Goal: Task Accomplishment & Management: Manage account settings

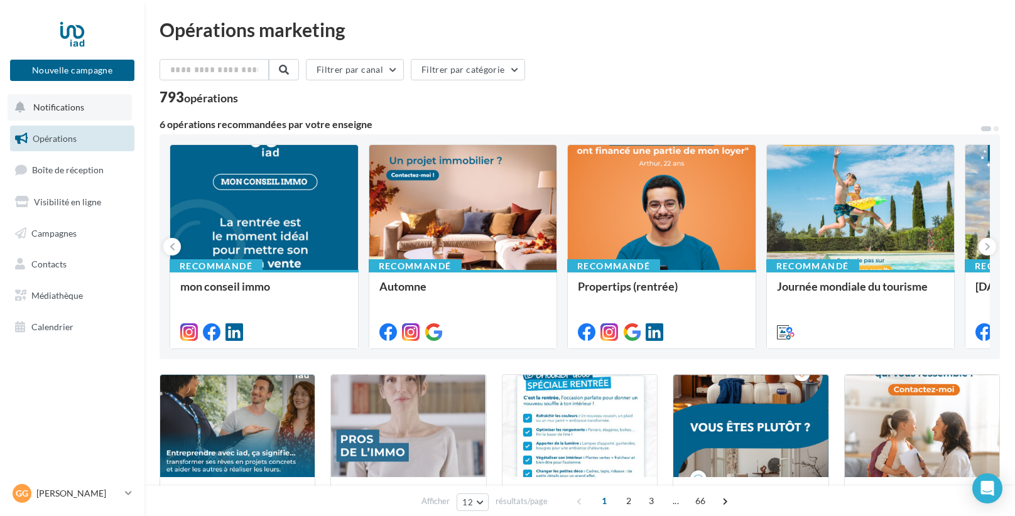
click at [65, 100] on button "Notifications" at bounding box center [70, 107] width 124 height 26
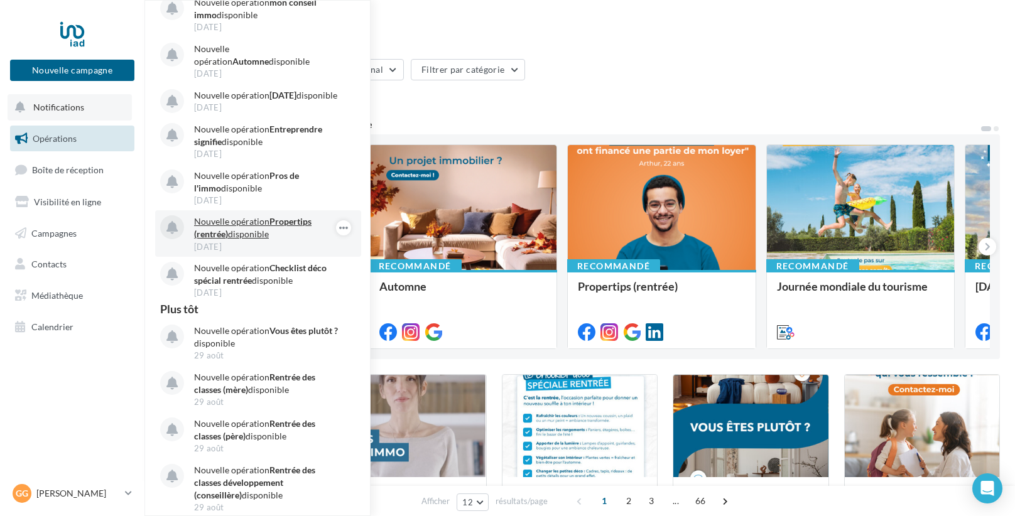
scroll to position [100, 0]
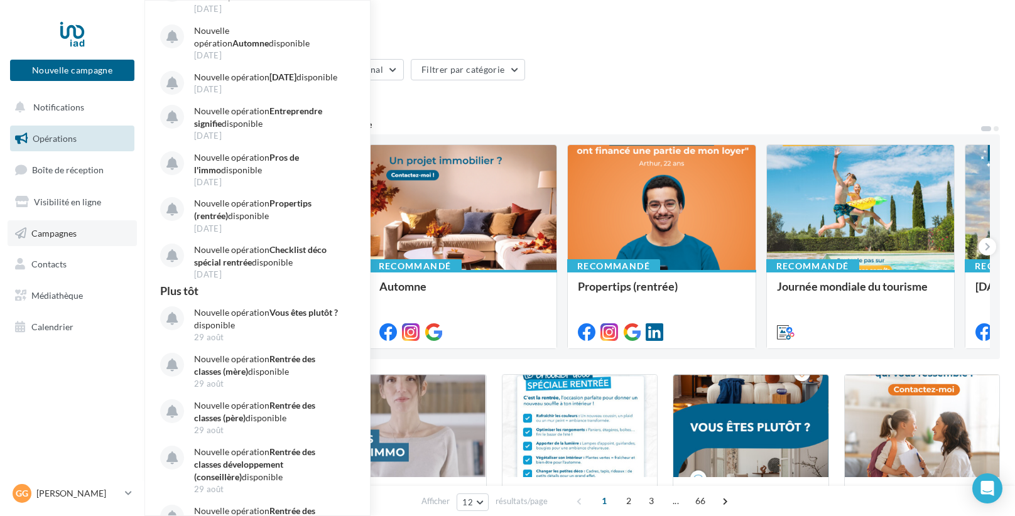
click at [54, 239] on link "Campagnes" at bounding box center [72, 233] width 129 height 26
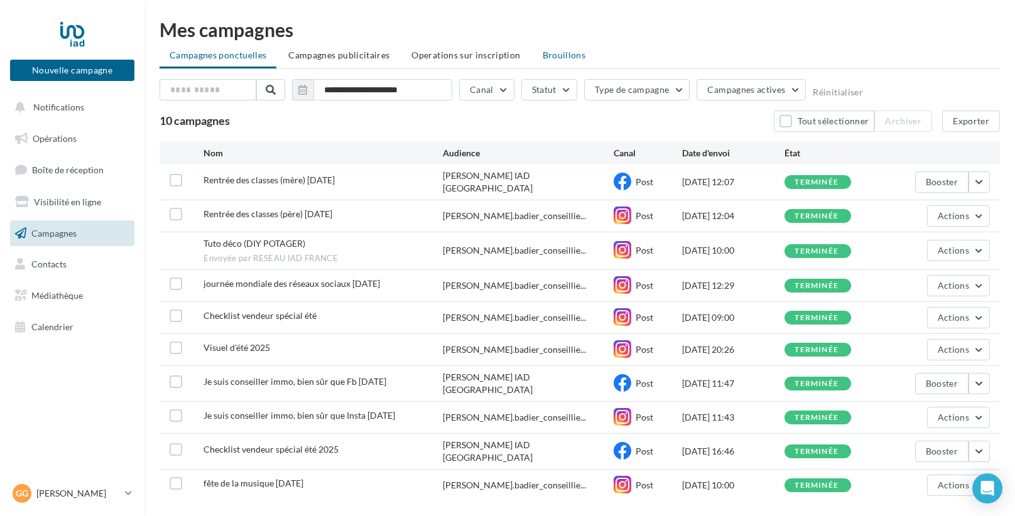
click at [575, 54] on span "Brouillons" at bounding box center [563, 55] width 43 height 11
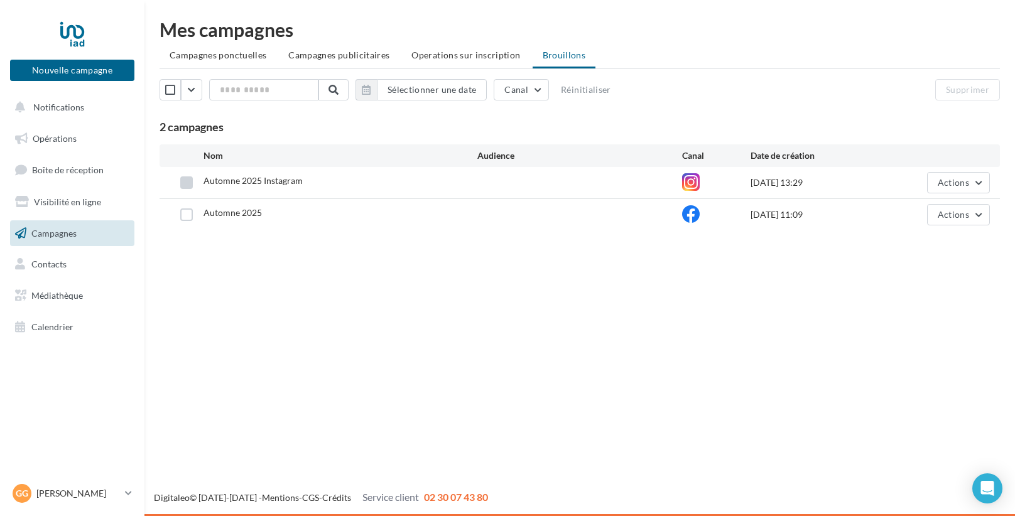
click at [189, 183] on label at bounding box center [186, 182] width 13 height 13
click at [954, 184] on span "Actions" at bounding box center [952, 182] width 31 height 11
click at [917, 205] on button "Editer" at bounding box center [927, 212] width 126 height 33
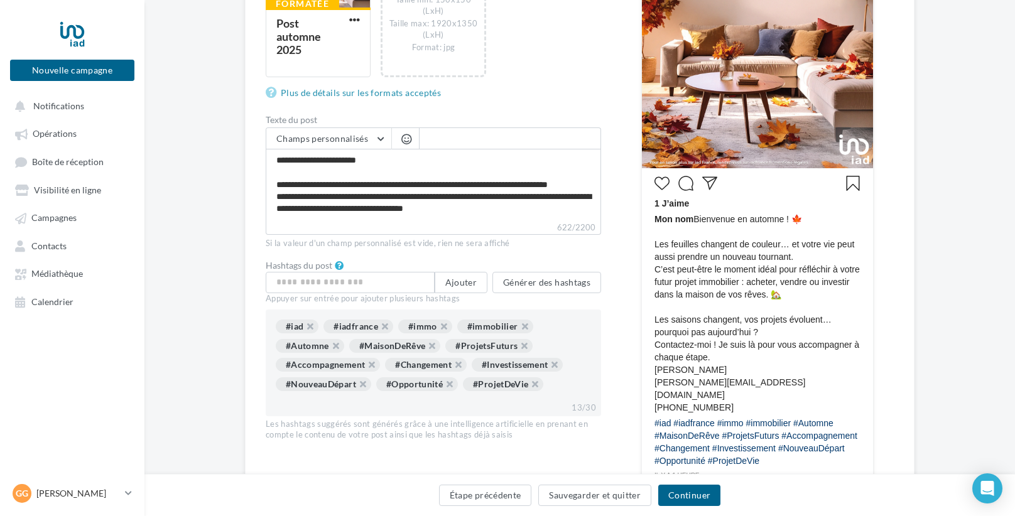
scroll to position [336, 0]
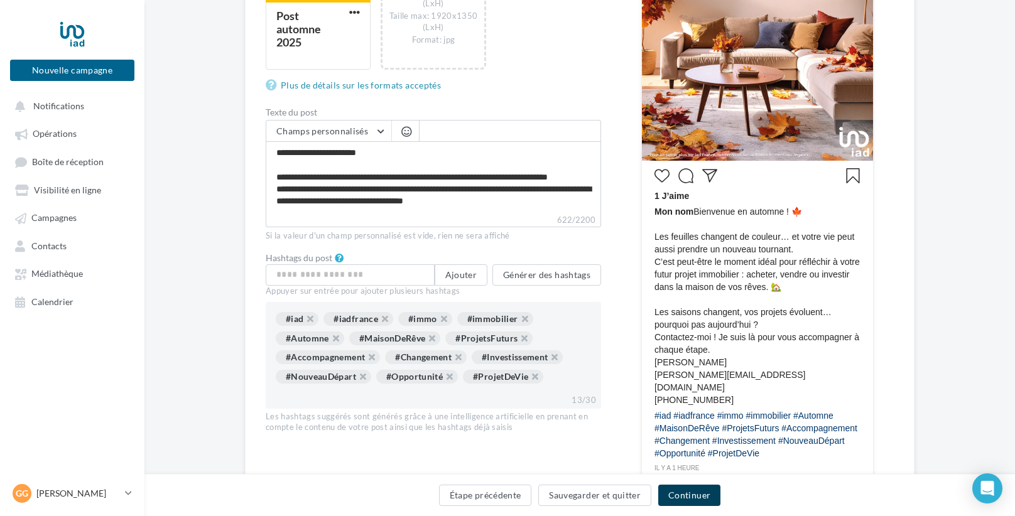
click at [699, 494] on button "Continuer" at bounding box center [689, 495] width 62 height 21
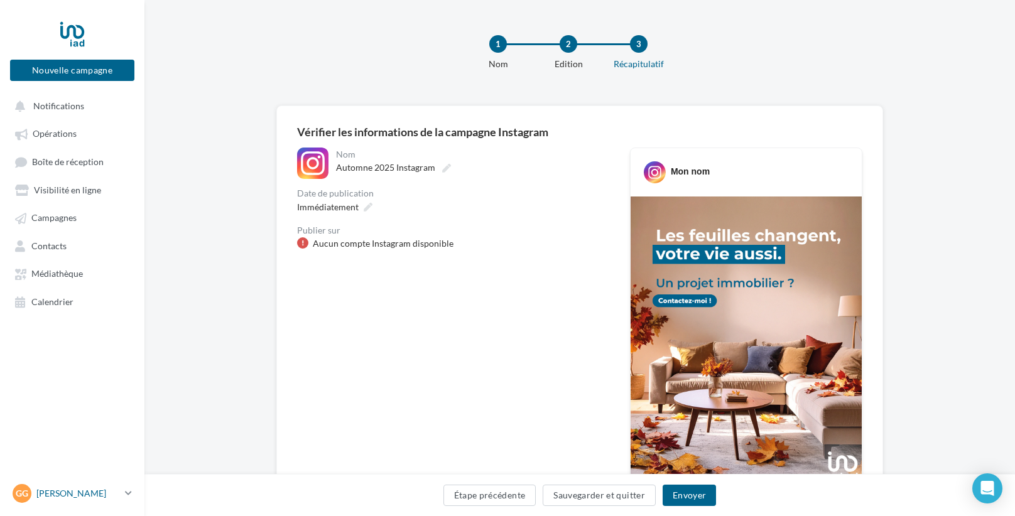
click at [55, 499] on p "[PERSON_NAME]" at bounding box center [78, 493] width 84 height 13
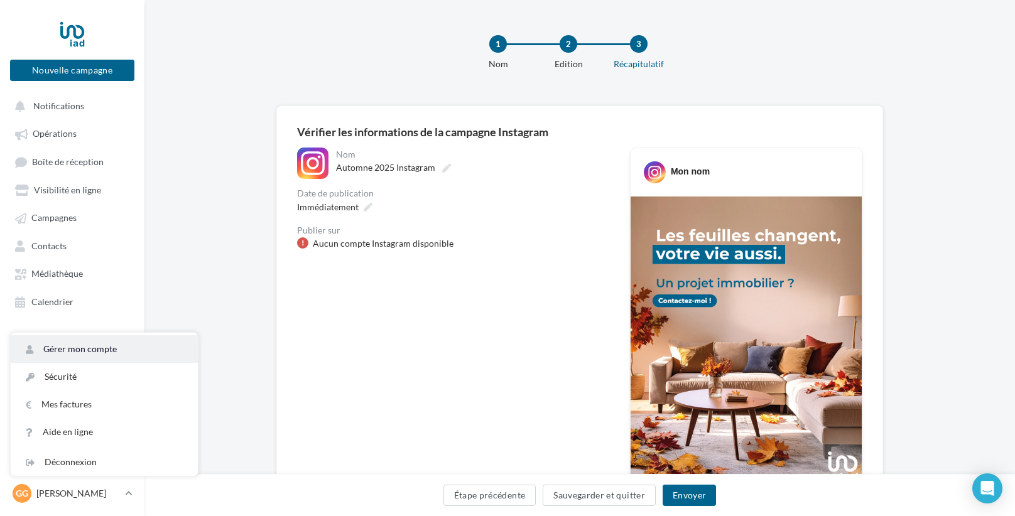
click at [101, 353] on link "Gérer mon compte" at bounding box center [104, 349] width 187 height 28
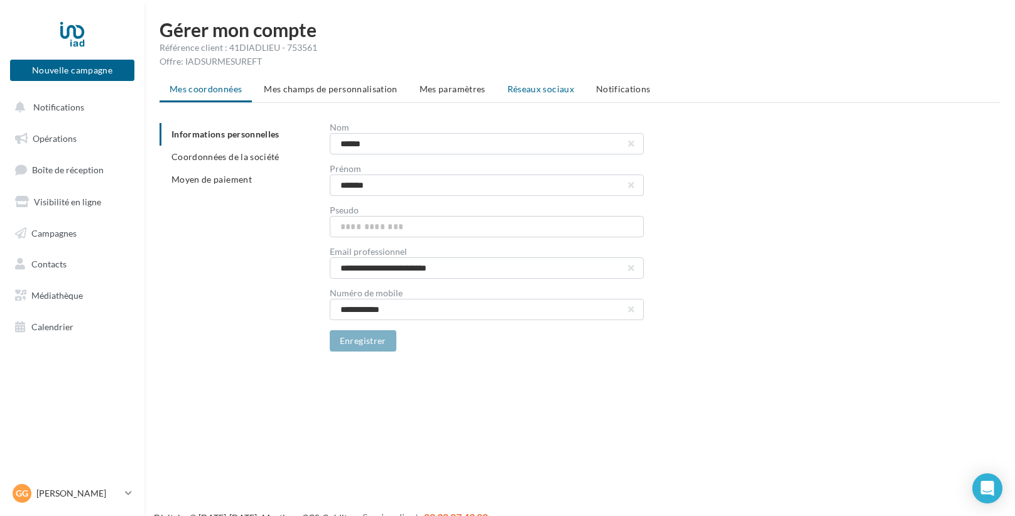
click at [559, 82] on li "Réseaux sociaux" at bounding box center [540, 89] width 87 height 23
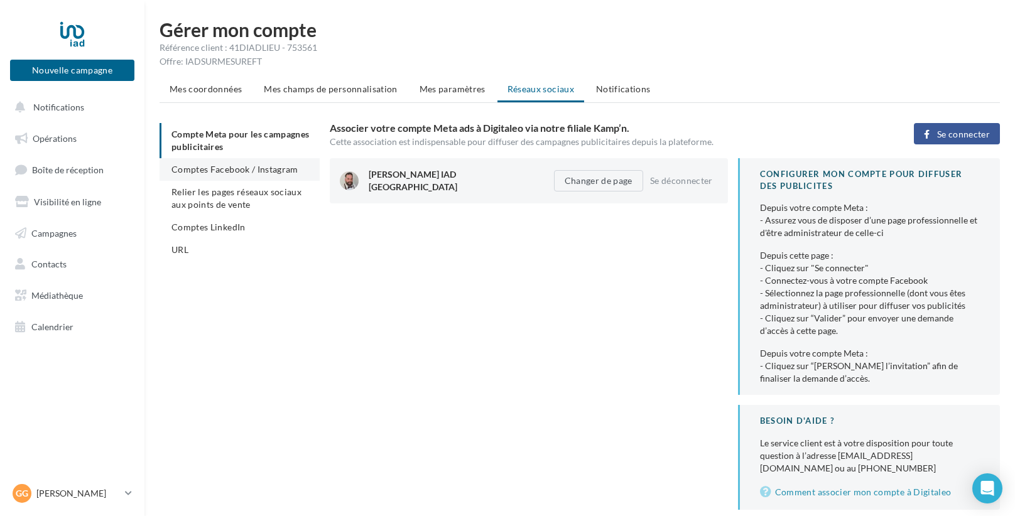
click at [264, 169] on span "Comptes Facebook / Instagram" at bounding box center [234, 169] width 127 height 11
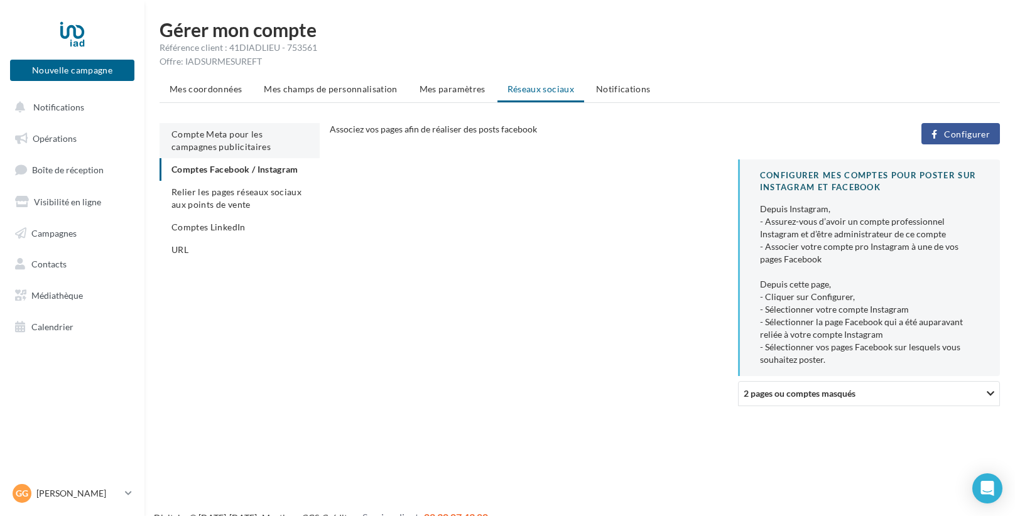
click at [254, 132] on span "Compte Meta pour les campagnes publicitaires" at bounding box center [220, 140] width 99 height 23
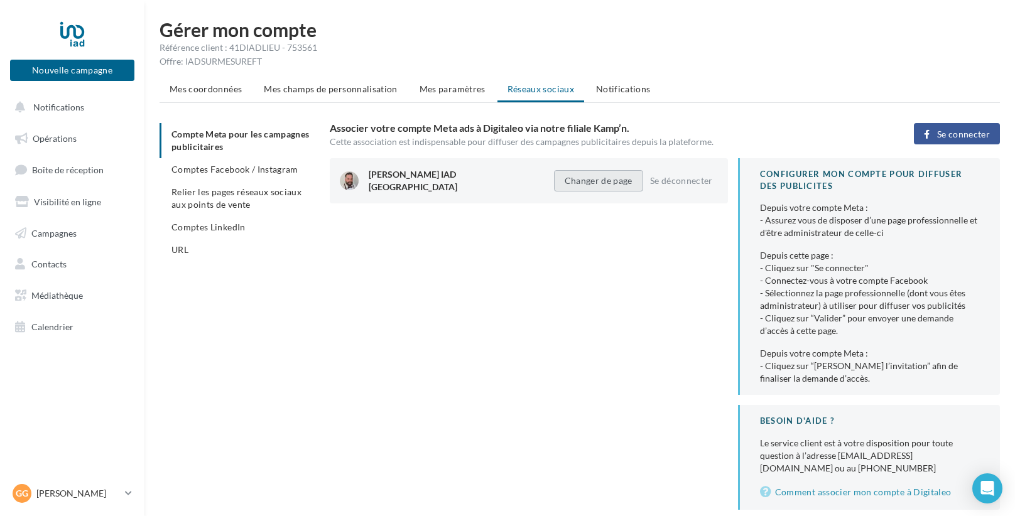
click at [572, 173] on button "Changer de page" at bounding box center [598, 180] width 89 height 21
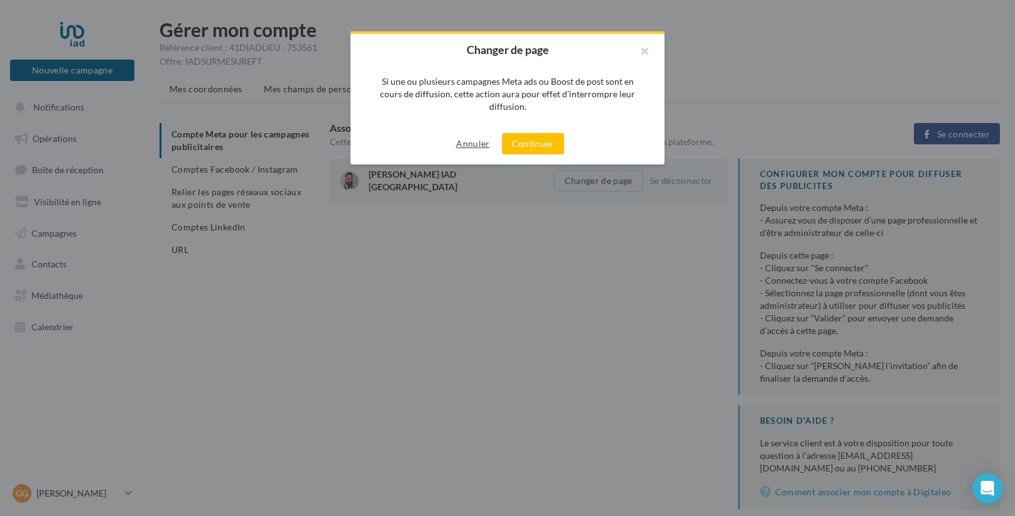
click at [463, 140] on button "Annuler" at bounding box center [472, 143] width 43 height 15
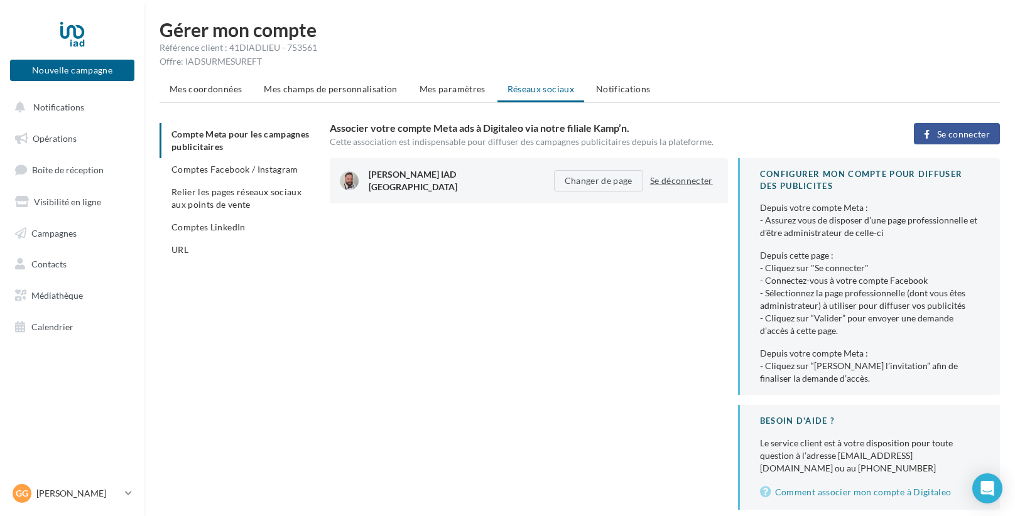
click at [671, 180] on button "Se déconnecter" at bounding box center [681, 180] width 73 height 15
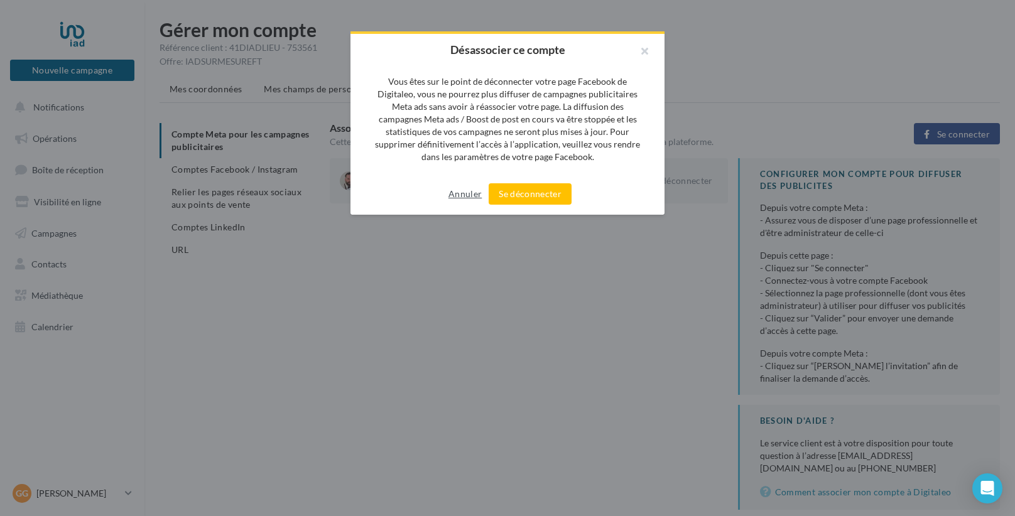
click at [470, 196] on button "Annuler" at bounding box center [464, 193] width 43 height 15
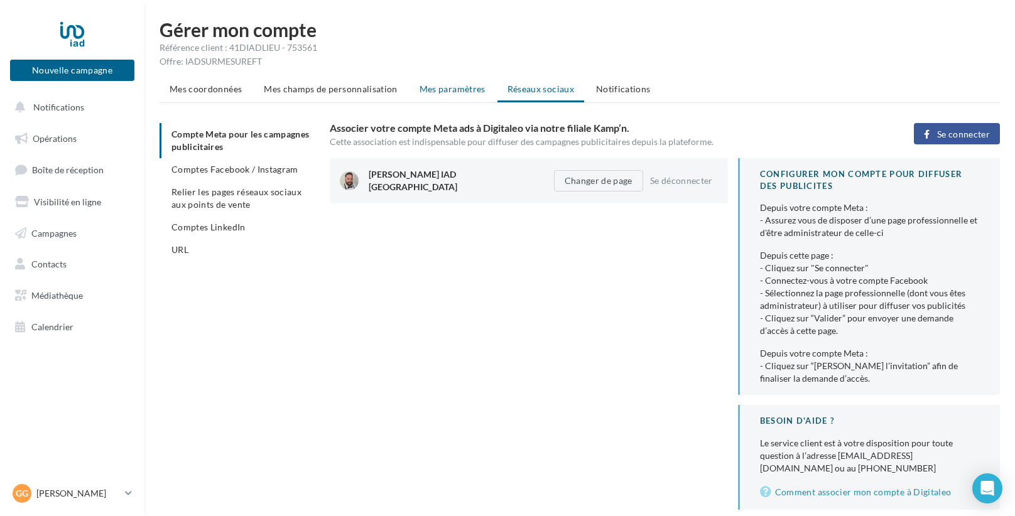
click at [478, 91] on span "Mes paramètres" at bounding box center [452, 89] width 66 height 11
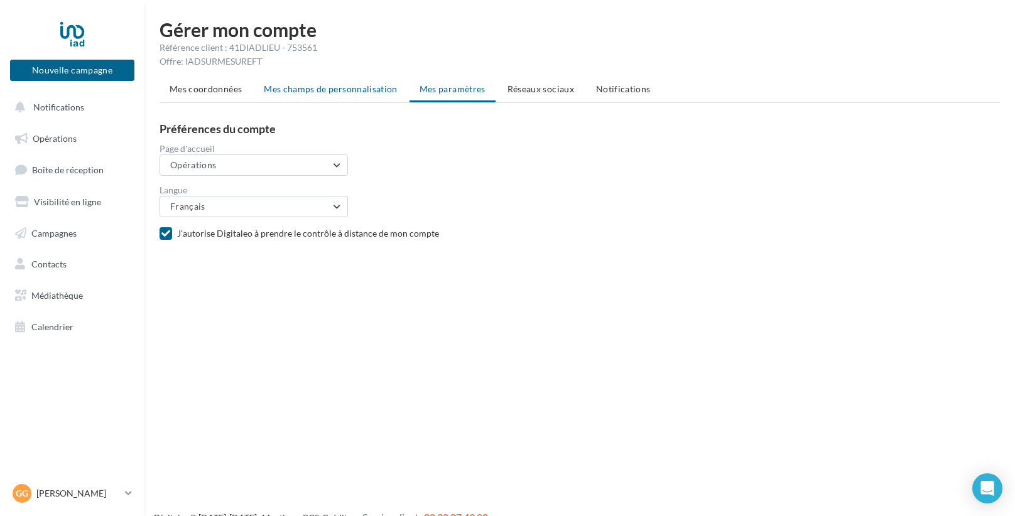
click at [370, 86] on span "Mes champs de personnalisation" at bounding box center [331, 89] width 134 height 11
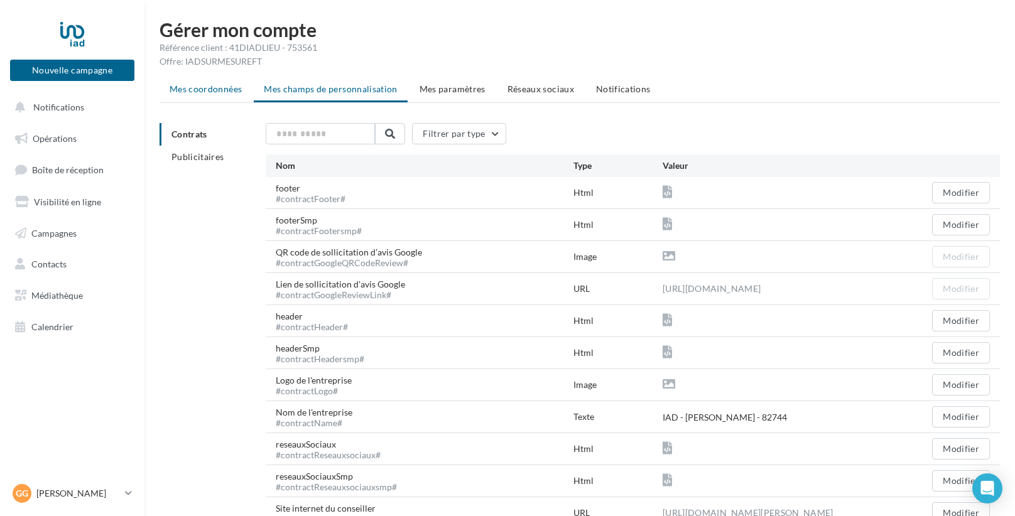
click at [235, 94] on span "Mes coordonnées" at bounding box center [206, 89] width 72 height 11
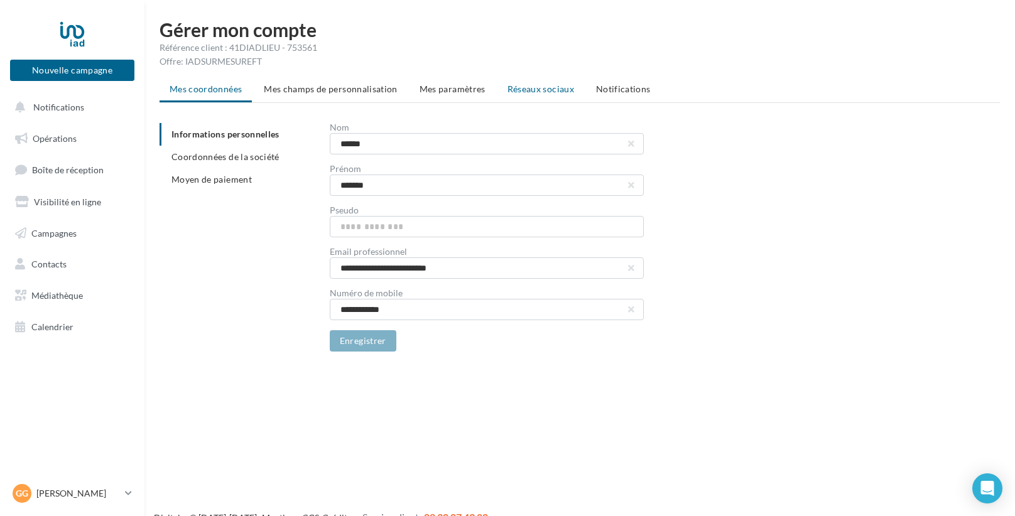
click at [499, 89] on li "Réseaux sociaux" at bounding box center [540, 89] width 87 height 23
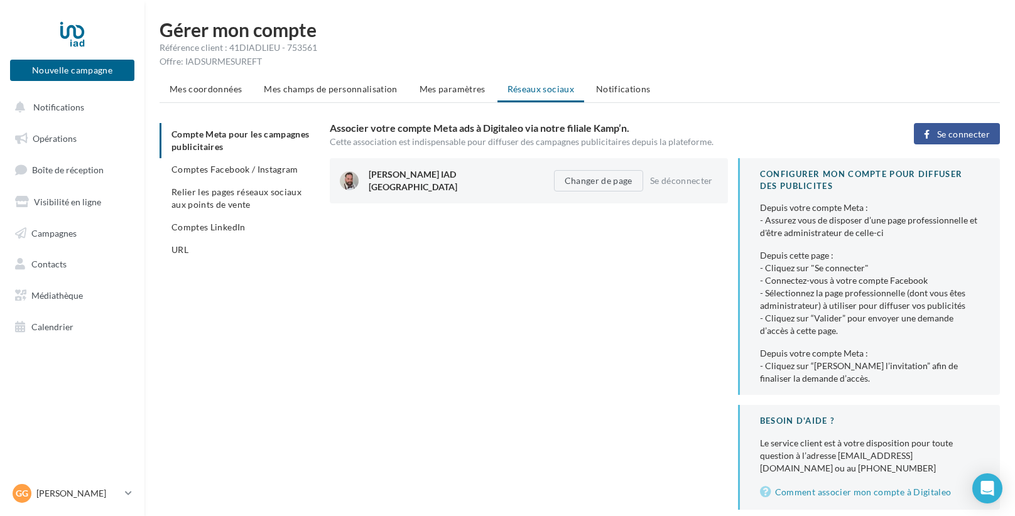
click at [617, 140] on div "Cette association est indispensable pour diffuser des campagnes publicitaires d…" at bounding box center [597, 142] width 534 height 13
click at [675, 174] on button "Se déconnecter" at bounding box center [681, 180] width 73 height 15
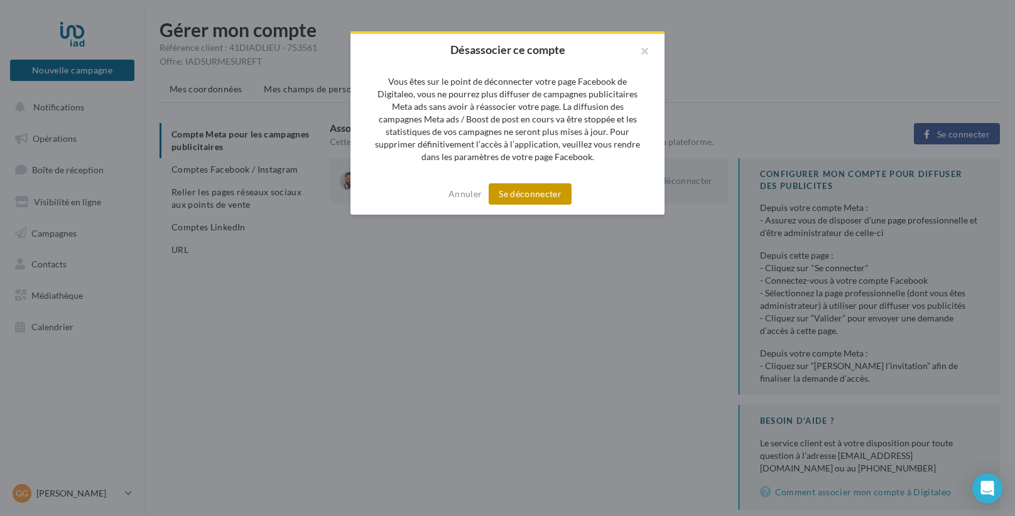
click at [505, 198] on button "Se déconnecter" at bounding box center [529, 193] width 83 height 21
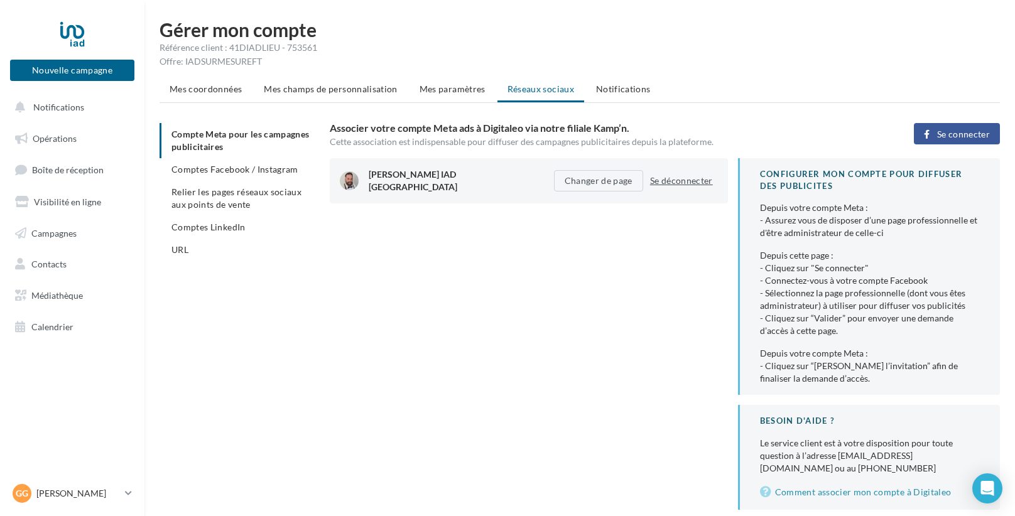
click at [659, 182] on button "Se déconnecter" at bounding box center [681, 180] width 73 height 15
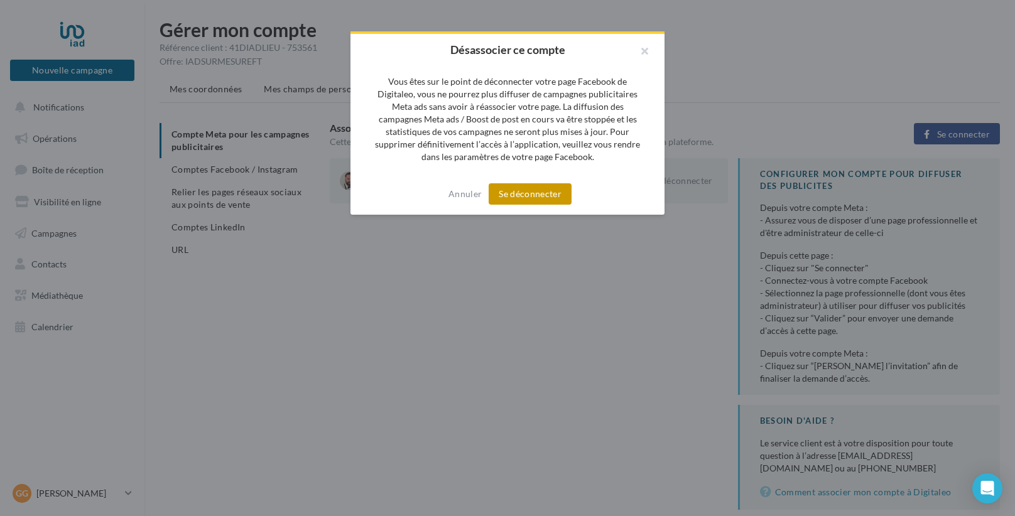
click at [532, 190] on button "Se déconnecter" at bounding box center [529, 193] width 83 height 21
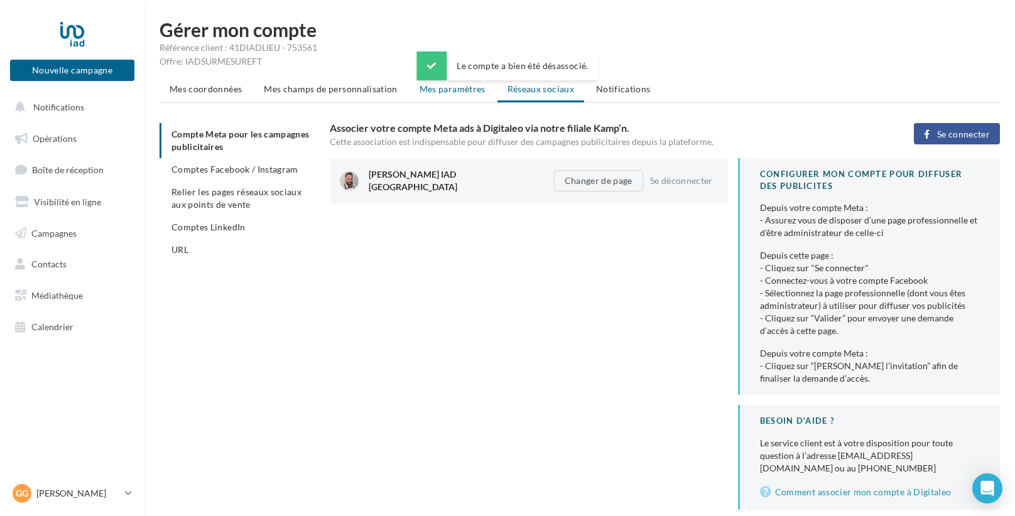
click at [445, 97] on li "Mes paramètres" at bounding box center [452, 89] width 86 height 23
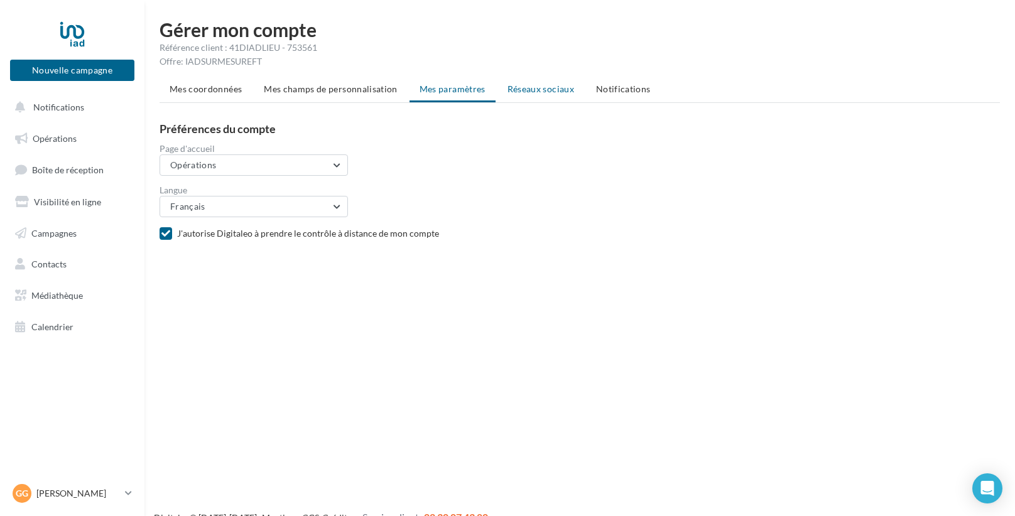
click at [532, 87] on span "Réseaux sociaux" at bounding box center [540, 89] width 67 height 11
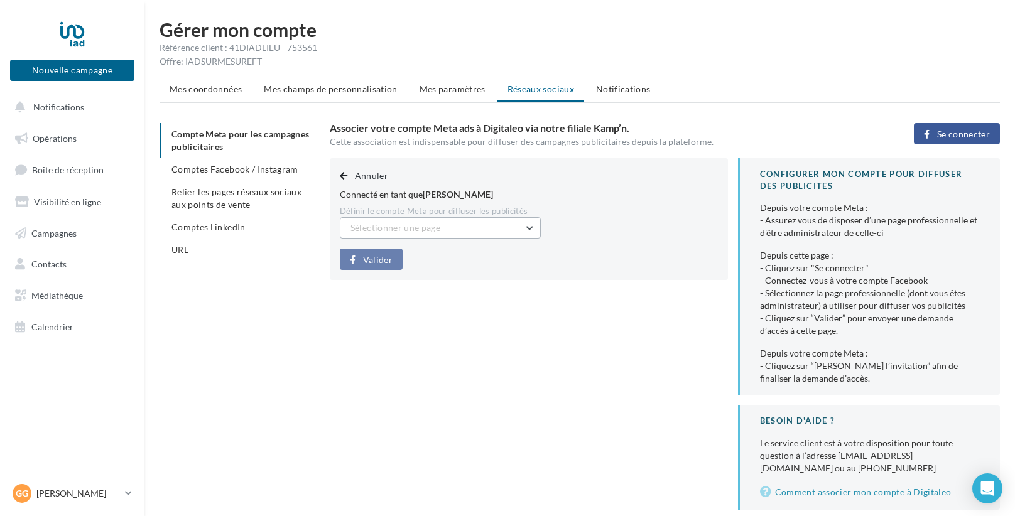
click at [531, 224] on button "Sélectionner une page" at bounding box center [440, 227] width 201 height 21
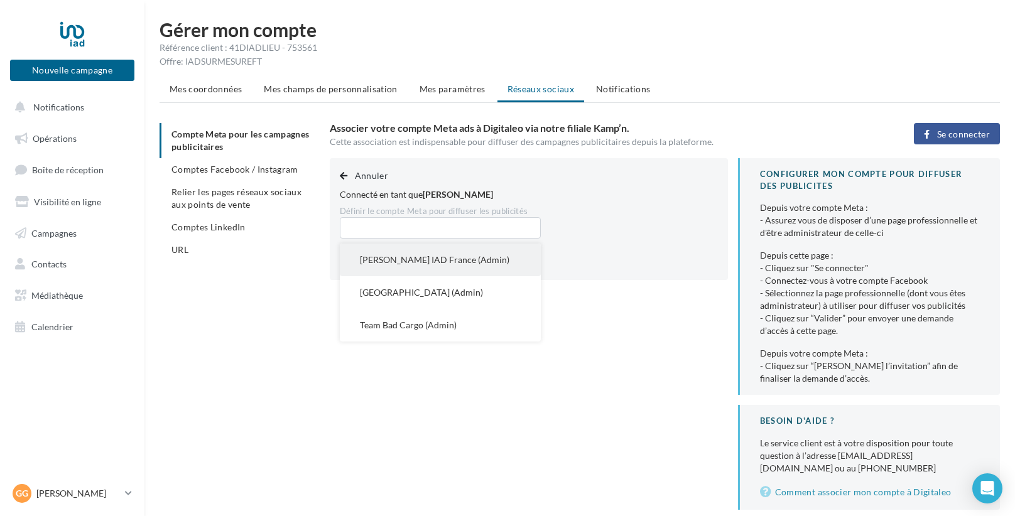
click at [453, 264] on button "Grégory Badier IAD France (Admin)" at bounding box center [440, 260] width 201 height 33
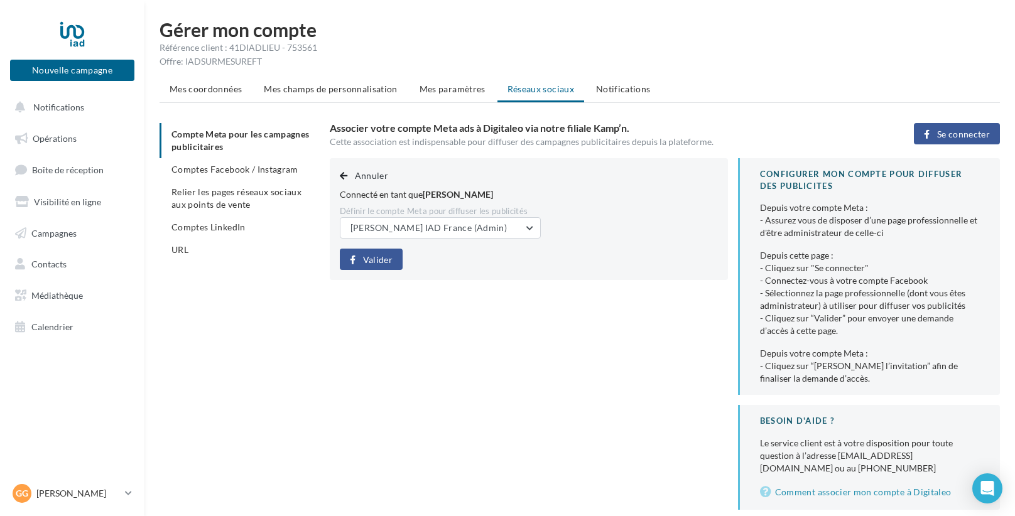
click at [384, 252] on button "Valider" at bounding box center [371, 259] width 63 height 21
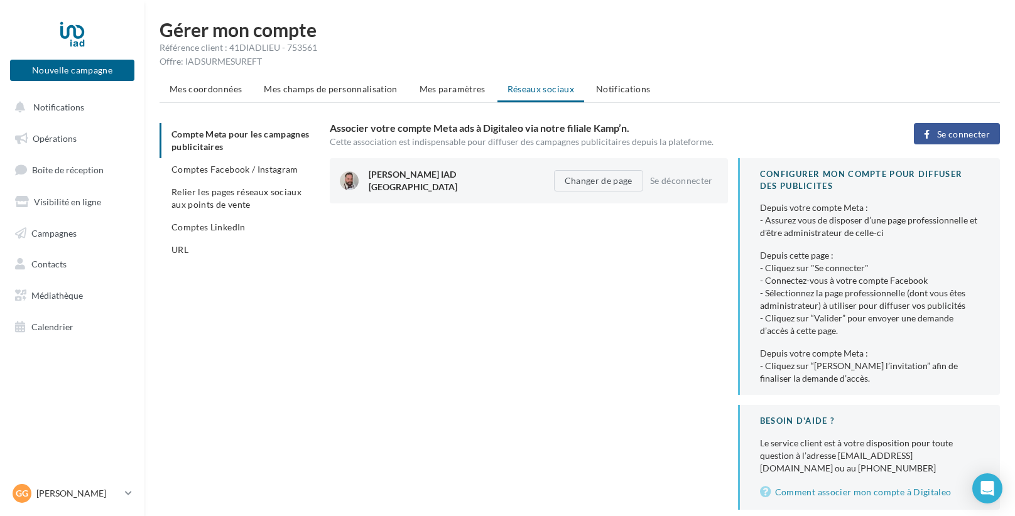
click at [957, 133] on span "Se connecter" at bounding box center [963, 134] width 53 height 10
click at [721, 271] on div "Associer votre compte Meta ads à Digitaleo via notre filiale Kamp’n. Cette asso…" at bounding box center [665, 316] width 670 height 387
click at [959, 136] on span "Se connecter" at bounding box center [963, 134] width 53 height 10
click at [46, 492] on p "[PERSON_NAME]" at bounding box center [78, 493] width 84 height 13
click at [225, 205] on span "Relier les pages réseaux sociaux aux points de vente" at bounding box center [236, 197] width 130 height 23
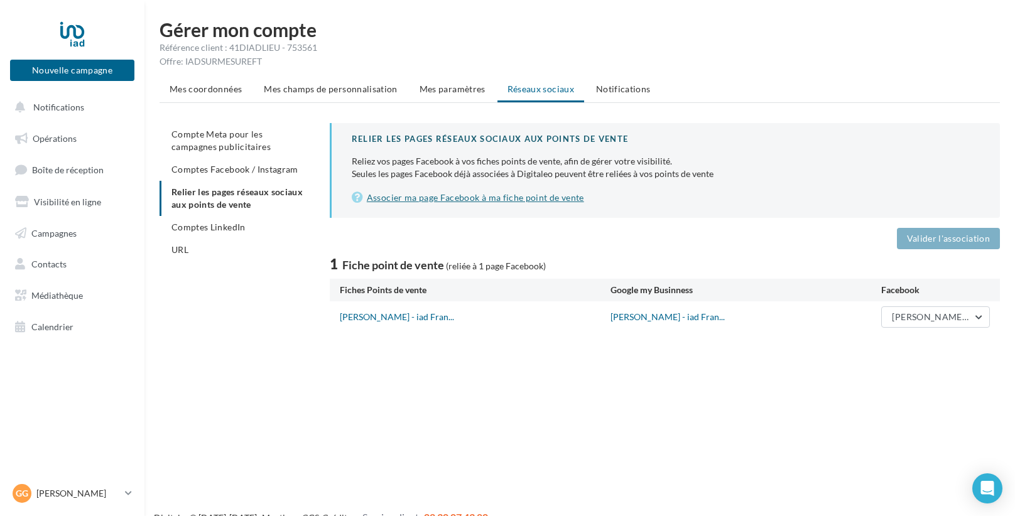
click at [517, 197] on link "Associer ma page Facebook à ma fiche point de vente" at bounding box center [666, 197] width 628 height 15
click at [979, 311] on span "[PERSON_NAME] IAD [GEOGRAPHIC_DATA]" at bounding box center [985, 316] width 186 height 11
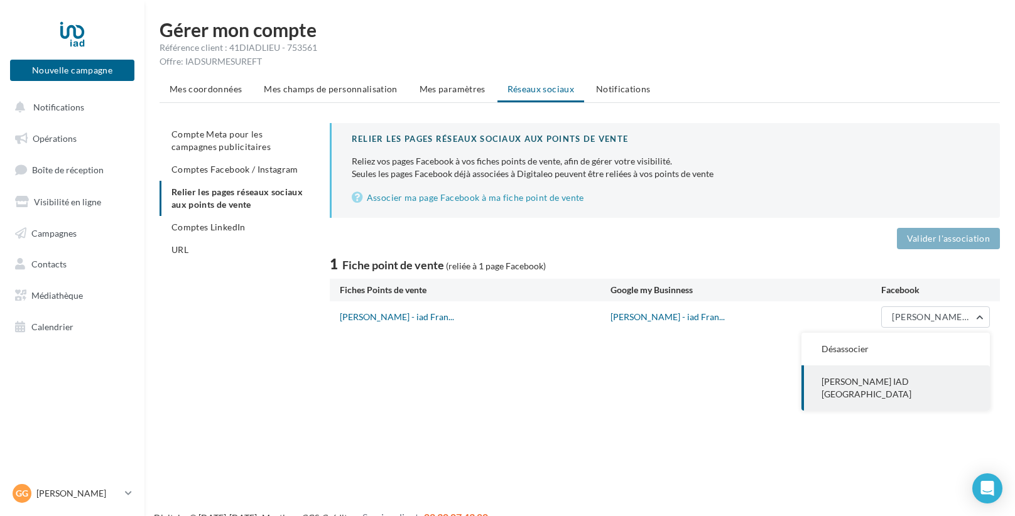
click at [885, 383] on span "[PERSON_NAME] IAD [GEOGRAPHIC_DATA]" at bounding box center [866, 387] width 90 height 23
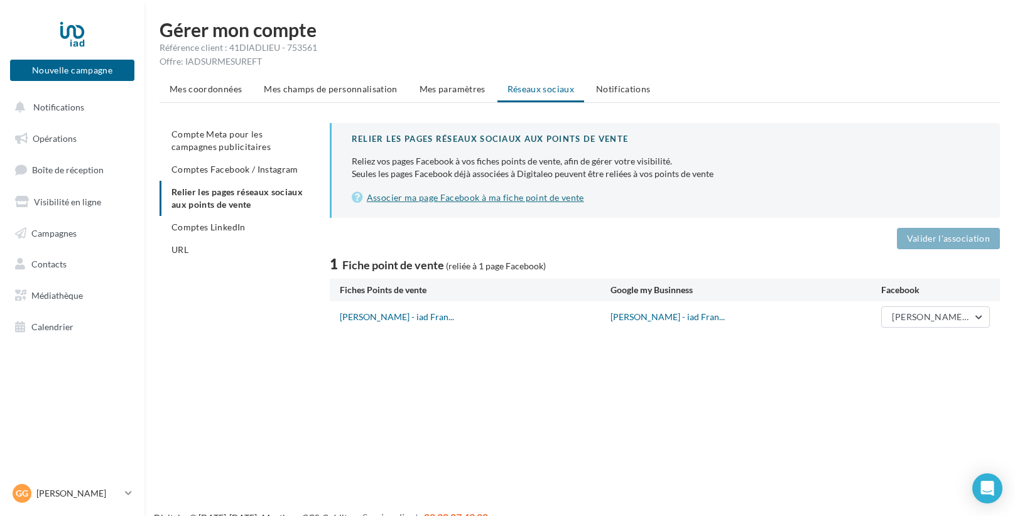
click at [438, 194] on link "Associer ma page Facebook à ma fiche point de vente" at bounding box center [666, 197] width 628 height 15
click at [226, 166] on span "Comptes Facebook / Instagram" at bounding box center [234, 169] width 127 height 11
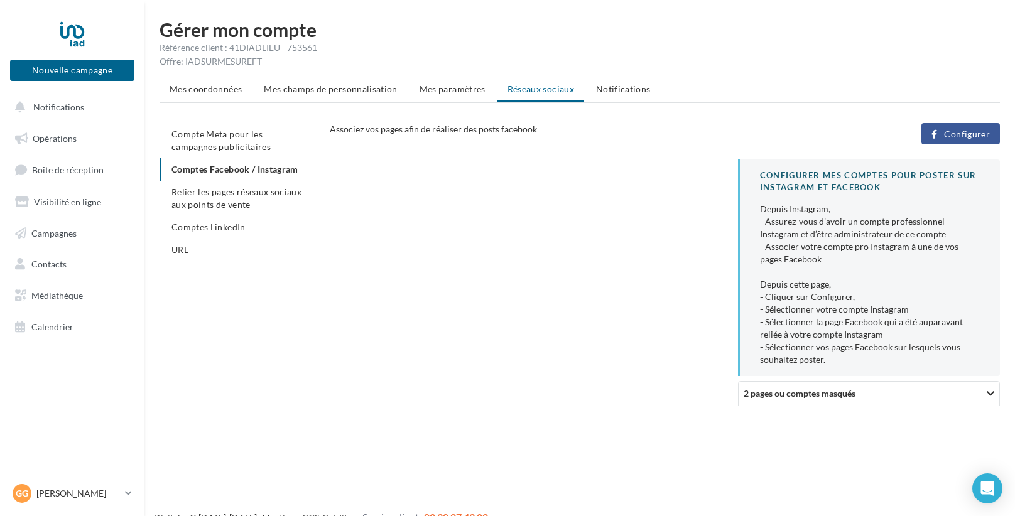
click at [886, 395] on div "2 pages ou comptes masqués" at bounding box center [830, 393] width 174 height 13
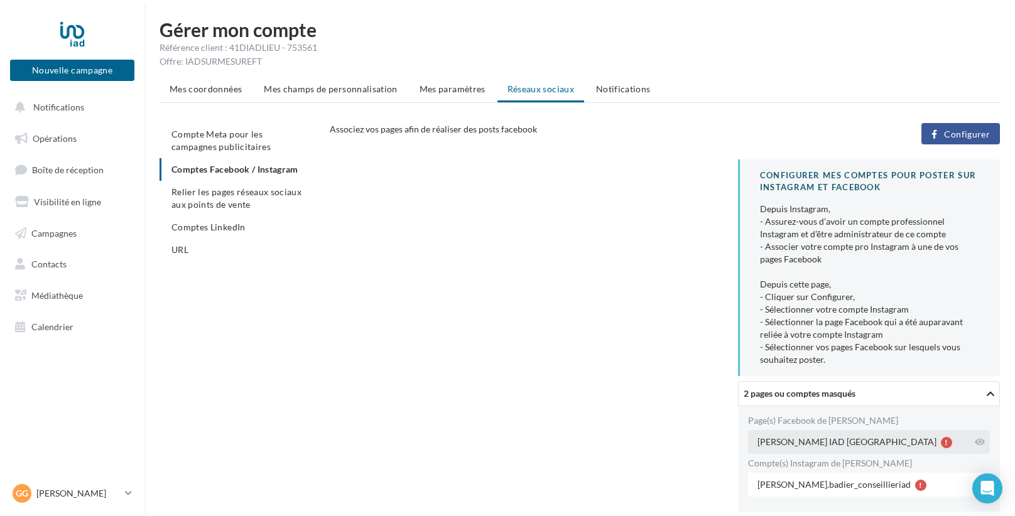
click at [863, 439] on div "[PERSON_NAME] IAD [GEOGRAPHIC_DATA]" at bounding box center [869, 442] width 242 height 24
click at [877, 434] on div "Grégory Badier IAD France" at bounding box center [869, 442] width 242 height 24
click at [893, 444] on div "Grégory Badier IAD France" at bounding box center [869, 442] width 242 height 24
click at [977, 441] on icon at bounding box center [979, 442] width 10 height 9
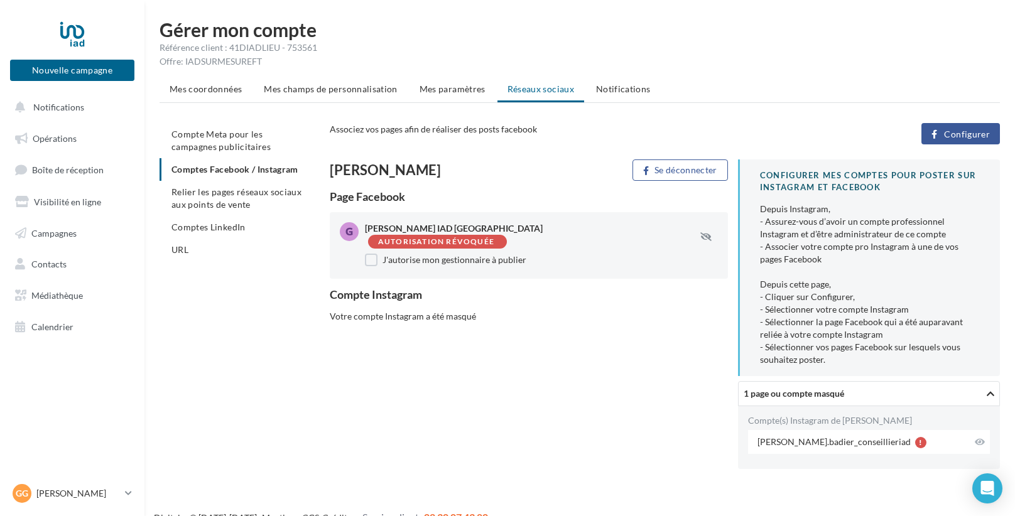
click at [497, 237] on div "Autorisation révoquée" at bounding box center [437, 242] width 119 height 11
click at [494, 238] on div "Autorisation révoquée" at bounding box center [436, 242] width 116 height 8
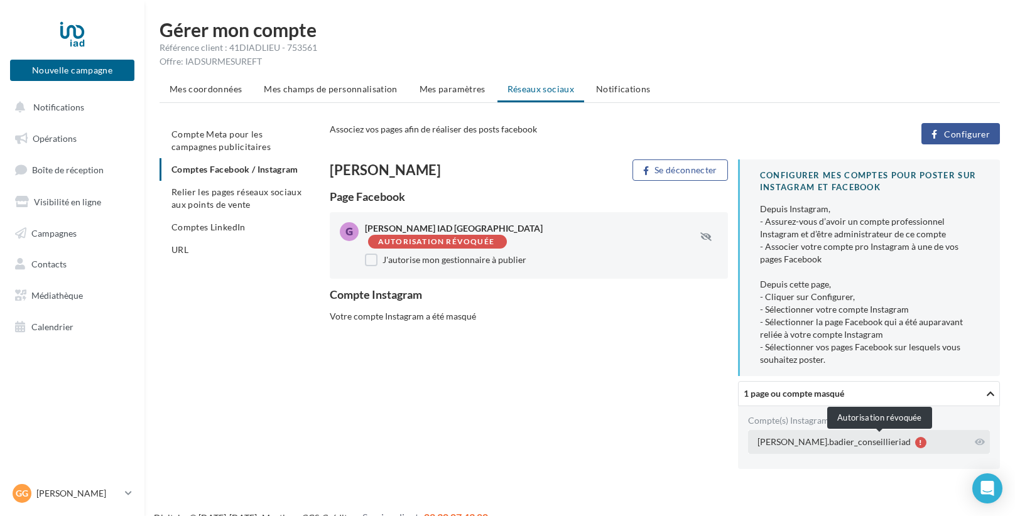
click at [915, 438] on div at bounding box center [920, 442] width 11 height 11
click at [830, 436] on div "gregory.badier_conseillieriad" at bounding box center [833, 442] width 153 height 13
click at [979, 443] on icon at bounding box center [979, 442] width 10 height 9
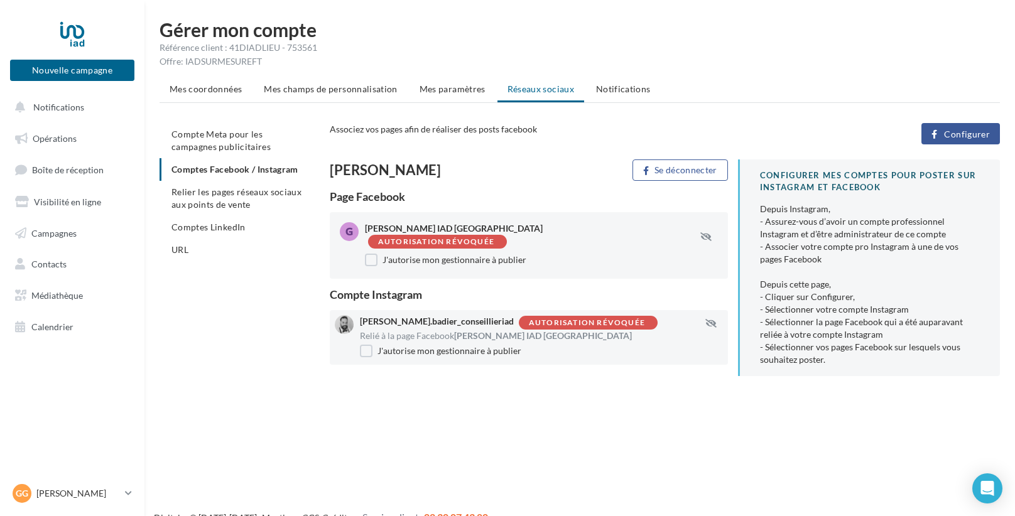
click at [964, 138] on span "Configurer" at bounding box center [967, 134] width 46 height 10
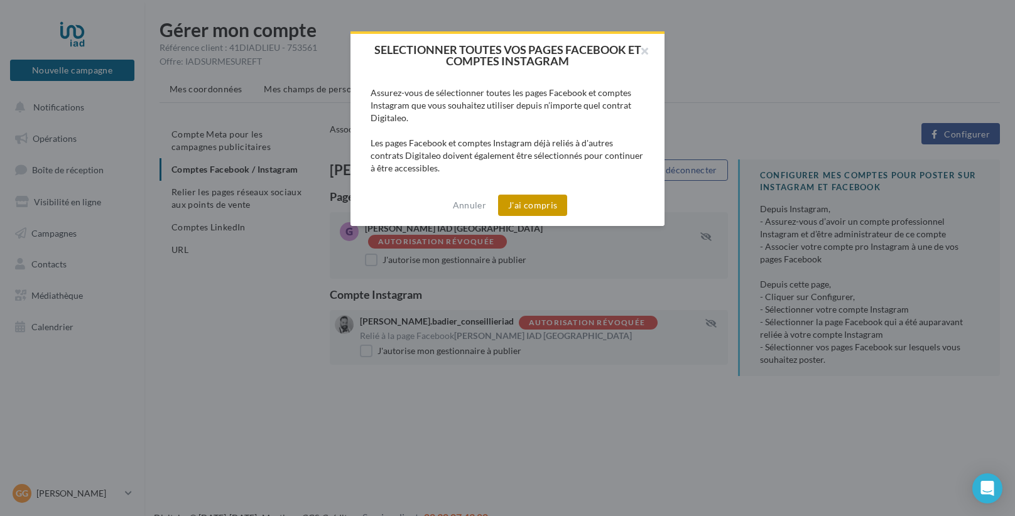
click at [528, 205] on button "J'ai compris" at bounding box center [532, 205] width 69 height 21
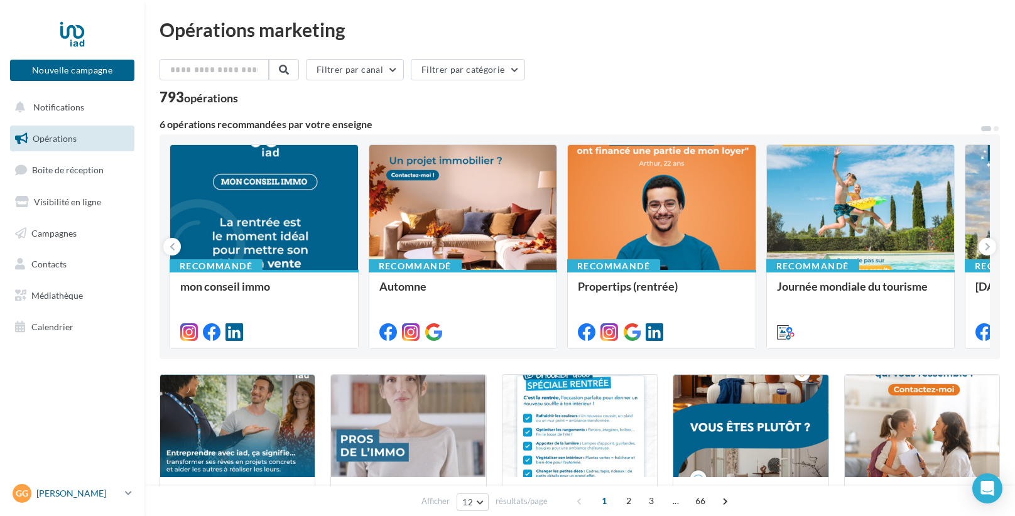
click at [58, 492] on p "[PERSON_NAME]" at bounding box center [78, 493] width 84 height 13
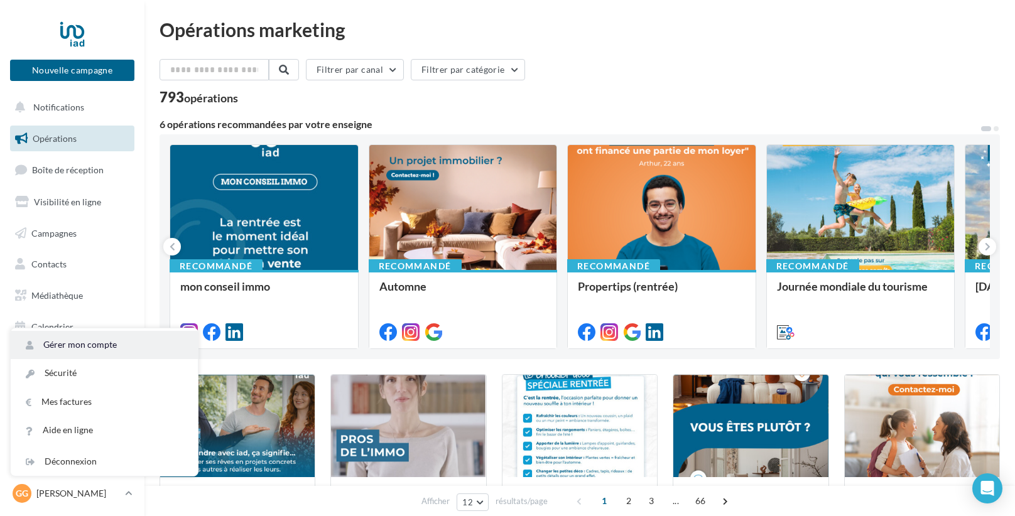
click at [97, 352] on link "Gérer mon compte" at bounding box center [104, 345] width 187 height 28
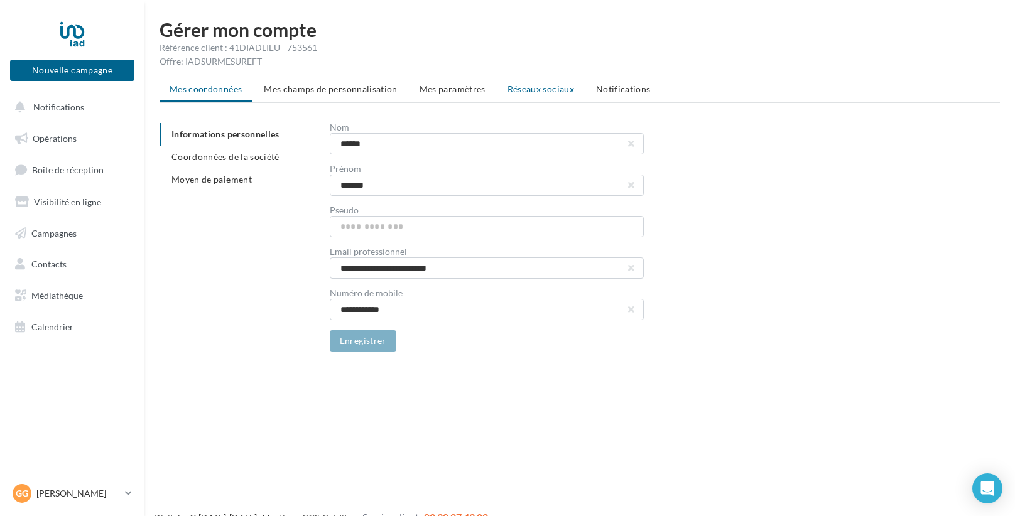
click at [521, 86] on span "Réseaux sociaux" at bounding box center [540, 89] width 67 height 11
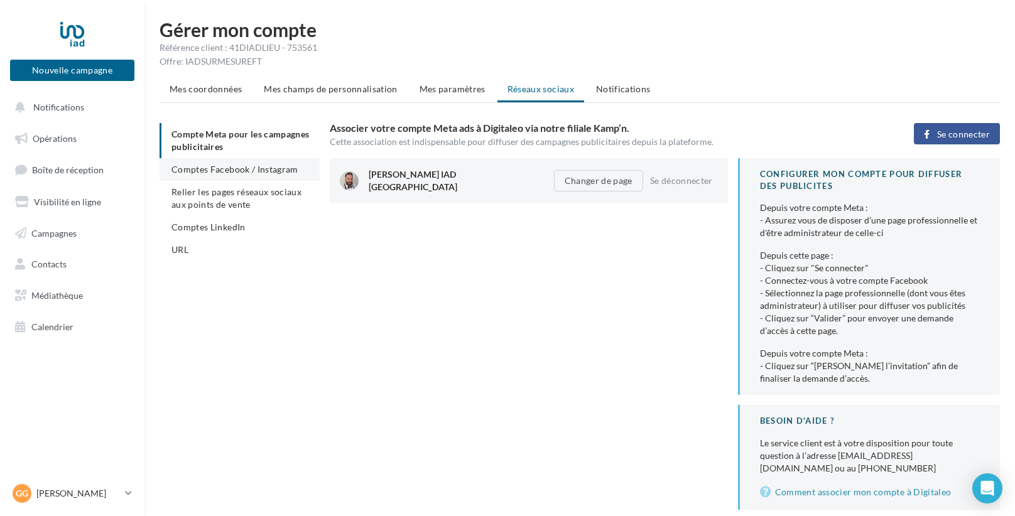
click at [202, 162] on li "Comptes Facebook / Instagram" at bounding box center [239, 169] width 160 height 23
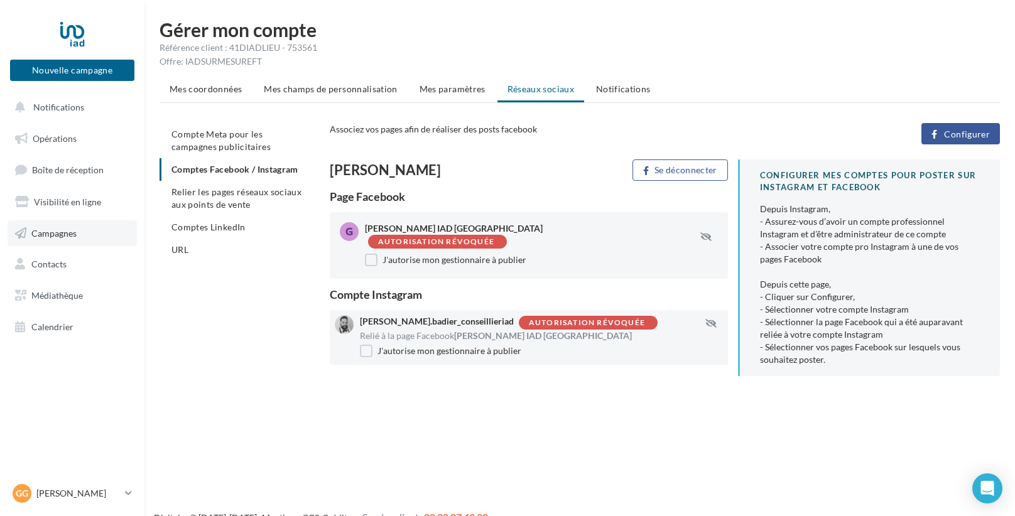
click at [87, 246] on link "Campagnes" at bounding box center [72, 233] width 129 height 26
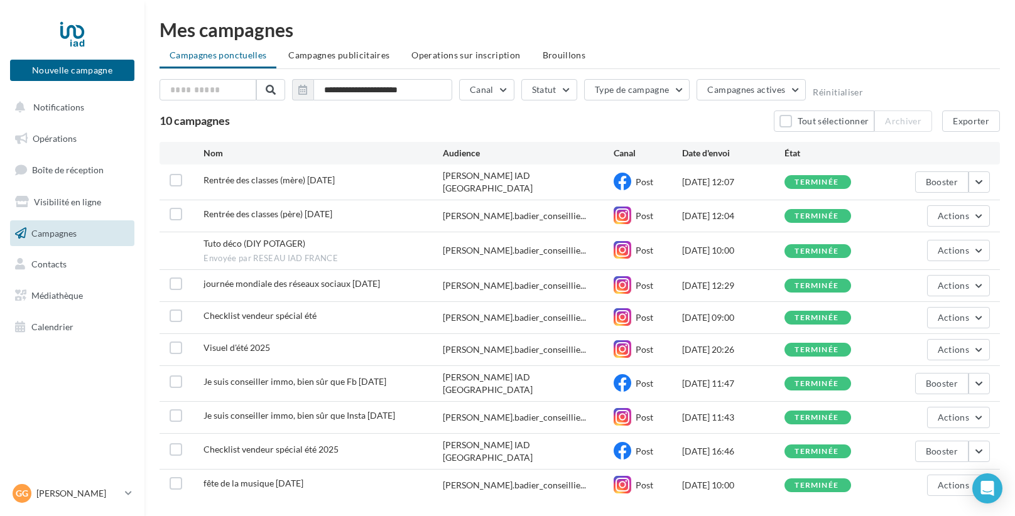
drag, startPoint x: 543, startPoint y: 57, endPoint x: 550, endPoint y: 55, distance: 7.0
click at [545, 57] on span "Brouillons" at bounding box center [563, 55] width 43 height 11
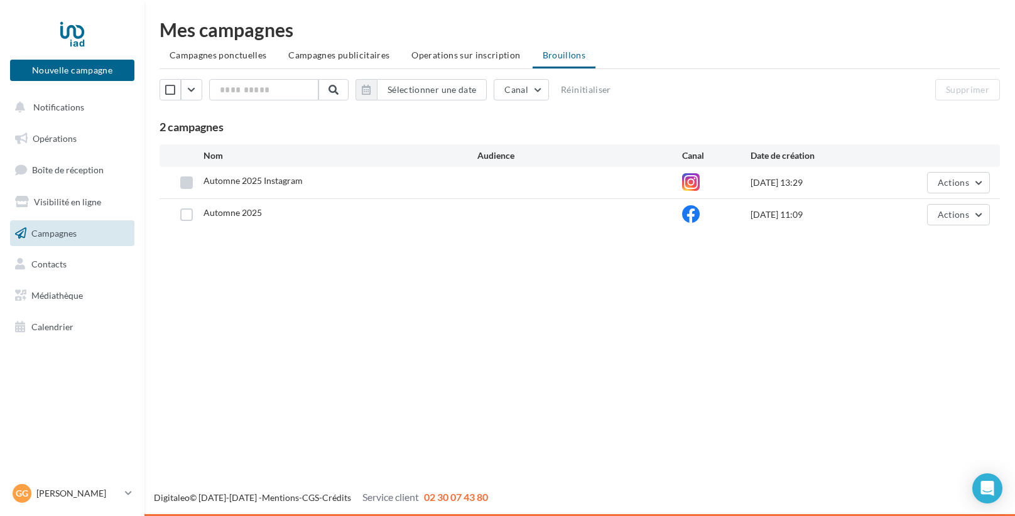
click at [182, 183] on label at bounding box center [186, 182] width 13 height 13
click at [181, 219] on label at bounding box center [186, 214] width 13 height 13
click at [988, 183] on button "Actions" at bounding box center [958, 182] width 63 height 21
click at [930, 206] on button "Editer" at bounding box center [927, 212] width 126 height 33
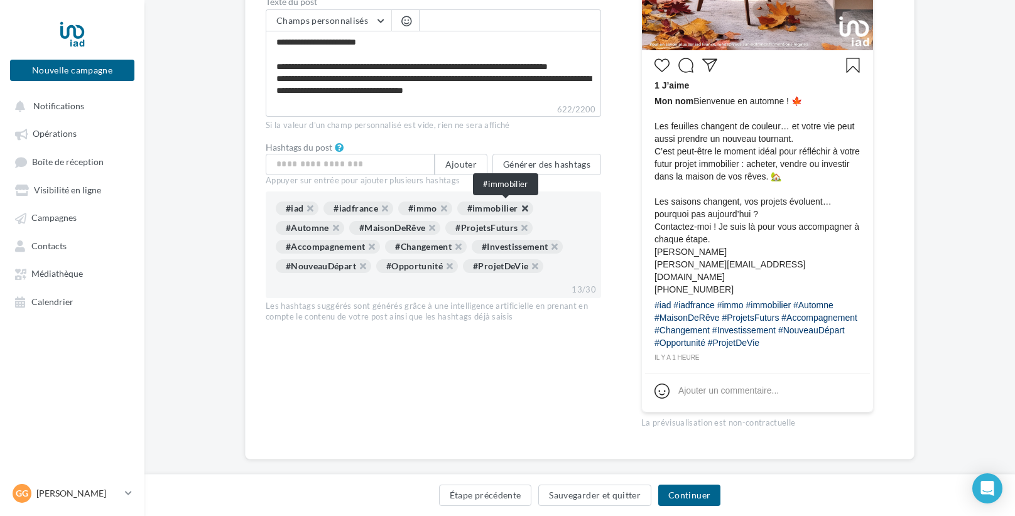
scroll to position [450, 0]
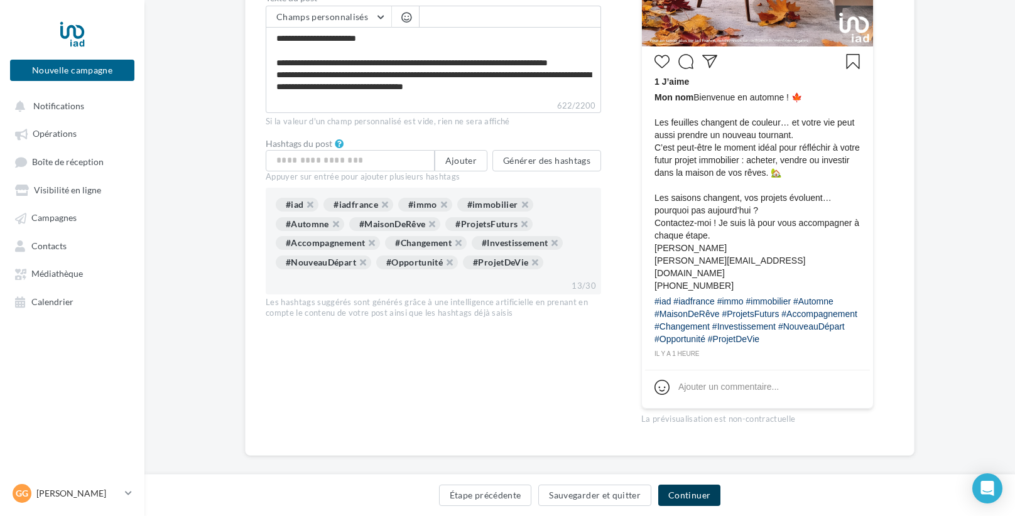
click at [688, 494] on button "Continuer" at bounding box center [689, 495] width 62 height 21
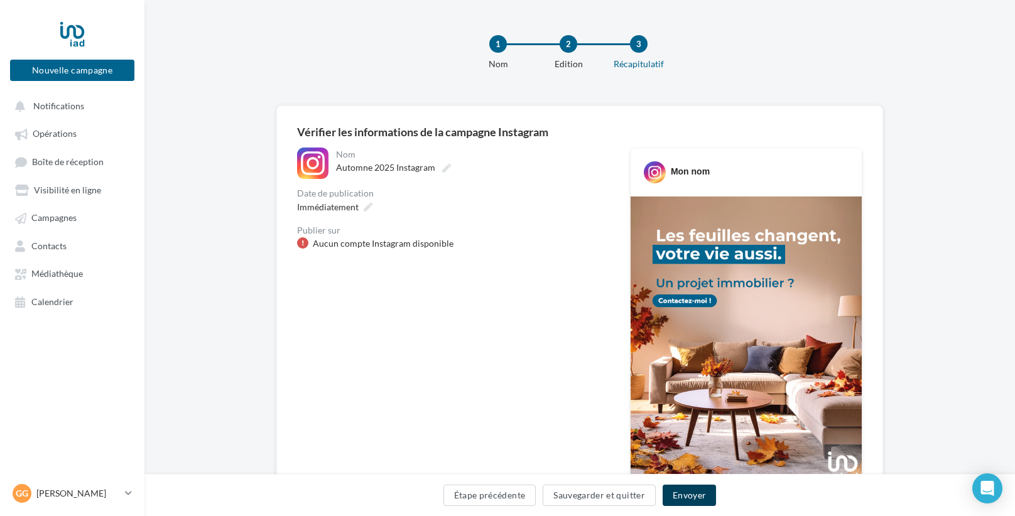
click at [681, 495] on button "Envoyer" at bounding box center [688, 495] width 53 height 21
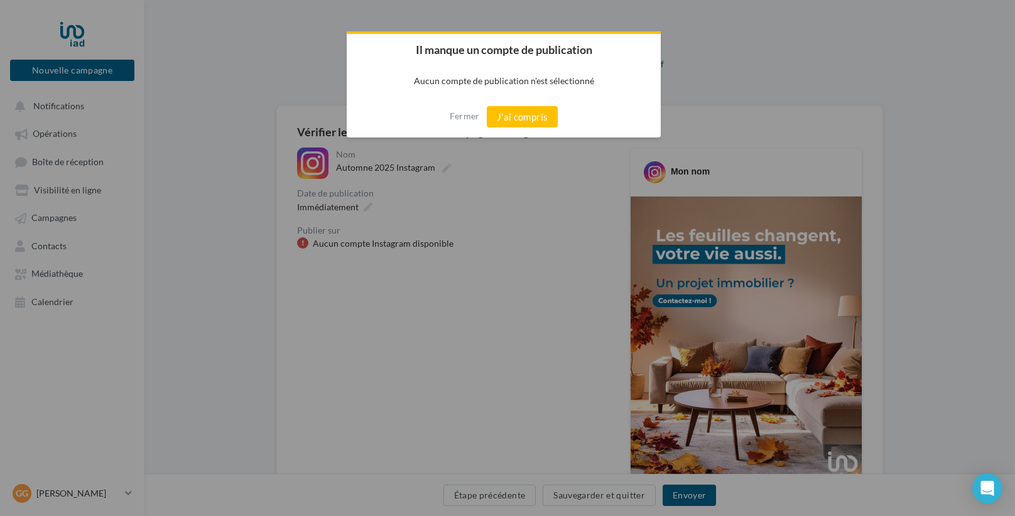
click at [515, 100] on div "Fermer J'ai compris" at bounding box center [504, 116] width 314 height 41
click at [514, 104] on div "Fermer J'ai compris" at bounding box center [504, 116] width 314 height 41
click at [514, 112] on button "J'ai compris" at bounding box center [523, 116] width 72 height 21
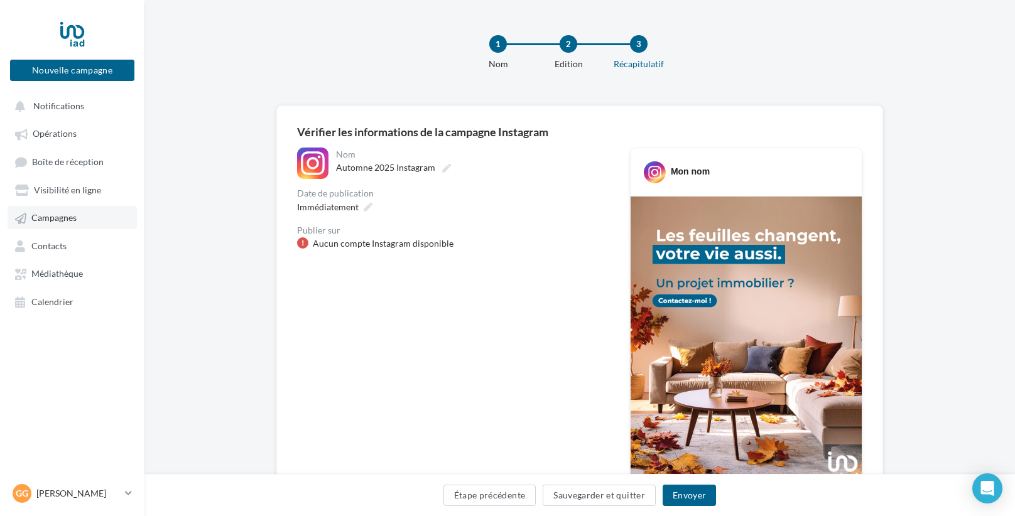
click at [71, 215] on span "Campagnes" at bounding box center [53, 218] width 45 height 11
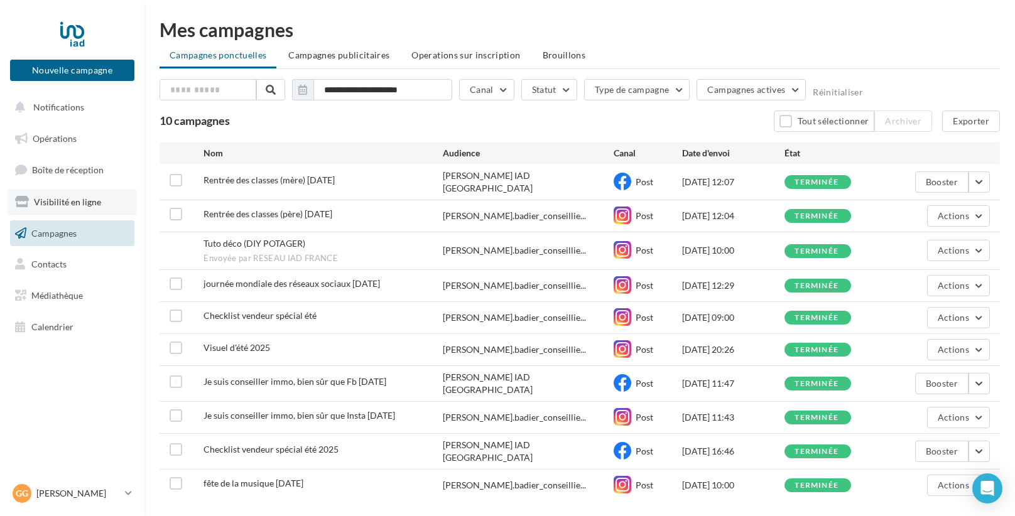
click at [111, 207] on link "Visibilité en ligne" at bounding box center [72, 202] width 129 height 26
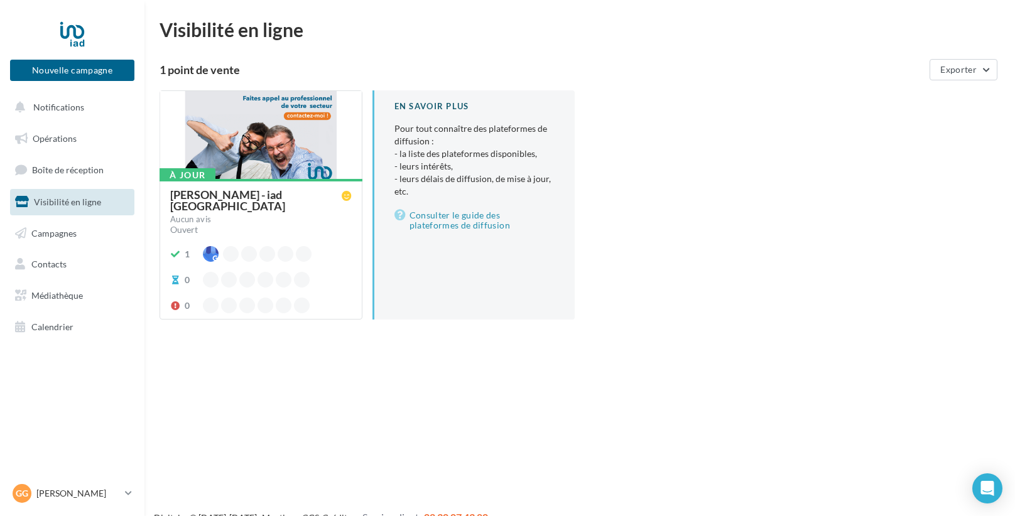
click at [256, 197] on div "Grégory BADIER - iad France" at bounding box center [255, 200] width 171 height 23
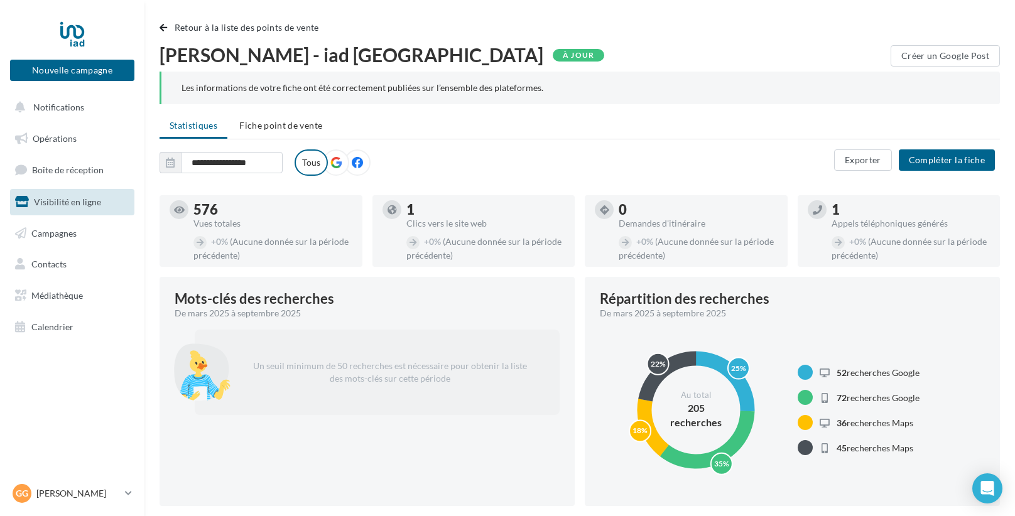
click at [342, 163] on label at bounding box center [336, 162] width 26 height 26
click at [363, 160] on label at bounding box center [357, 162] width 26 height 26
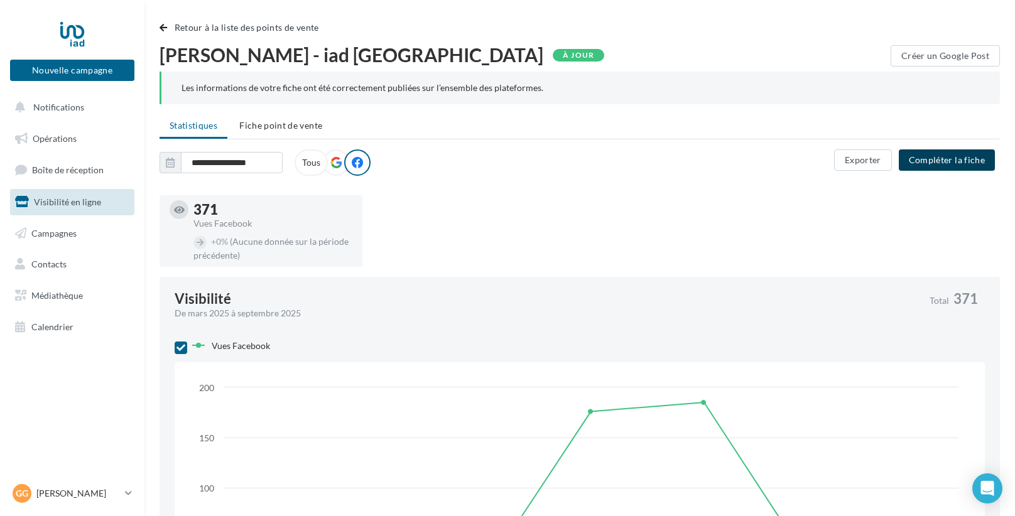
click at [940, 158] on button "Compléter la fiche" at bounding box center [947, 159] width 96 height 21
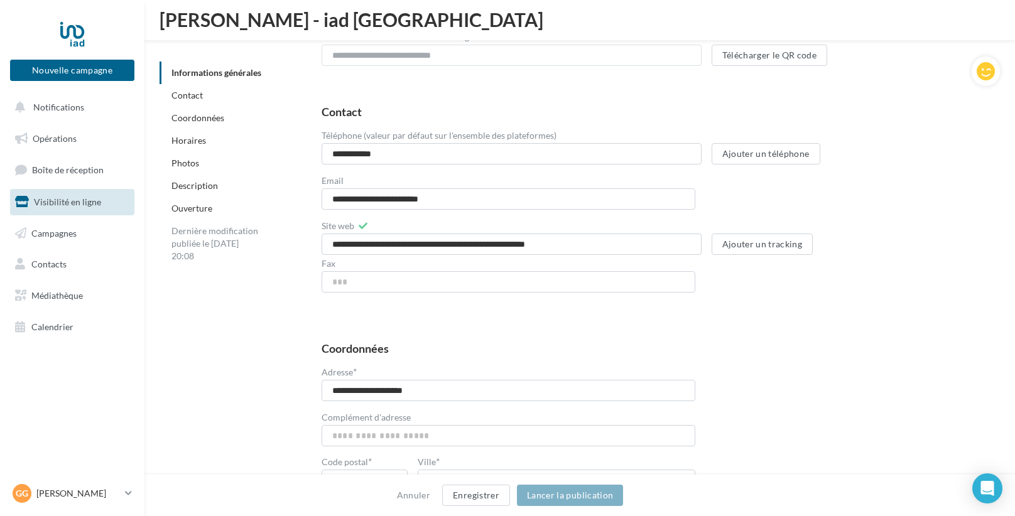
scroll to position [445, 0]
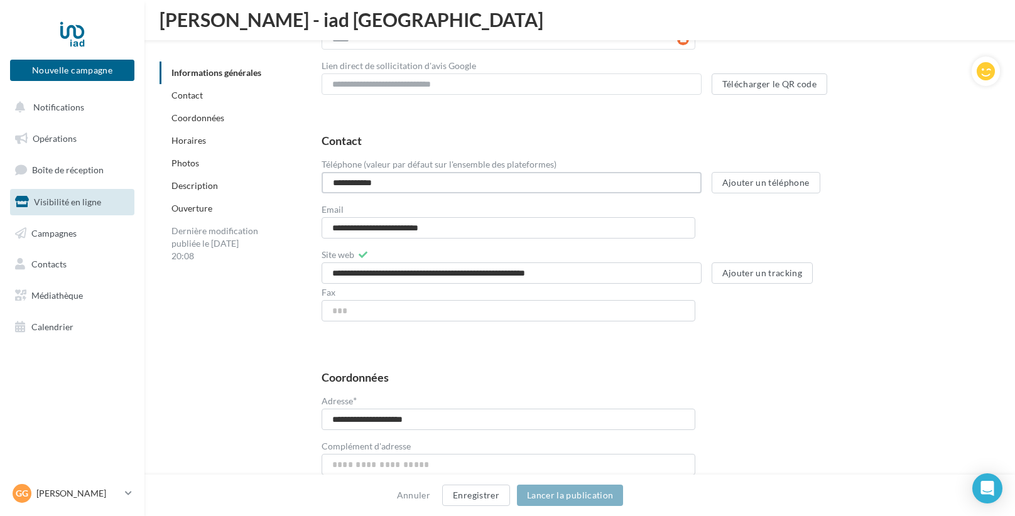
drag, startPoint x: 345, startPoint y: 180, endPoint x: 306, endPoint y: 177, distance: 39.7
click at [306, 177] on div "**********" at bounding box center [650, 233] width 698 height 217
click at [342, 176] on input "**********" at bounding box center [511, 182] width 380 height 21
click at [356, 178] on input "**********" at bounding box center [511, 182] width 380 height 21
click at [353, 178] on input "**********" at bounding box center [511, 182] width 380 height 21
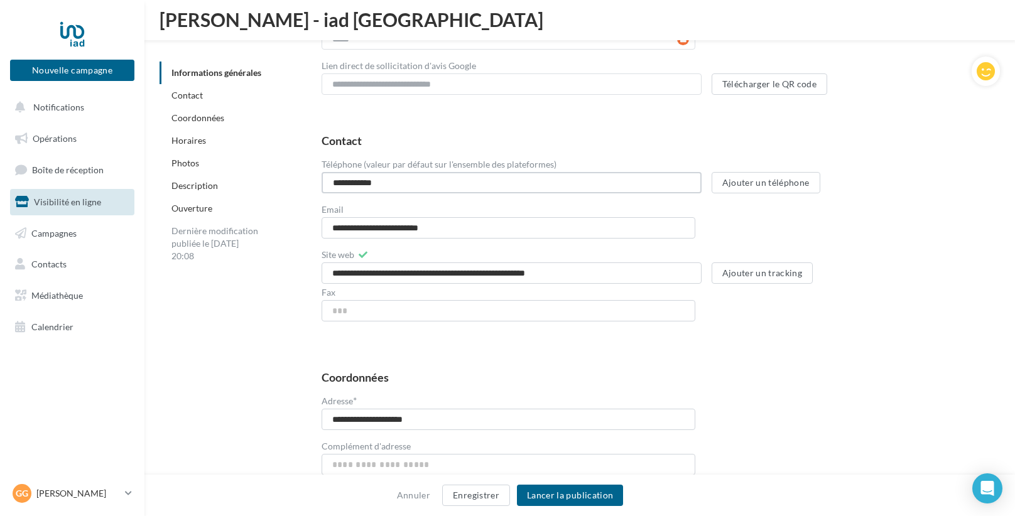
click at [362, 176] on input "**********" at bounding box center [511, 182] width 380 height 21
click at [364, 176] on input "**********" at bounding box center [511, 182] width 380 height 21
click at [377, 180] on input "**********" at bounding box center [511, 182] width 380 height 21
type input "**********"
drag, startPoint x: 842, startPoint y: 272, endPoint x: 849, endPoint y: 270, distance: 7.2
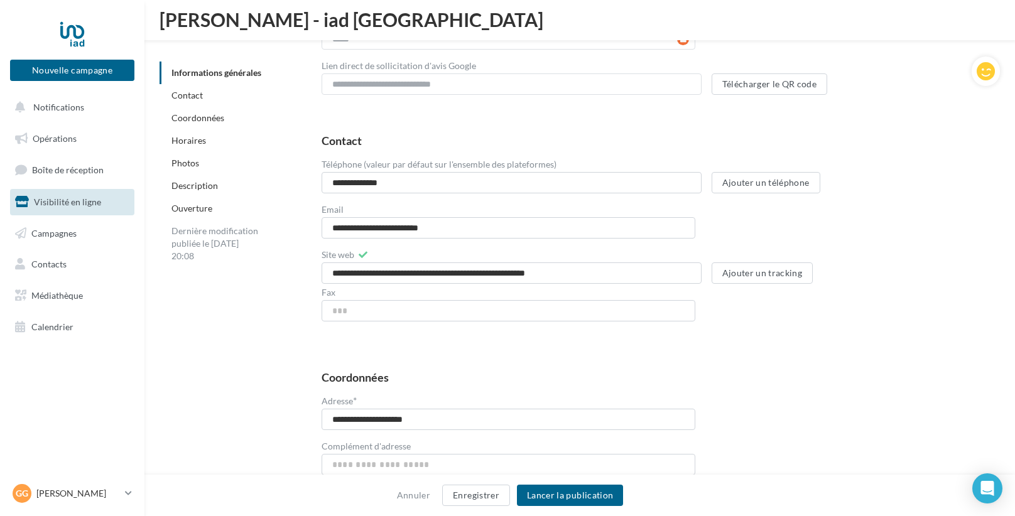
click at [845, 272] on div "Ajouter un tracking" at bounding box center [789, 272] width 157 height 21
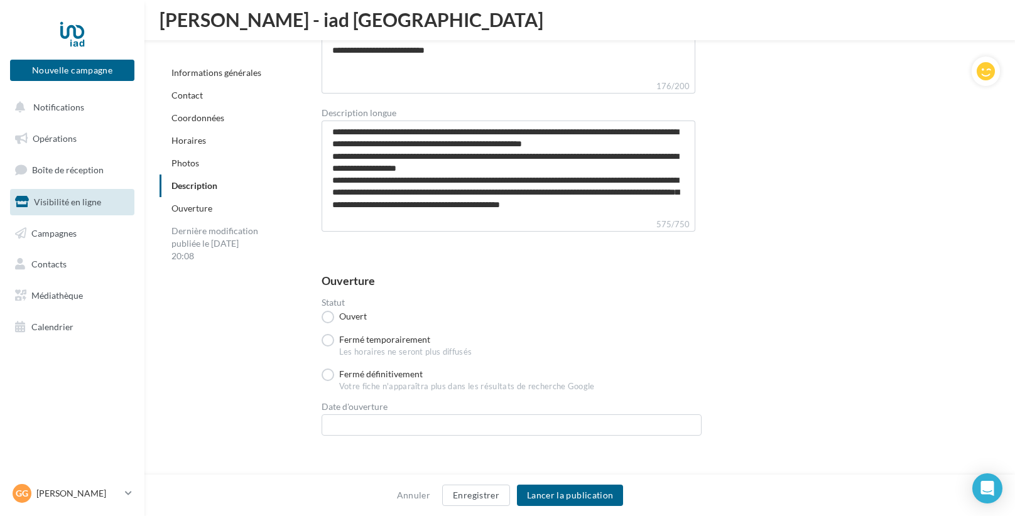
scroll to position [3095, 0]
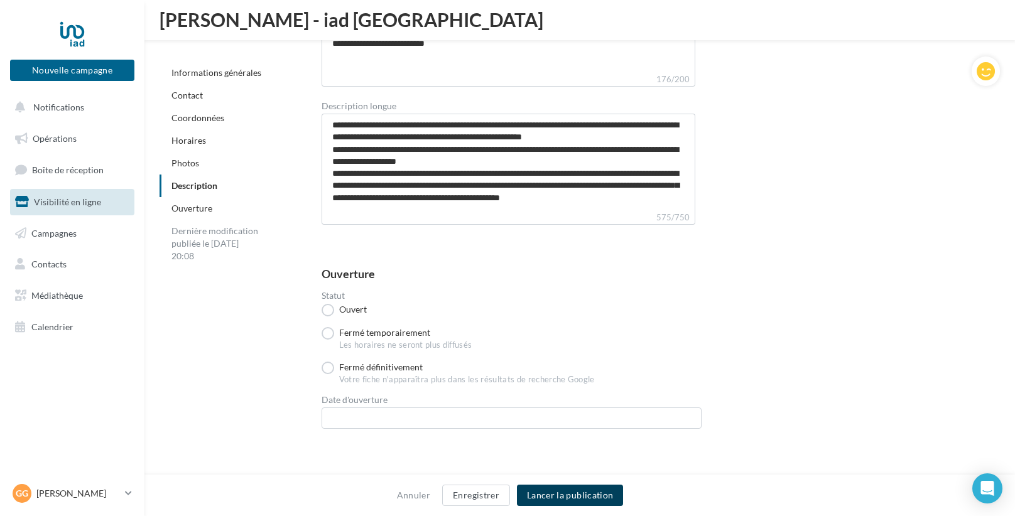
click at [583, 494] on button "Lancer la publication" at bounding box center [570, 495] width 106 height 21
click at [553, 499] on button "Lancer la publication" at bounding box center [570, 495] width 106 height 21
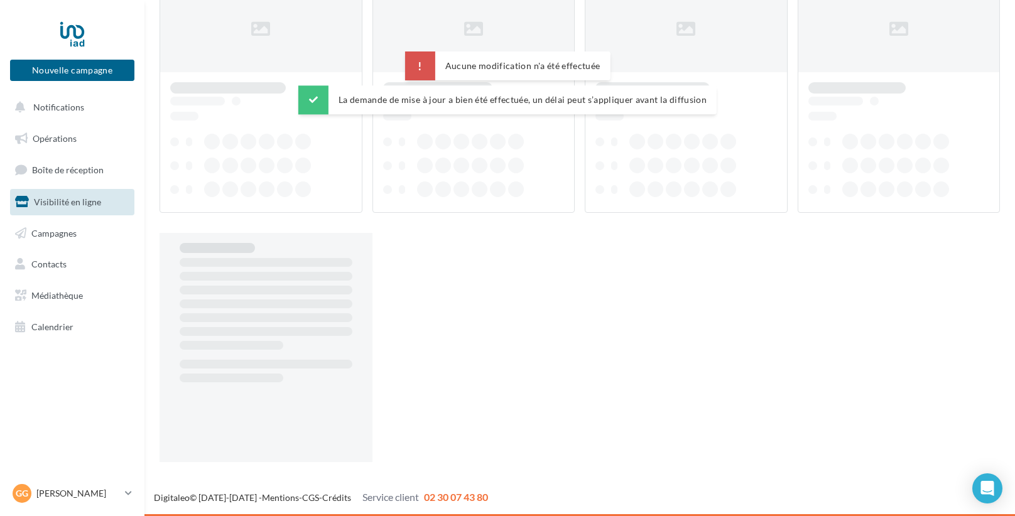
click at [463, 503] on span "02 30 07 43 80" at bounding box center [456, 497] width 64 height 12
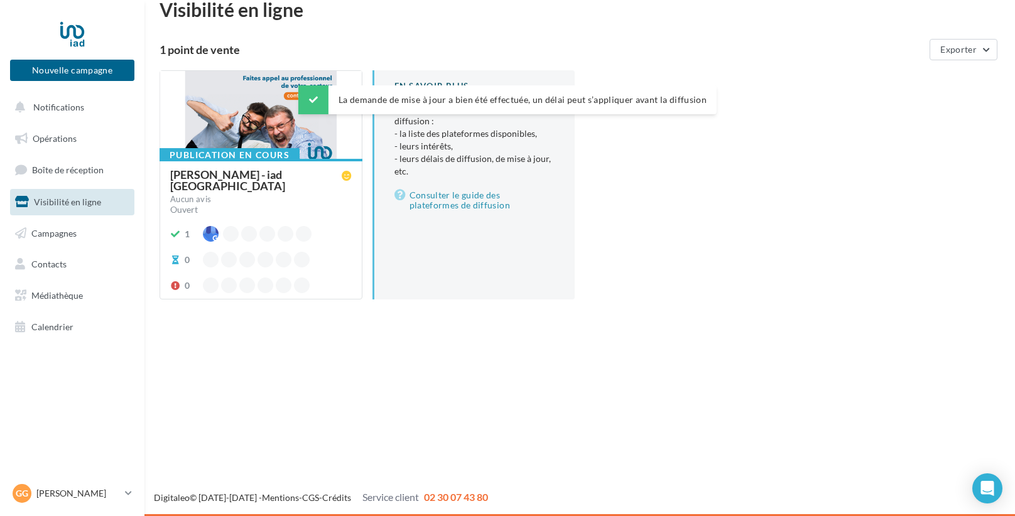
scroll to position [19, 0]
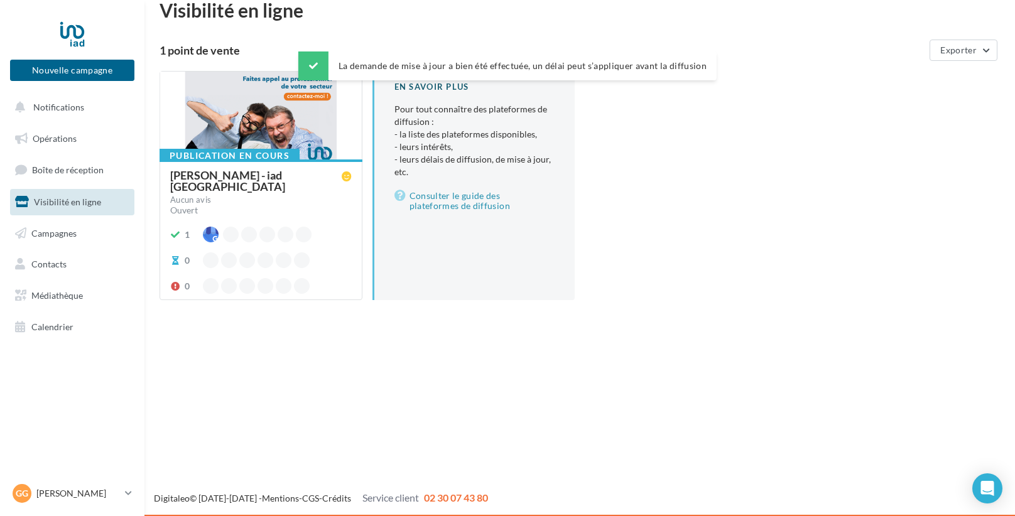
click at [573, 402] on div "Nouvelle campagne Nouvelle campagne Notifications Opérations Boîte de réception…" at bounding box center [507, 259] width 1015 height 516
click at [436, 209] on link "Consulter le guide des plateformes de diffusion" at bounding box center [474, 200] width 161 height 25
click at [412, 204] on link "Consulter le guide des plateformes de diffusion" at bounding box center [474, 200] width 161 height 25
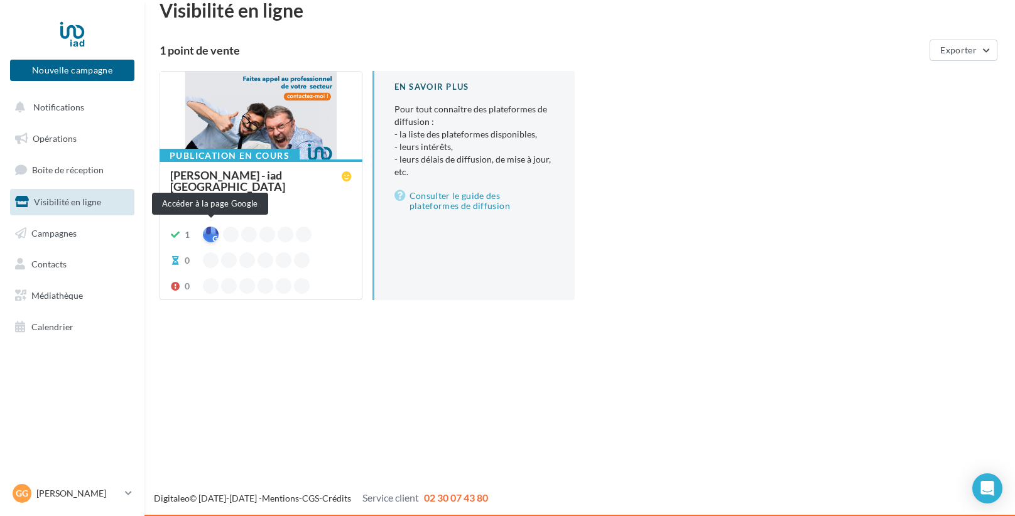
click at [211, 227] on div at bounding box center [211, 235] width 16 height 16
click at [57, 486] on div "Gg Grégory BADIER gregory.badier@iadfrance.fr" at bounding box center [66, 493] width 107 height 19
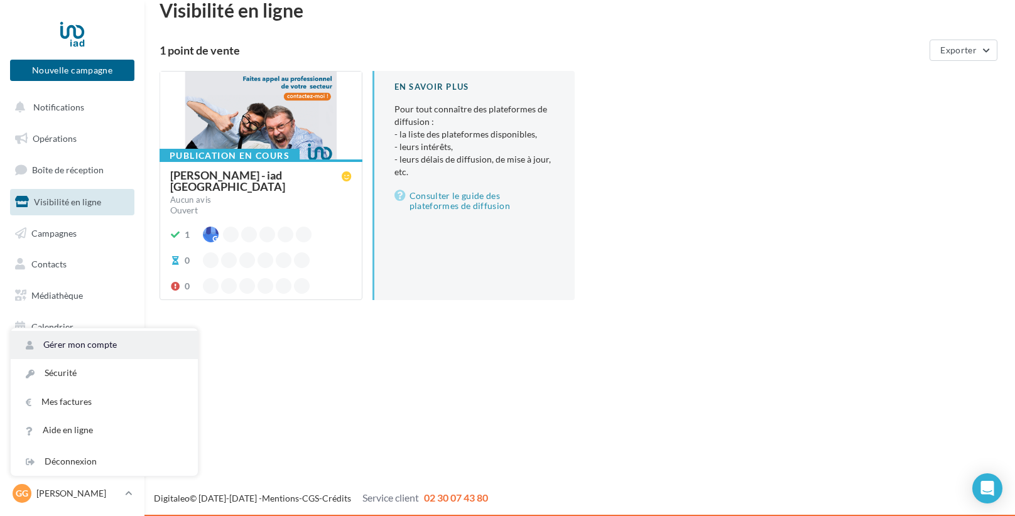
click at [108, 348] on link "Gérer mon compte" at bounding box center [104, 345] width 187 height 28
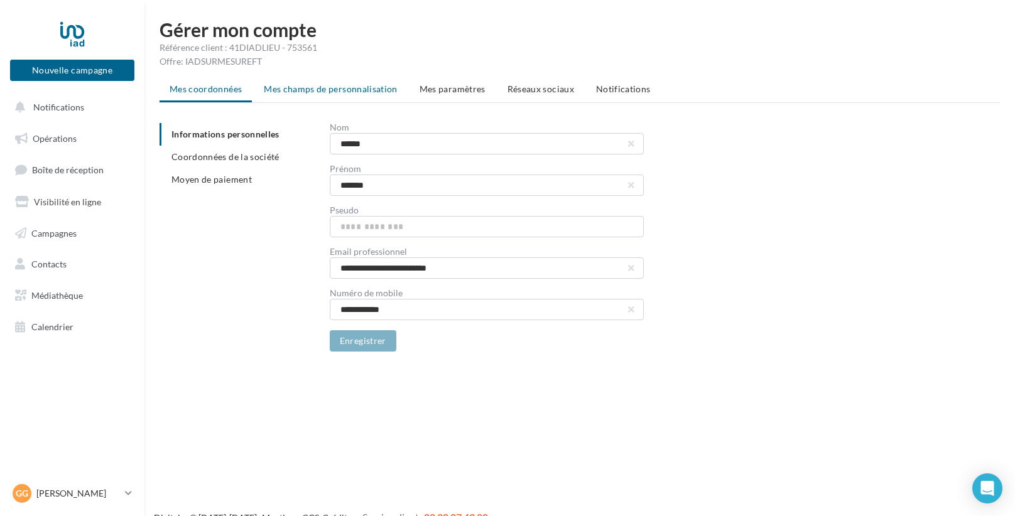
click at [367, 95] on li "Mes champs de personnalisation" at bounding box center [331, 89] width 154 height 23
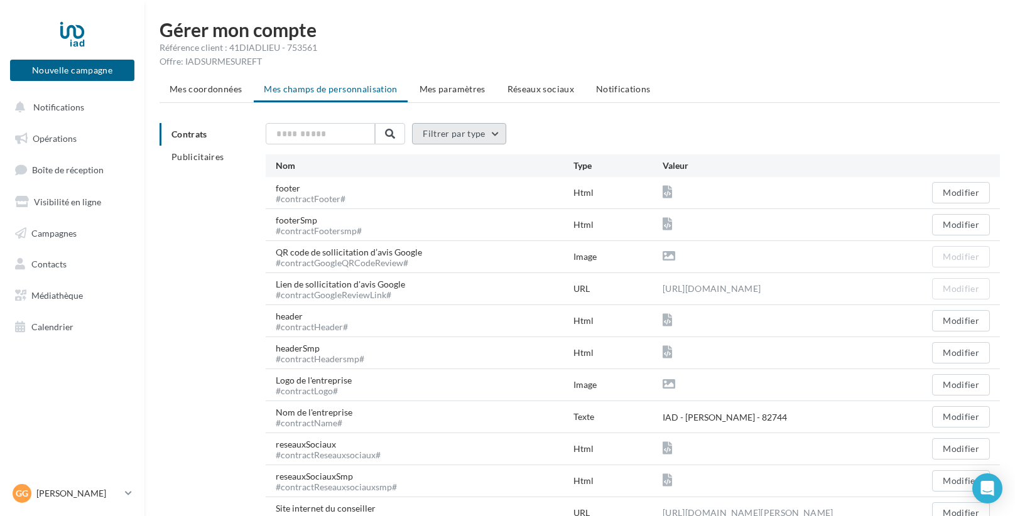
click at [466, 138] on button "Filtrer par type" at bounding box center [459, 133] width 94 height 21
click at [514, 91] on span "Réseaux sociaux" at bounding box center [540, 89] width 67 height 11
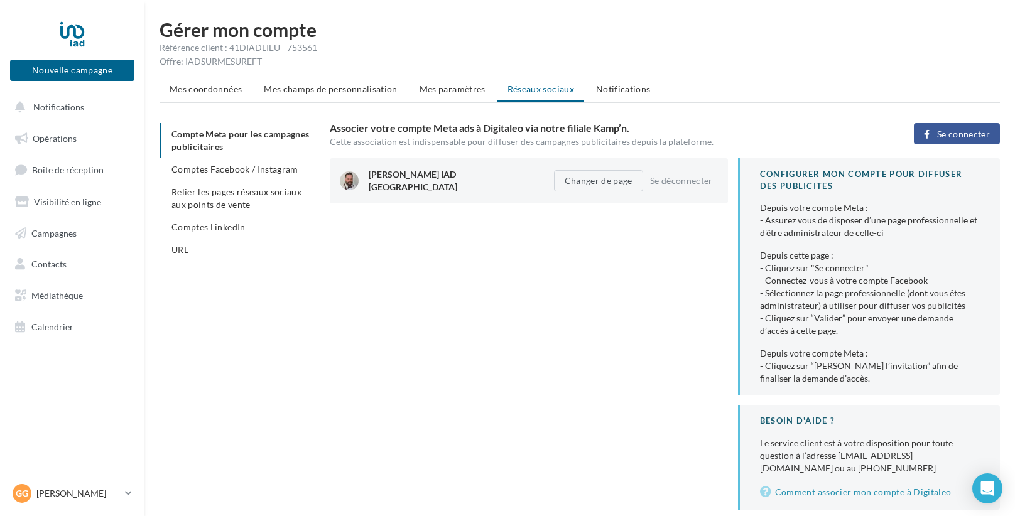
click at [457, 87] on span "Mes paramètres" at bounding box center [452, 89] width 66 height 11
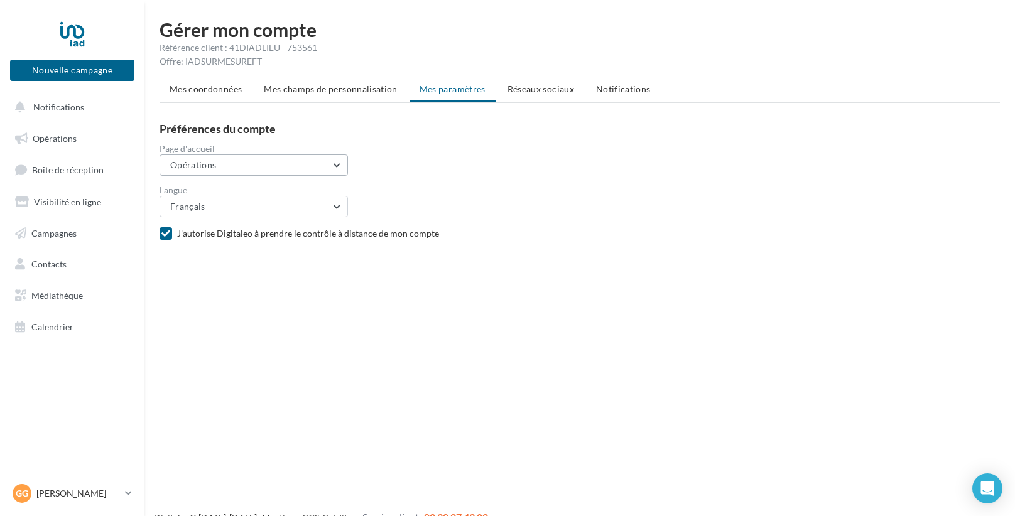
click at [333, 170] on button "Opérations" at bounding box center [253, 164] width 188 height 21
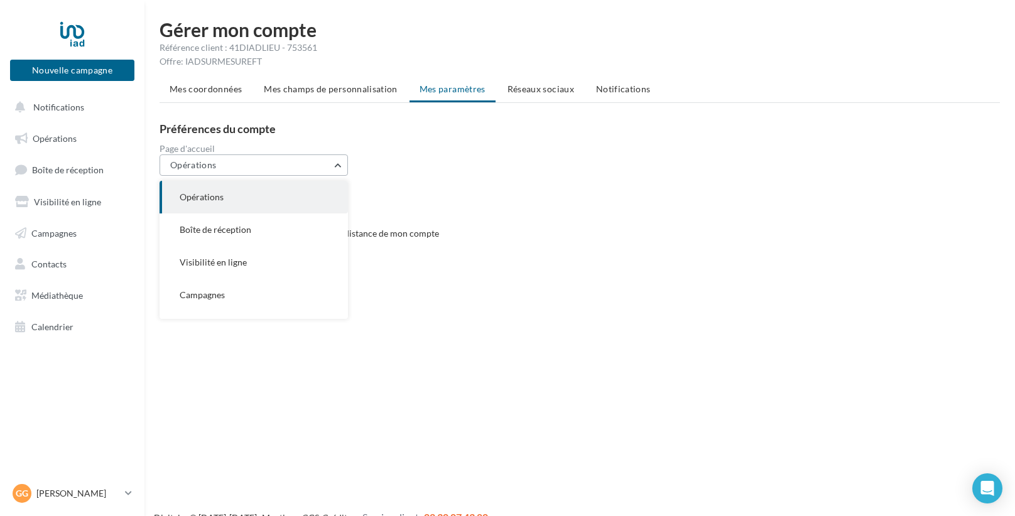
click at [333, 170] on button "Opérations" at bounding box center [253, 164] width 188 height 21
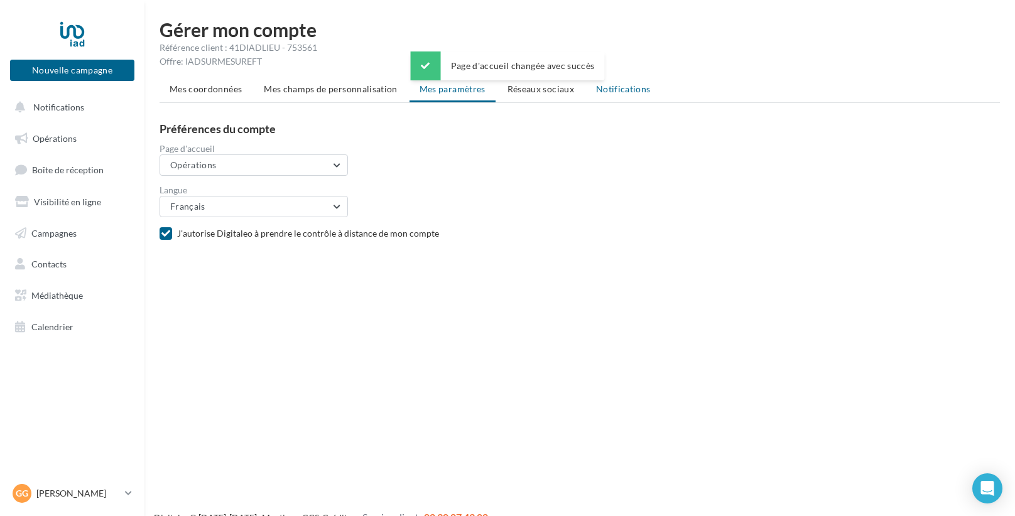
click at [635, 92] on span "Notifications" at bounding box center [623, 89] width 55 height 11
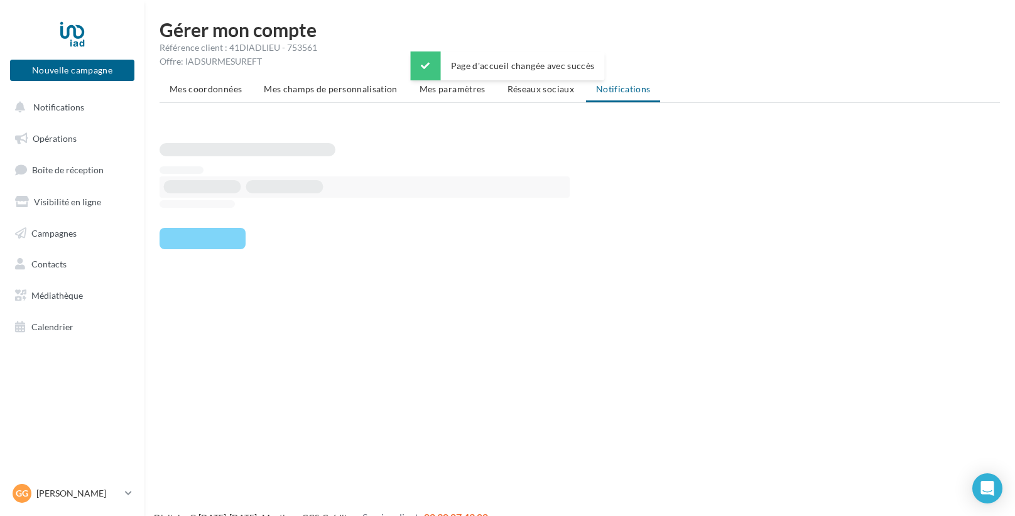
type input "**********"
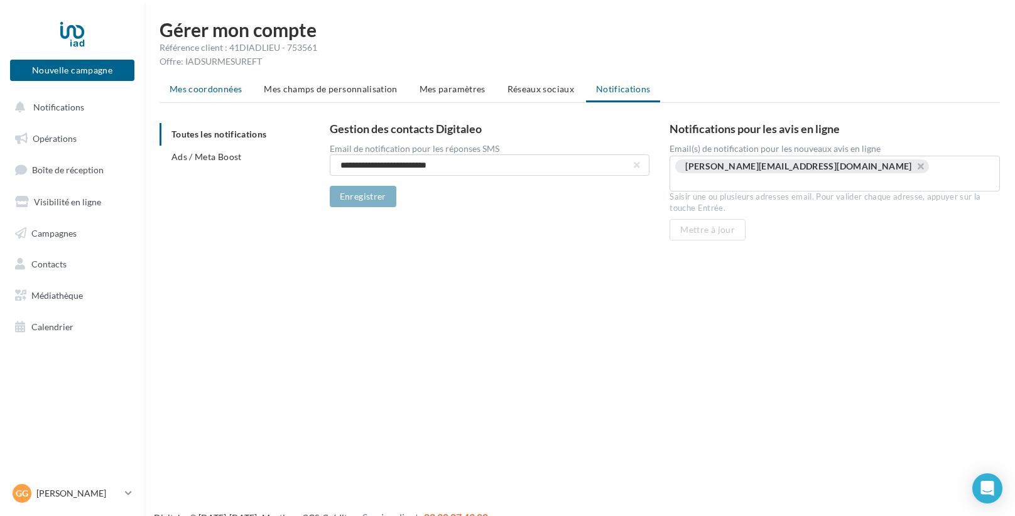
click at [208, 95] on li "Mes coordonnées" at bounding box center [205, 89] width 92 height 23
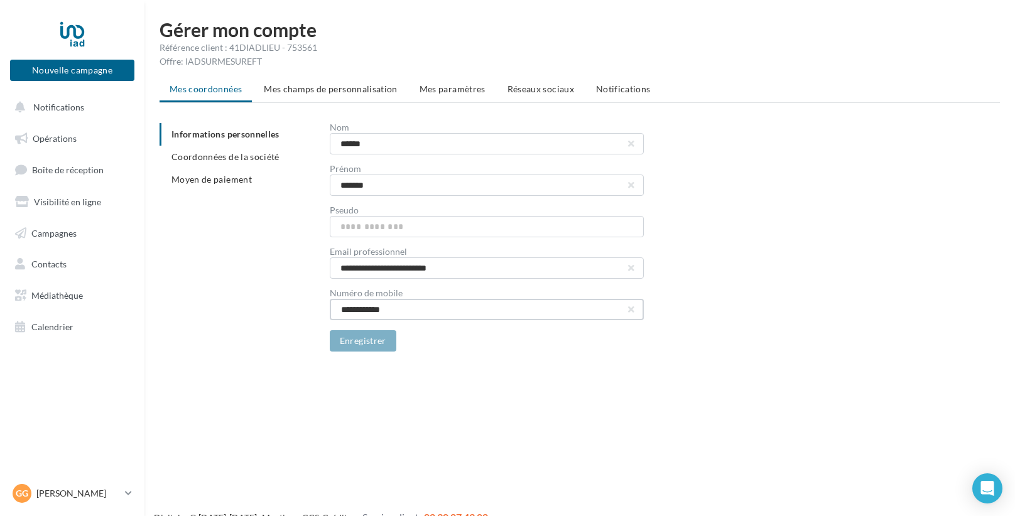
drag, startPoint x: 358, startPoint y: 314, endPoint x: 326, endPoint y: 311, distance: 31.5
click at [326, 311] on div "**********" at bounding box center [584, 237] width 850 height 229
type input "**********"
click at [372, 341] on button "Enregistrer" at bounding box center [363, 340] width 67 height 21
click at [254, 154] on span "Coordonnées de la société" at bounding box center [225, 156] width 108 height 11
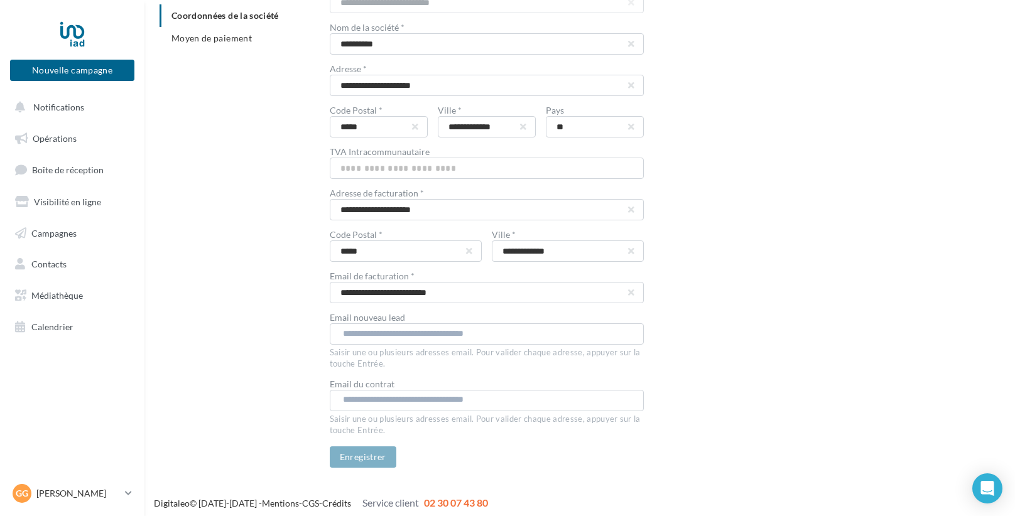
scroll to position [146, 0]
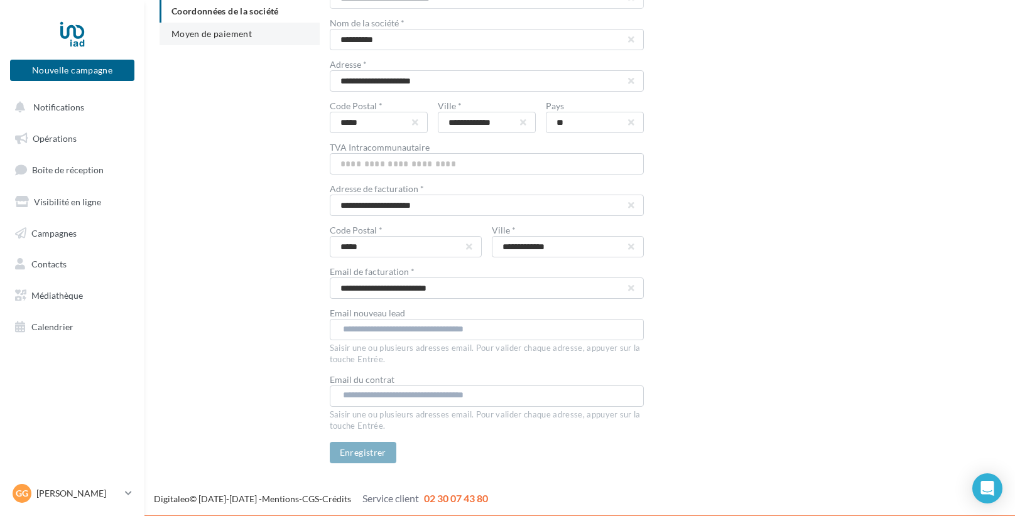
click at [215, 34] on span "Moyen de paiement" at bounding box center [211, 33] width 80 height 11
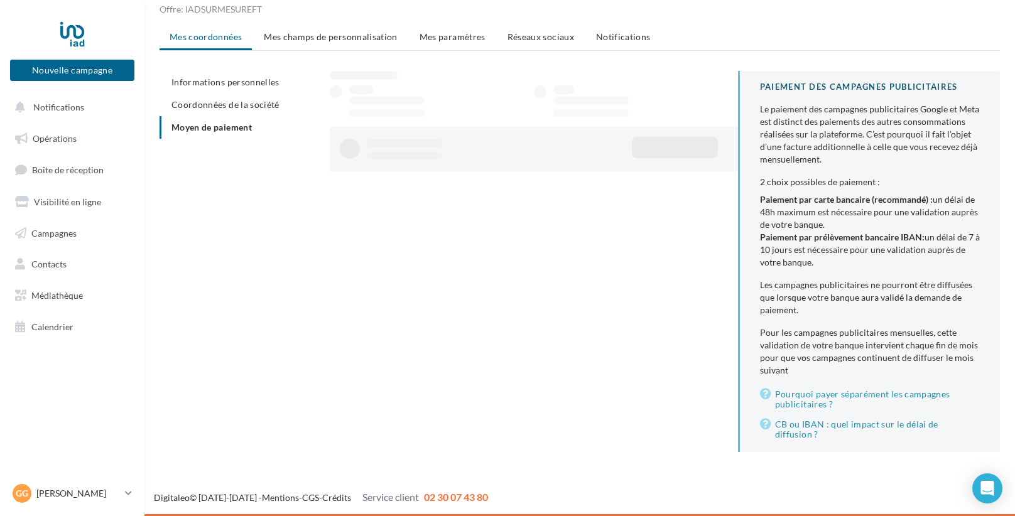
scroll to position [51, 0]
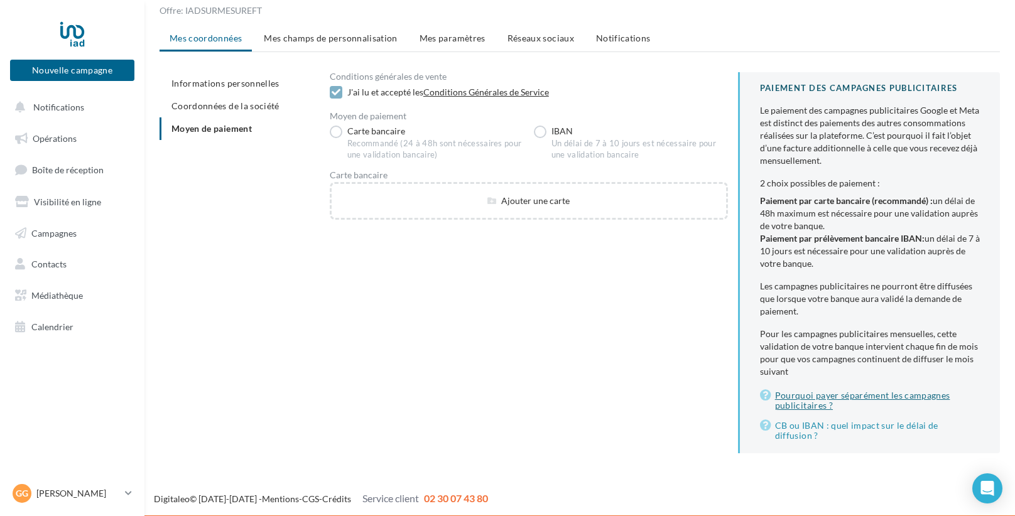
click at [805, 404] on button "Pourquoi payer séparément les campagnes publicitaires ?" at bounding box center [870, 400] width 220 height 25
click at [804, 403] on button "Pourquoi payer séparément les campagnes publicitaires ?" at bounding box center [870, 400] width 220 height 25
click at [806, 401] on button "Pourquoi payer séparément les campagnes publicitaires ?" at bounding box center [870, 400] width 220 height 25
drag, startPoint x: 806, startPoint y: 396, endPoint x: 785, endPoint y: 392, distance: 21.8
click at [787, 395] on button "Pourquoi payer séparément les campagnes publicitaires ?" at bounding box center [870, 400] width 220 height 25
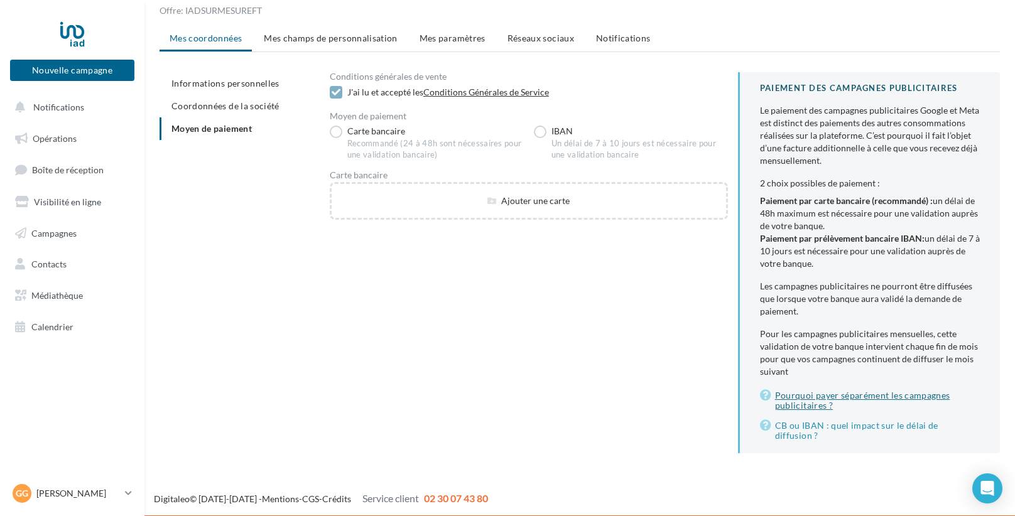
click at [787, 395] on button "Pourquoi payer séparément les campagnes publicitaires ?" at bounding box center [870, 400] width 220 height 25
click at [791, 396] on button "Pourquoi payer séparément les campagnes publicitaires ?" at bounding box center [870, 400] width 220 height 25
click at [356, 27] on li "Mes champs de personnalisation" at bounding box center [331, 38] width 154 height 23
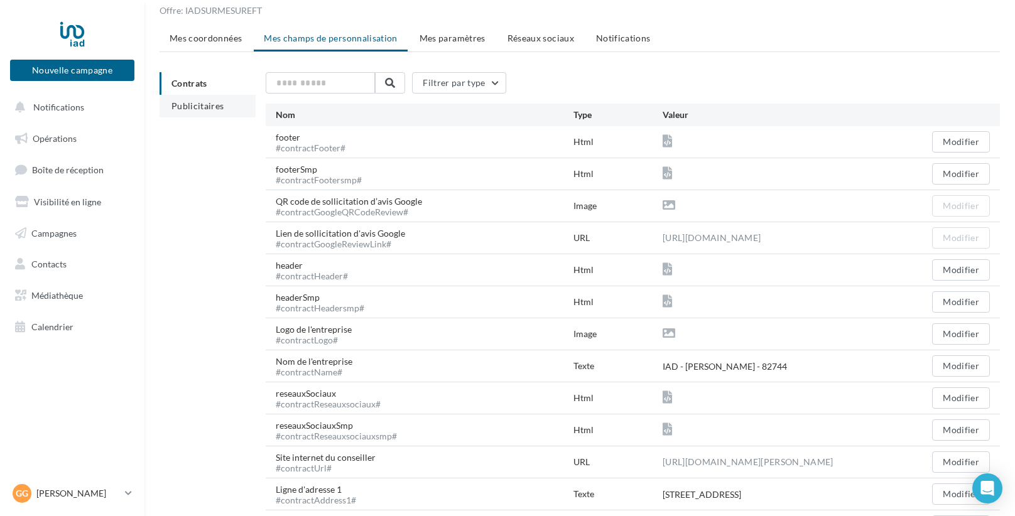
click at [202, 109] on span "Publicitaires" at bounding box center [197, 105] width 53 height 11
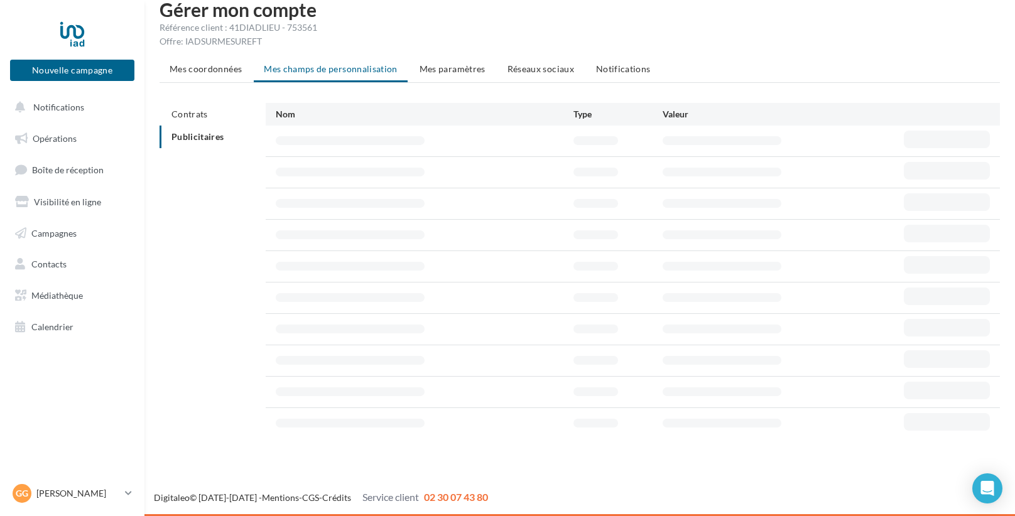
scroll to position [19, 0]
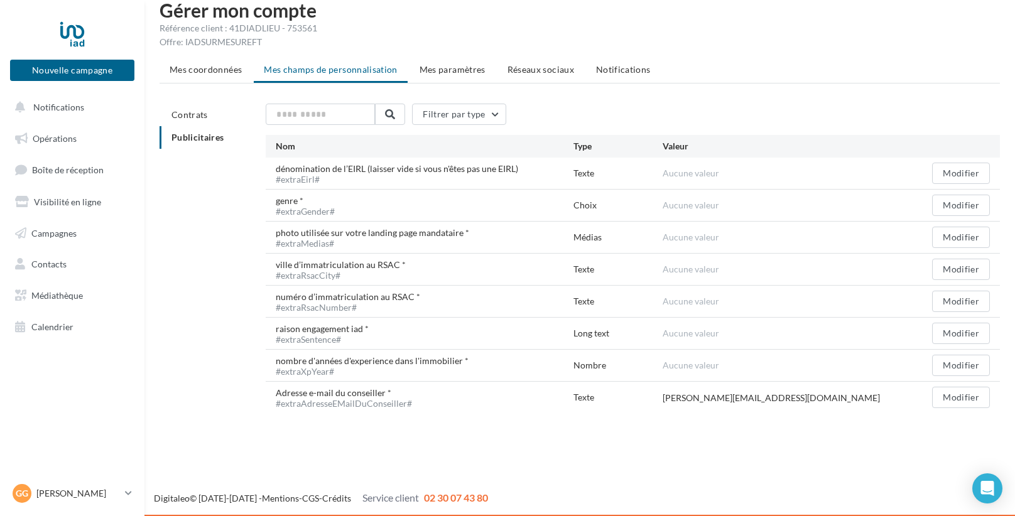
click at [465, 82] on ul "Mes coordonnées Mes champs de personnalisation Mes paramètres Réseaux sociaux N…" at bounding box center [579, 70] width 840 height 25
click at [467, 70] on span "Mes paramètres" at bounding box center [452, 69] width 66 height 11
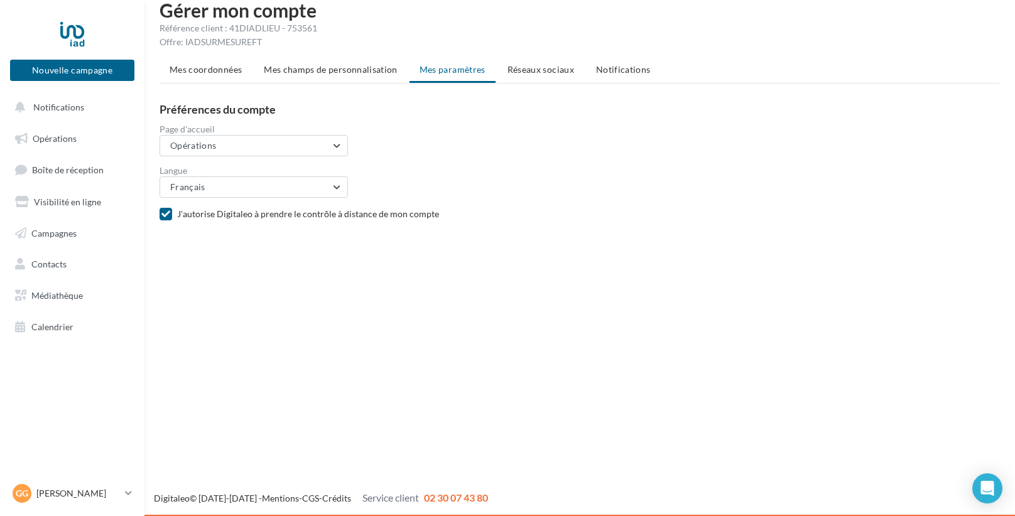
click at [522, 70] on span "Réseaux sociaux" at bounding box center [540, 69] width 67 height 11
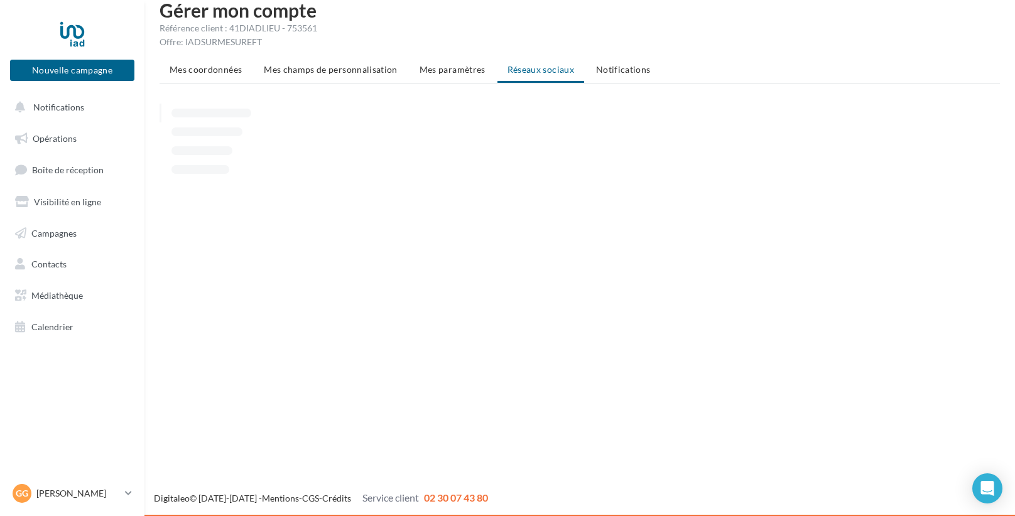
scroll to position [46, 0]
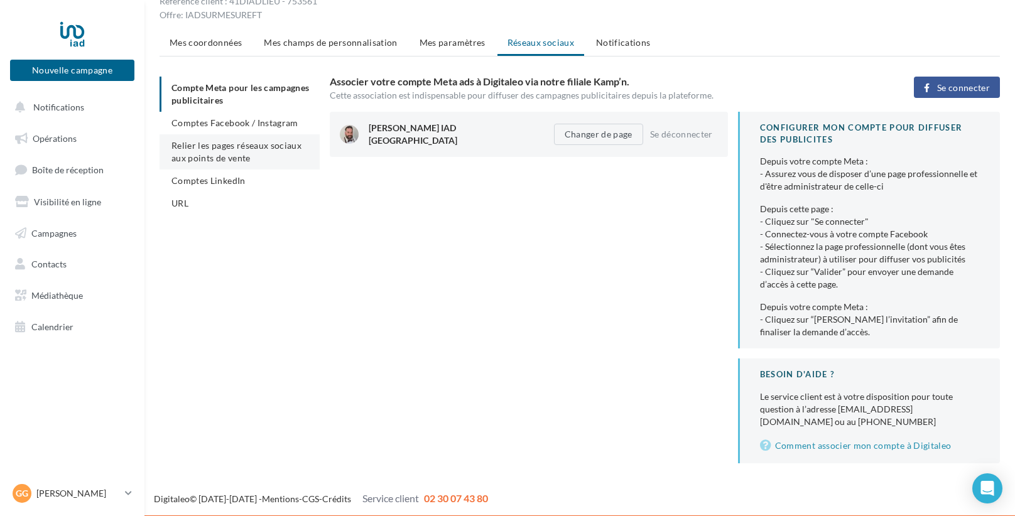
click at [232, 156] on span "Relier les pages réseaux sociaux aux points de vente" at bounding box center [236, 151] width 130 height 23
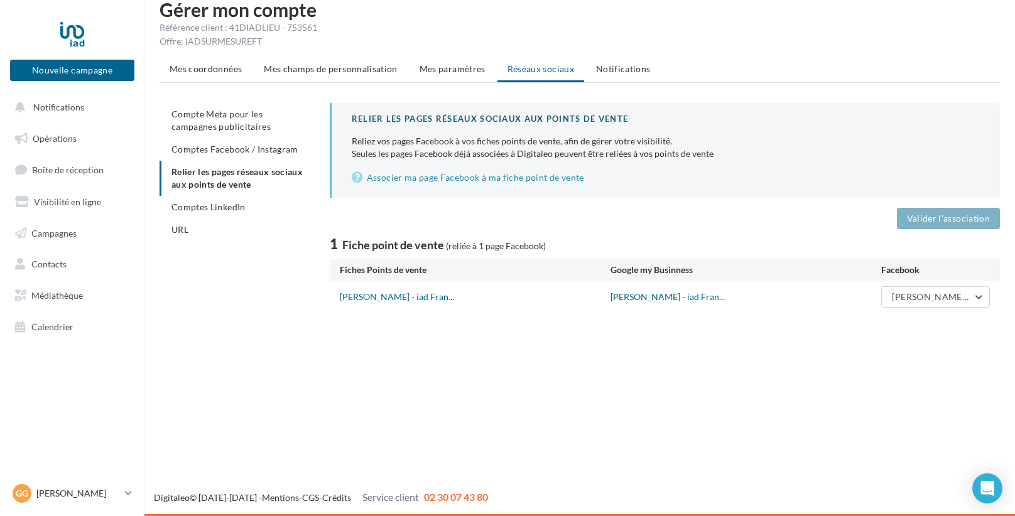
scroll to position [19, 0]
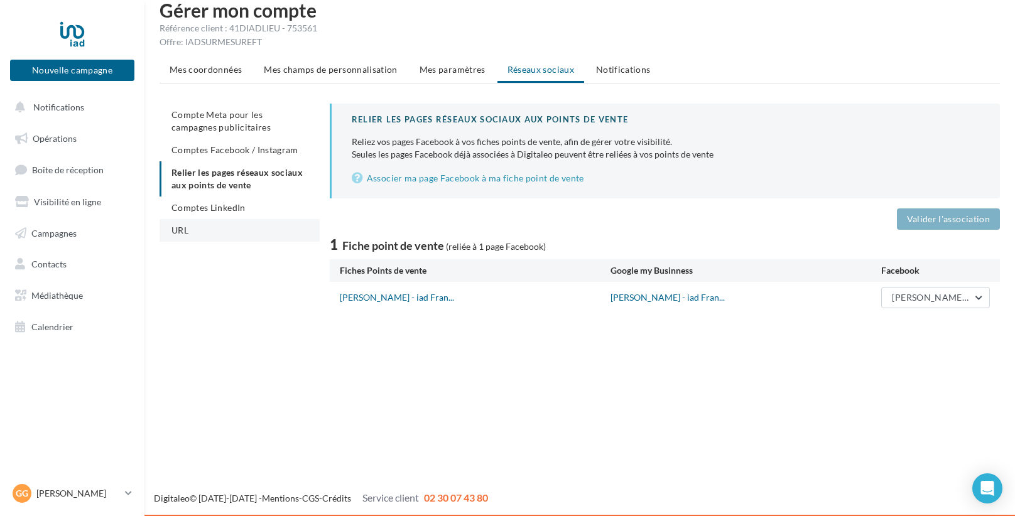
click at [168, 230] on li "URL" at bounding box center [239, 230] width 160 height 23
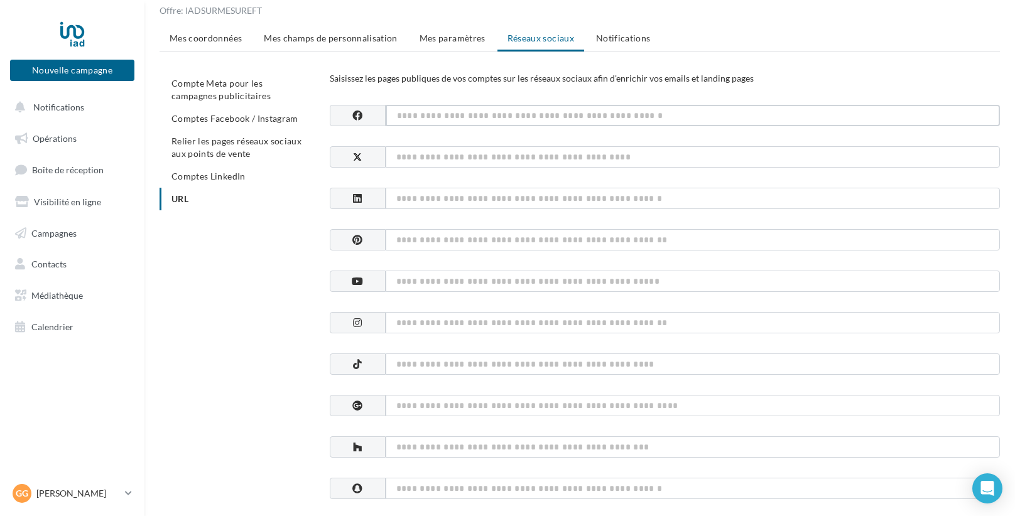
click at [414, 116] on input at bounding box center [693, 115] width 614 height 21
paste input "**********"
type input "**********"
click at [455, 325] on input at bounding box center [693, 322] width 614 height 21
paste input "**********"
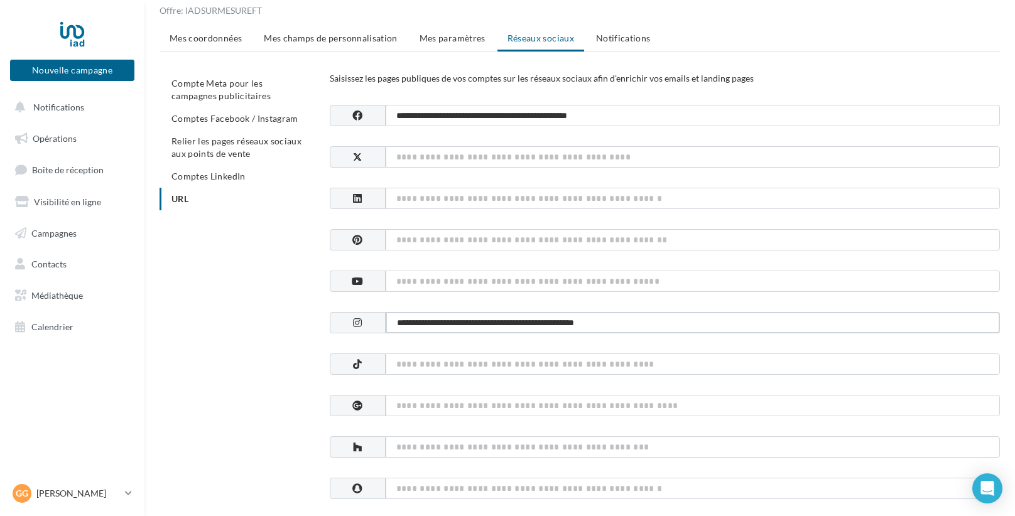
type input "**********"
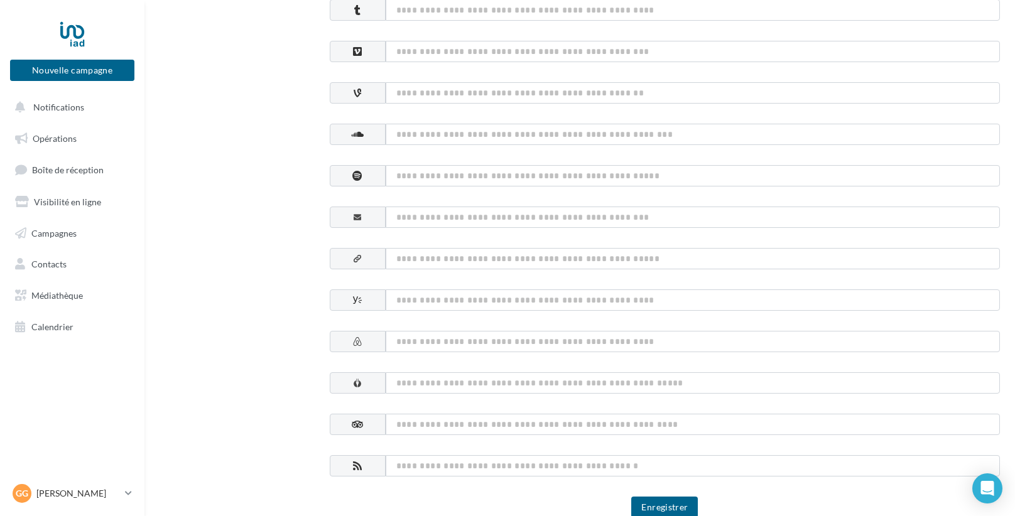
scroll to position [625, 0]
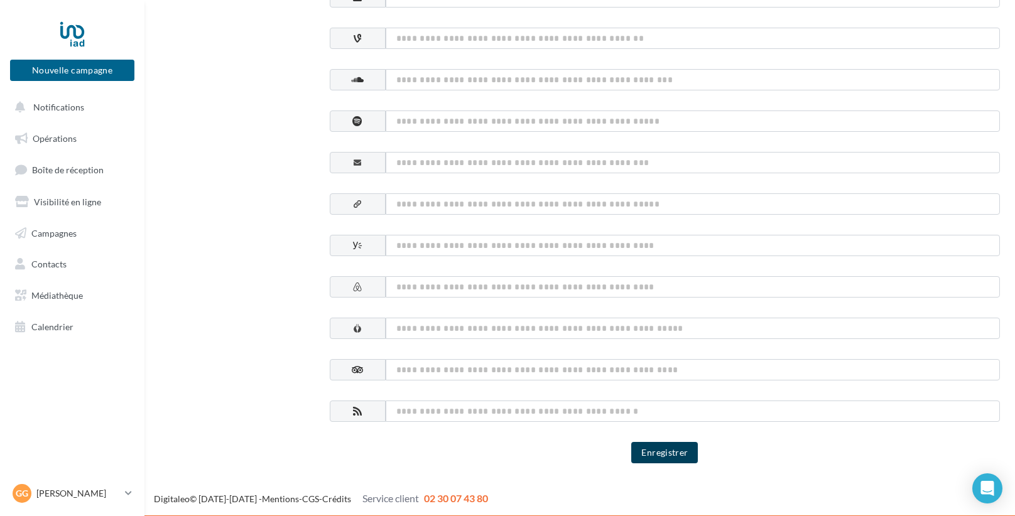
click at [639, 451] on button "Enregistrer" at bounding box center [664, 452] width 67 height 21
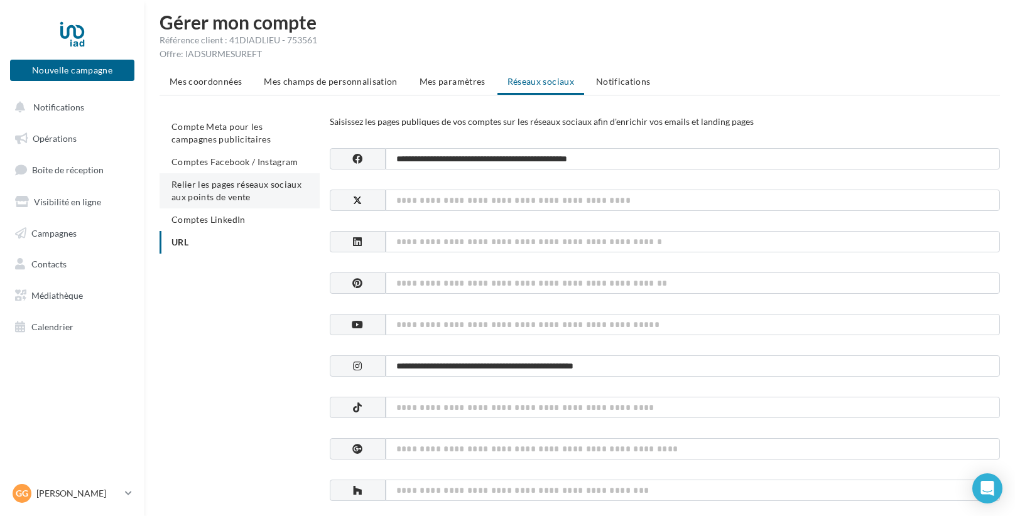
scroll to position [0, 0]
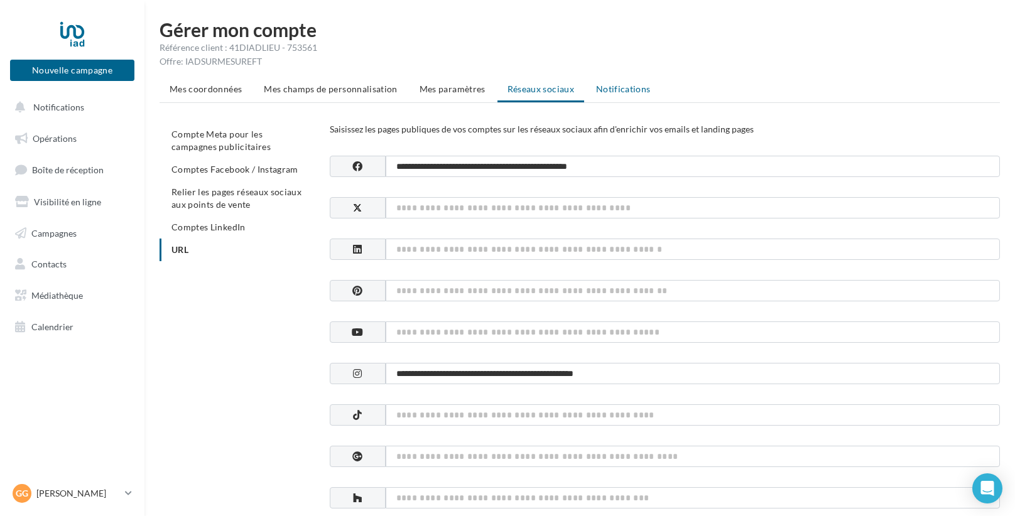
click at [597, 81] on li "Notifications" at bounding box center [623, 89] width 75 height 23
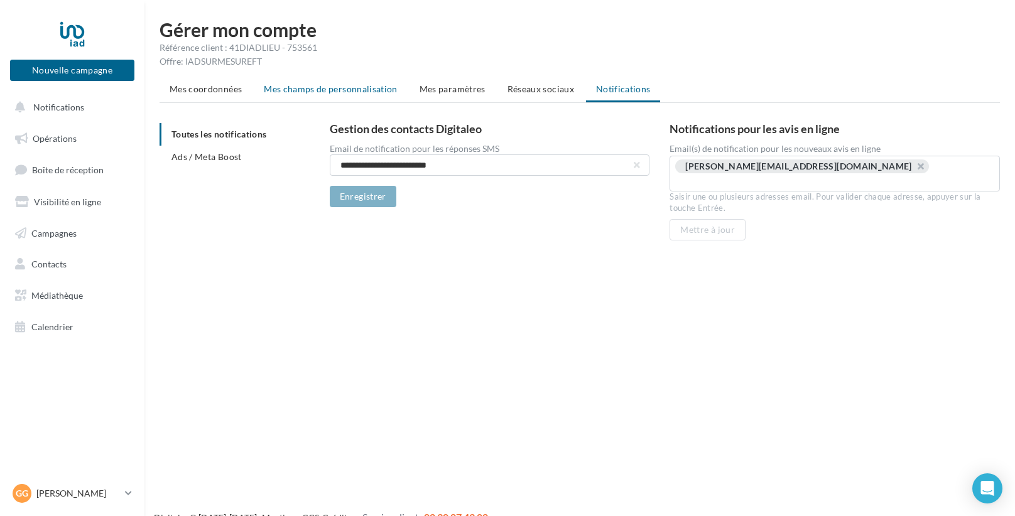
click at [284, 93] on span "Mes champs de personnalisation" at bounding box center [331, 89] width 134 height 11
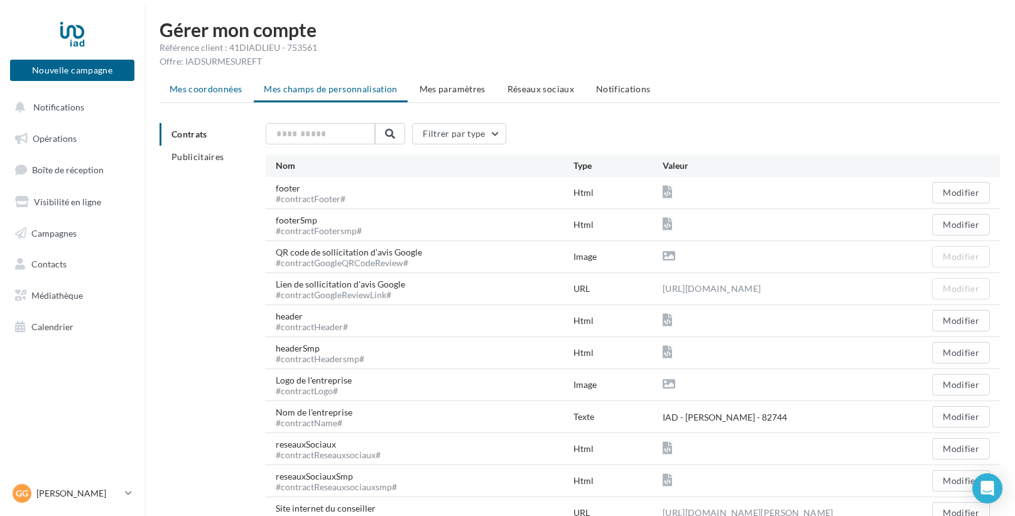
click at [216, 89] on span "Mes coordonnées" at bounding box center [206, 89] width 72 height 11
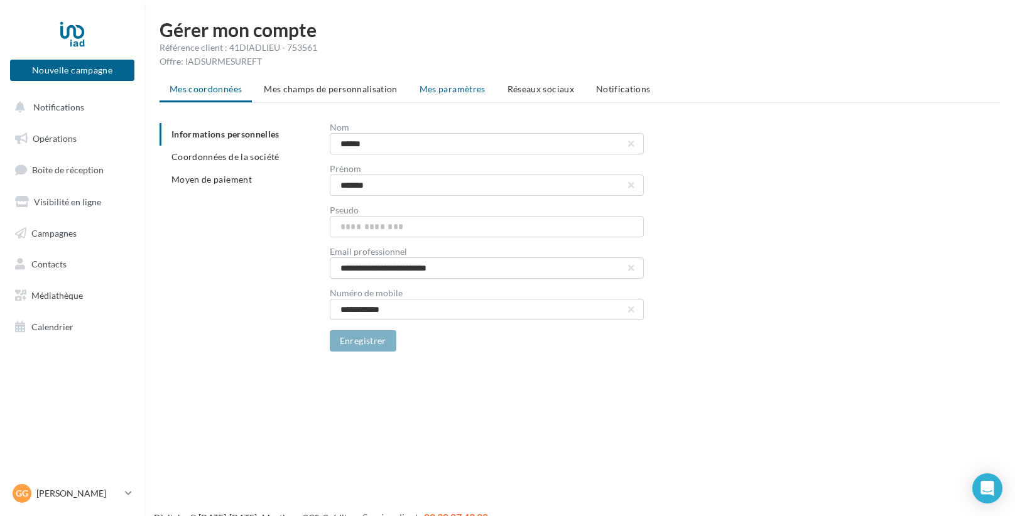
click at [434, 90] on span "Mes paramètres" at bounding box center [452, 89] width 66 height 11
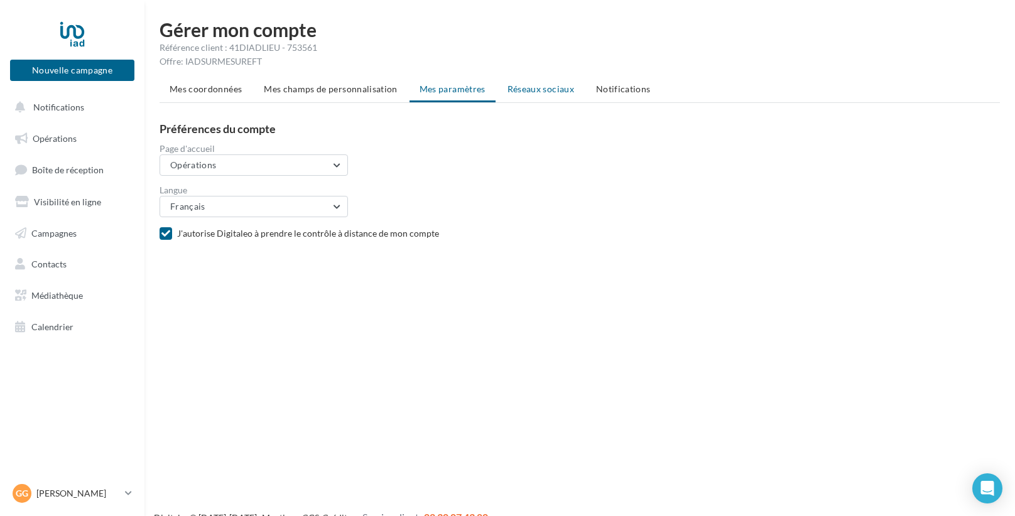
click at [514, 90] on span "Réseaux sociaux" at bounding box center [540, 89] width 67 height 11
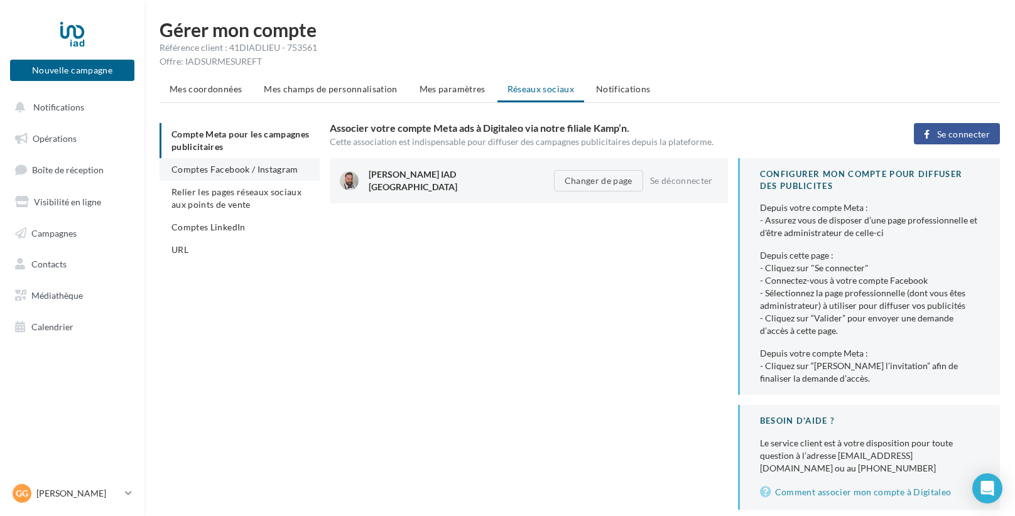
click at [291, 170] on span "Comptes Facebook / Instagram" at bounding box center [234, 169] width 127 height 11
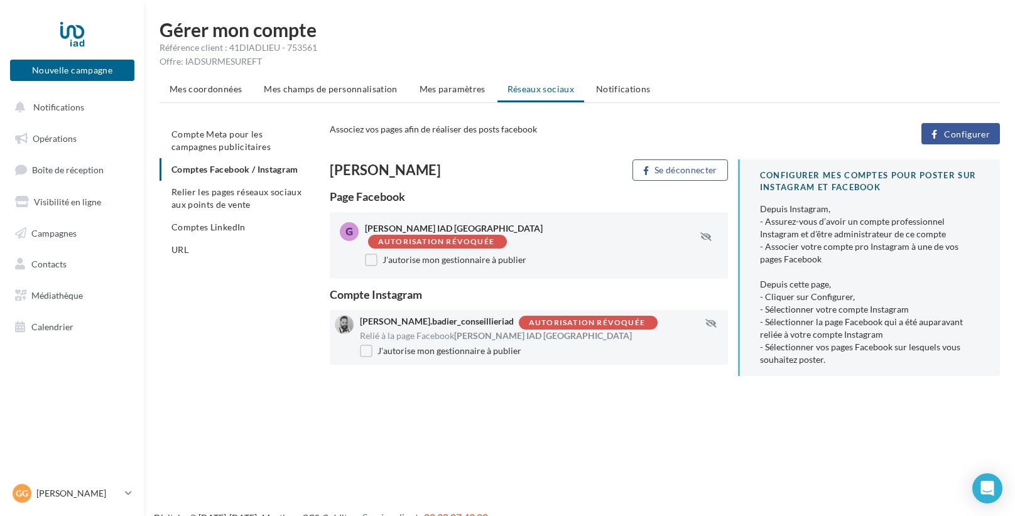
click at [494, 238] on div "Autorisation révoquée" at bounding box center [436, 242] width 116 height 8
click at [370, 254] on label "J'autorise mon gestionnaire à publier" at bounding box center [445, 260] width 161 height 13
click at [374, 254] on label "J'autorise mon gestionnaire à publier" at bounding box center [445, 260] width 161 height 13
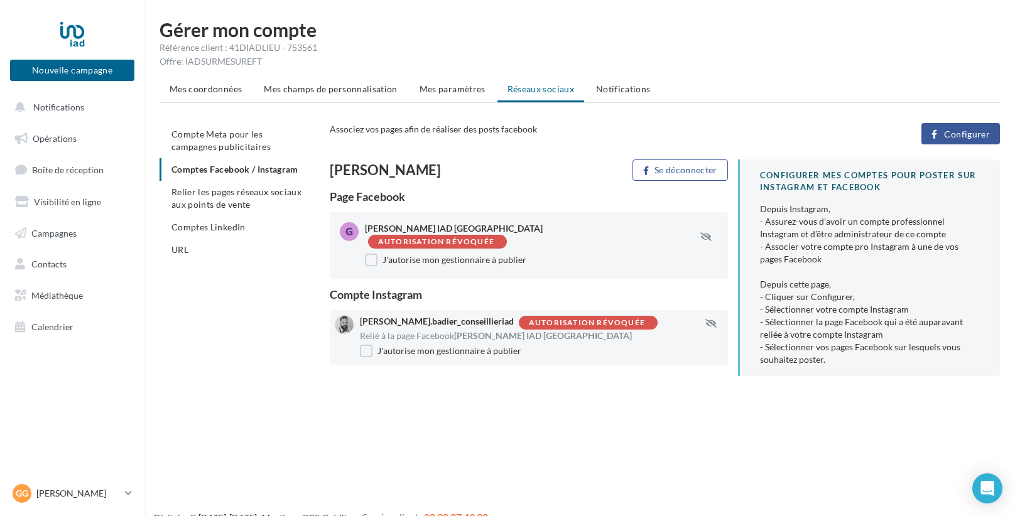
click at [820, 290] on div "Depuis Instagram, - Assurez-vous d’avoir un compte professionnel Instagram et d…" at bounding box center [870, 284] width 220 height 163
click at [68, 488] on p "[PERSON_NAME]" at bounding box center [78, 493] width 84 height 13
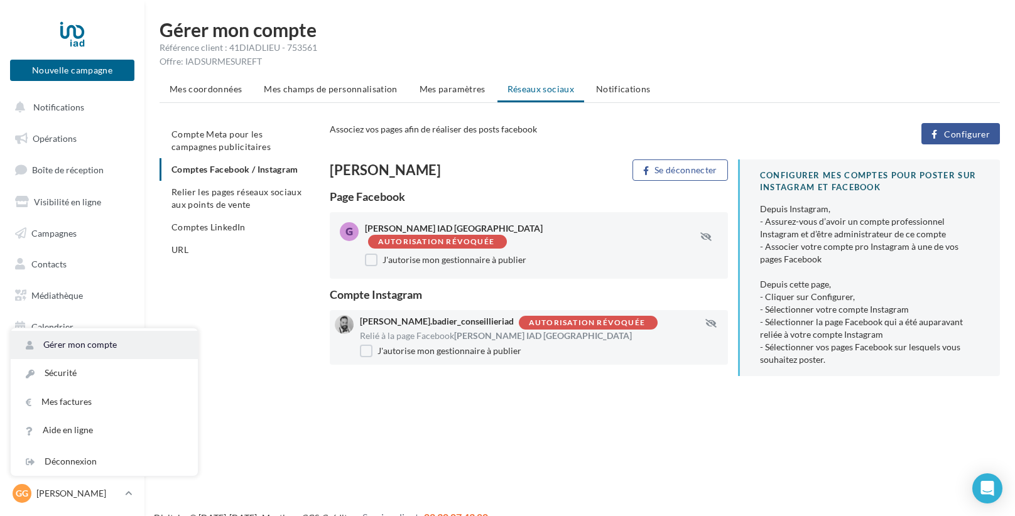
click at [85, 352] on link "Gérer mon compte" at bounding box center [104, 345] width 187 height 28
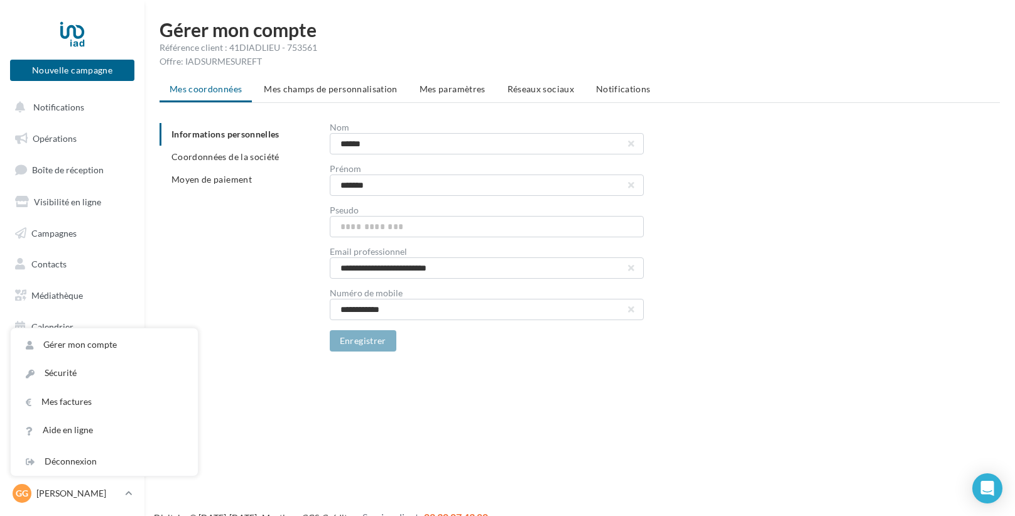
click at [535, 90] on span "Réseaux sociaux" at bounding box center [540, 89] width 67 height 11
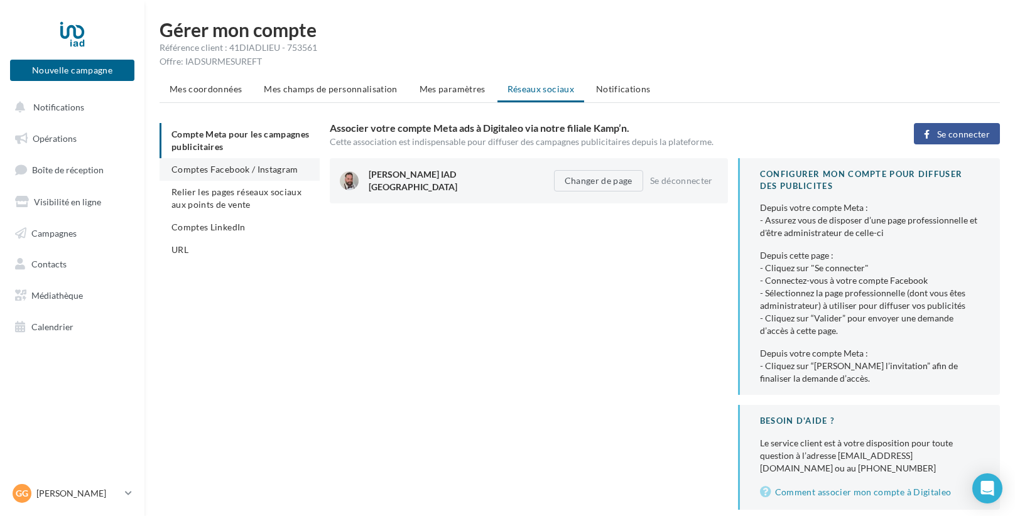
click at [286, 169] on span "Comptes Facebook / Instagram" at bounding box center [234, 169] width 127 height 11
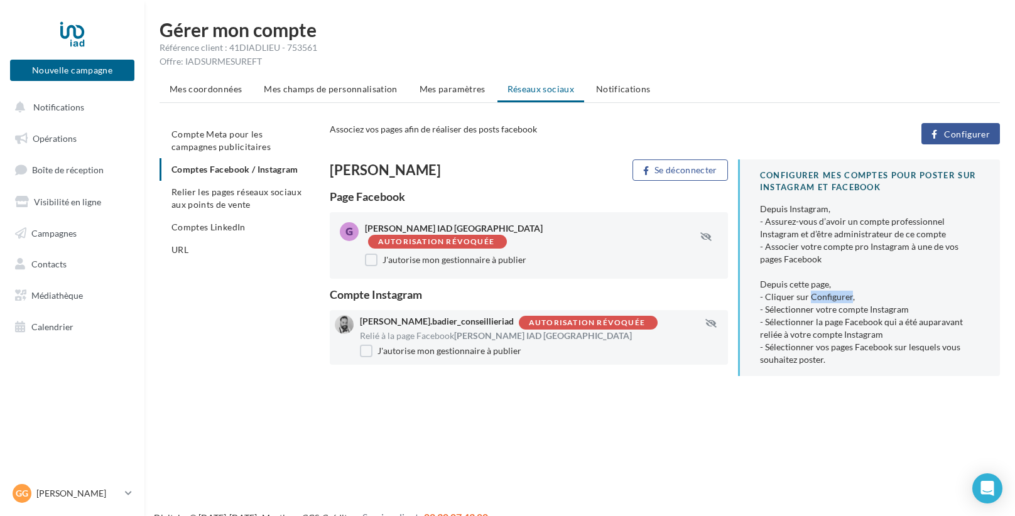
click at [958, 140] on button "Configurer" at bounding box center [960, 133] width 78 height 21
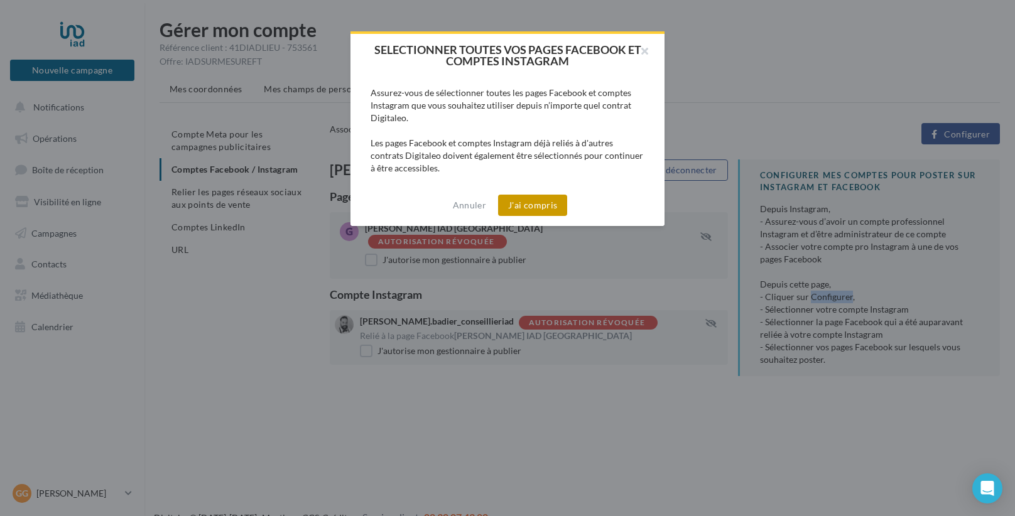
click at [529, 206] on button "J'ai compris" at bounding box center [532, 205] width 69 height 21
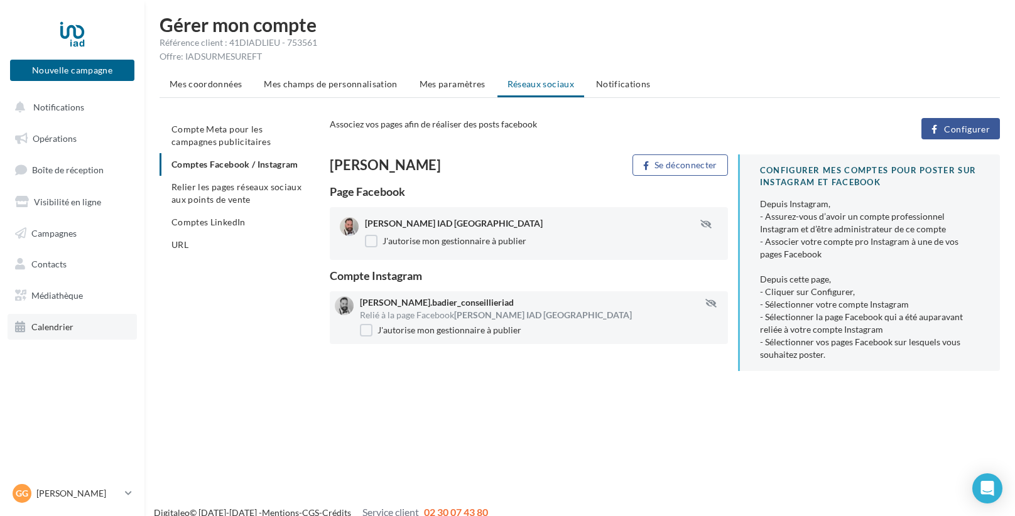
scroll to position [6, 0]
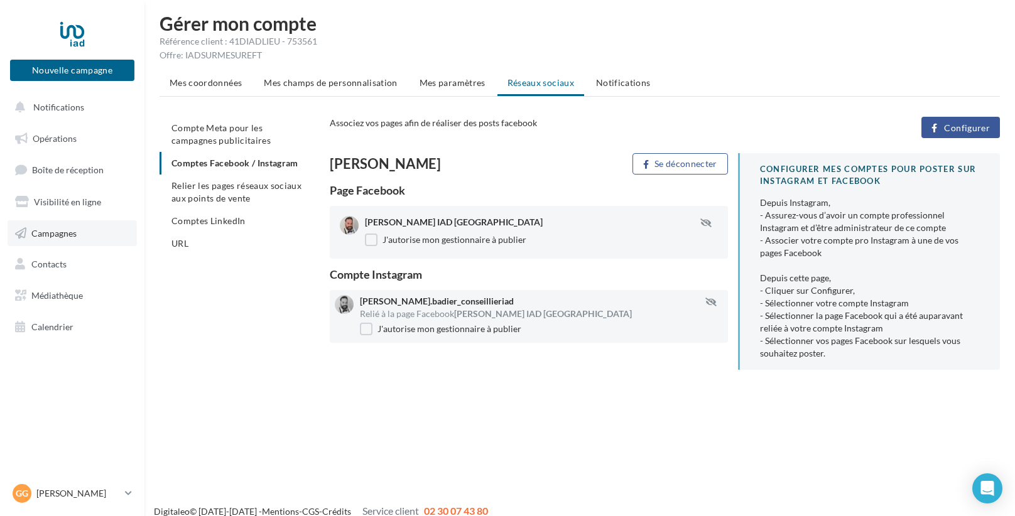
click at [65, 240] on link "Campagnes" at bounding box center [72, 233] width 129 height 26
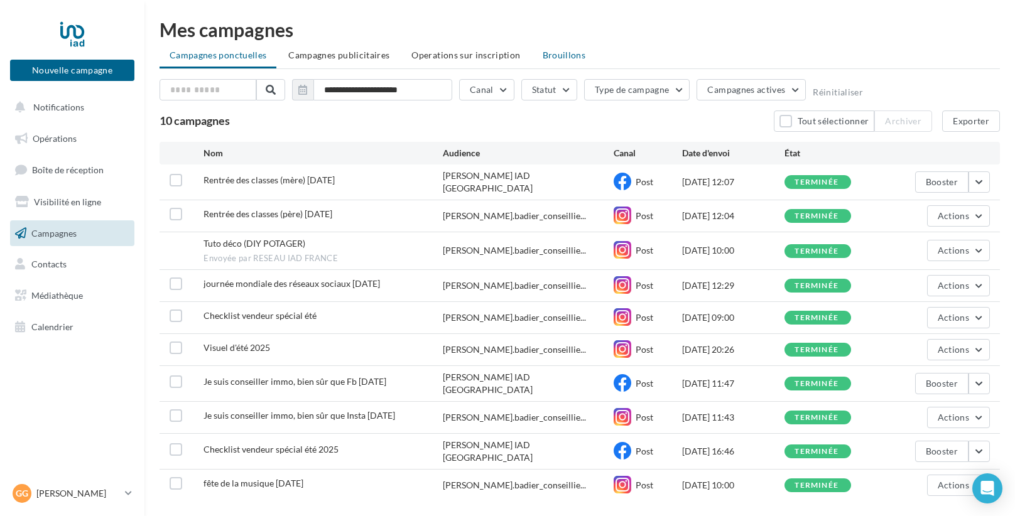
click at [558, 55] on span "Brouillons" at bounding box center [563, 55] width 43 height 11
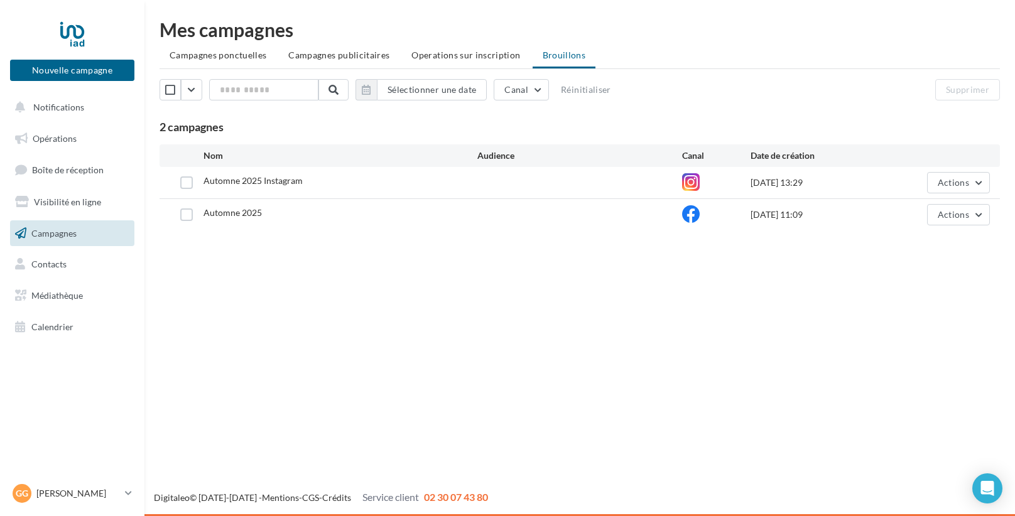
click at [178, 183] on div at bounding box center [187, 182] width 34 height 13
click at [985, 185] on div "Automne 2025 Instagram 21/09/2025 13:29 Actions" at bounding box center [579, 182] width 840 height 31
click at [973, 181] on button "Actions" at bounding box center [958, 182] width 63 height 21
click at [927, 208] on button "Editer" at bounding box center [927, 212] width 126 height 33
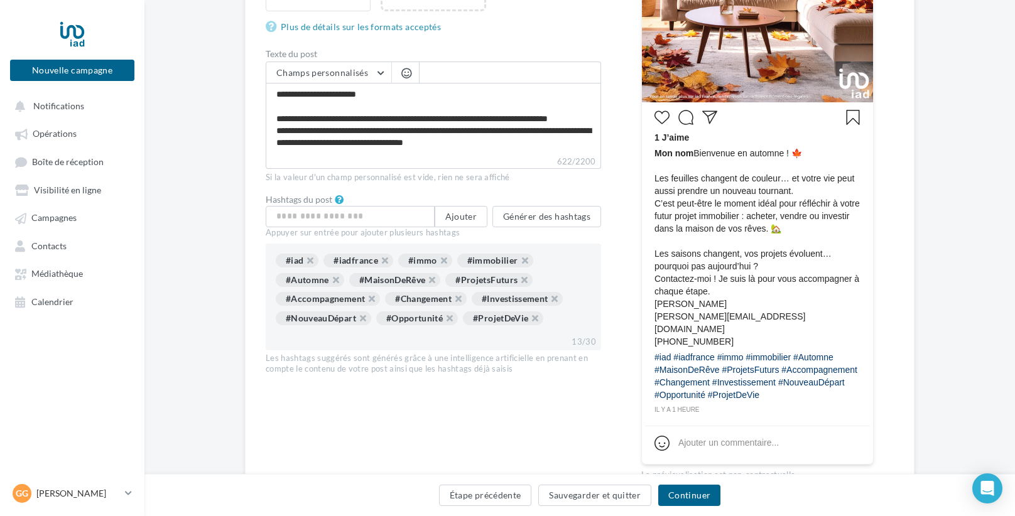
scroll to position [450, 0]
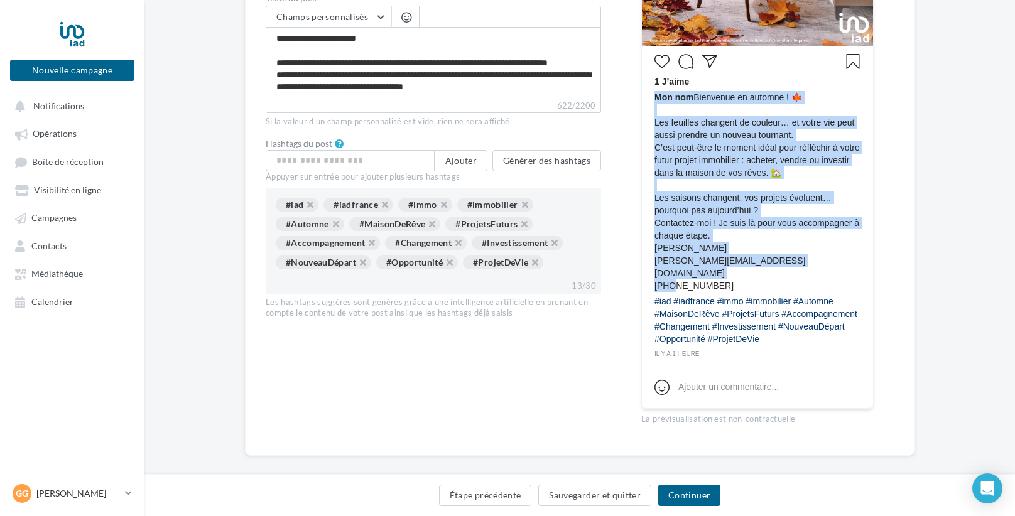
drag, startPoint x: 673, startPoint y: 269, endPoint x: 647, endPoint y: 271, distance: 26.4
click at [647, 271] on div "1 J’aime Mon nom Bienvenue en automne ! 🍁 Les feuilles changent de couleur… et …" at bounding box center [757, 205] width 225 height 310
click at [664, 271] on span "Mon nom Bienvenue en automne ! 🍁 Les feuilles changent de couleur… et votre vie…" at bounding box center [757, 191] width 206 height 201
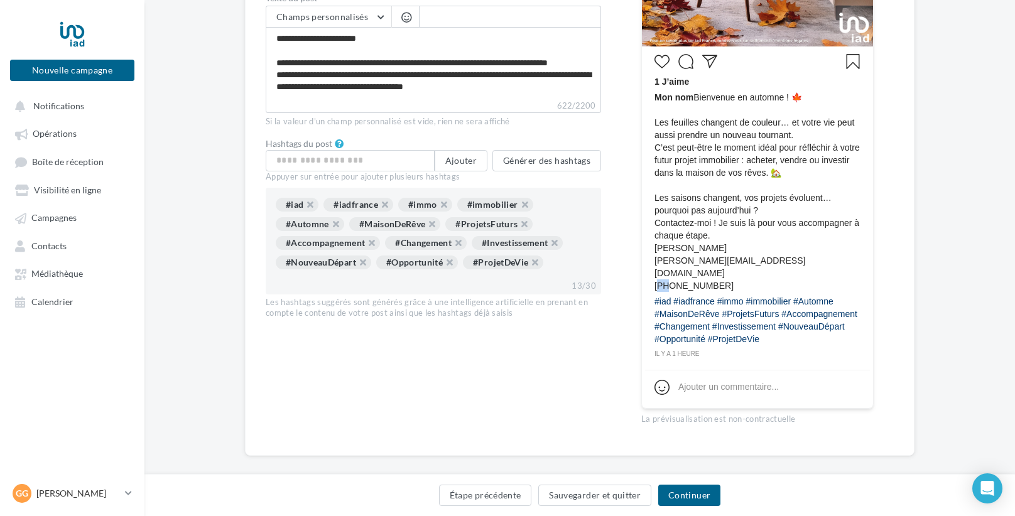
click at [657, 270] on span "Mon nom Bienvenue en automne ! 🍁 Les feuilles changent de couleur… et votre vie…" at bounding box center [757, 191] width 206 height 201
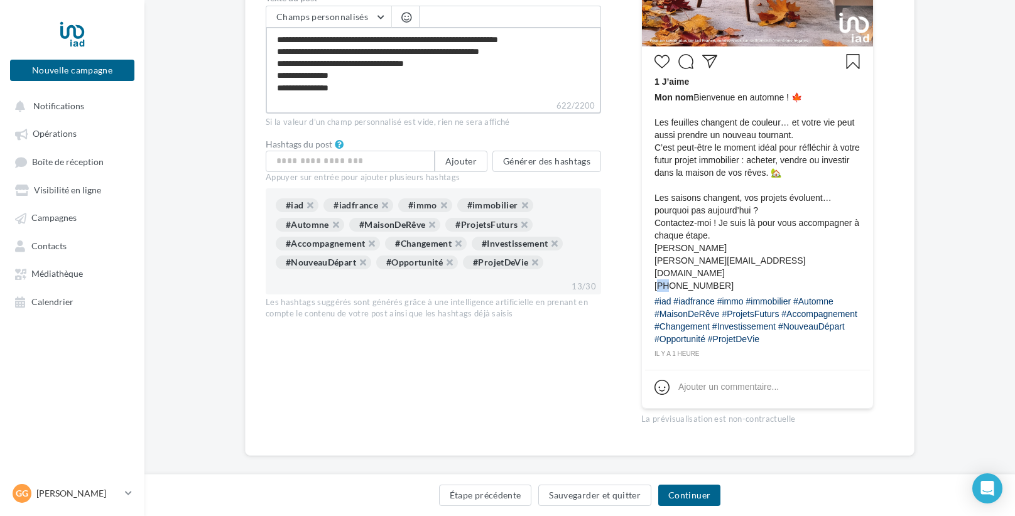
scroll to position [84, 0]
drag, startPoint x: 373, startPoint y: 77, endPoint x: 275, endPoint y: 77, distance: 98.0
click at [275, 77] on textarea "**********" at bounding box center [433, 63] width 335 height 72
drag, startPoint x: 357, startPoint y: 95, endPoint x: 271, endPoint y: 89, distance: 86.2
click at [271, 89] on textarea "**********" at bounding box center [433, 63] width 335 height 72
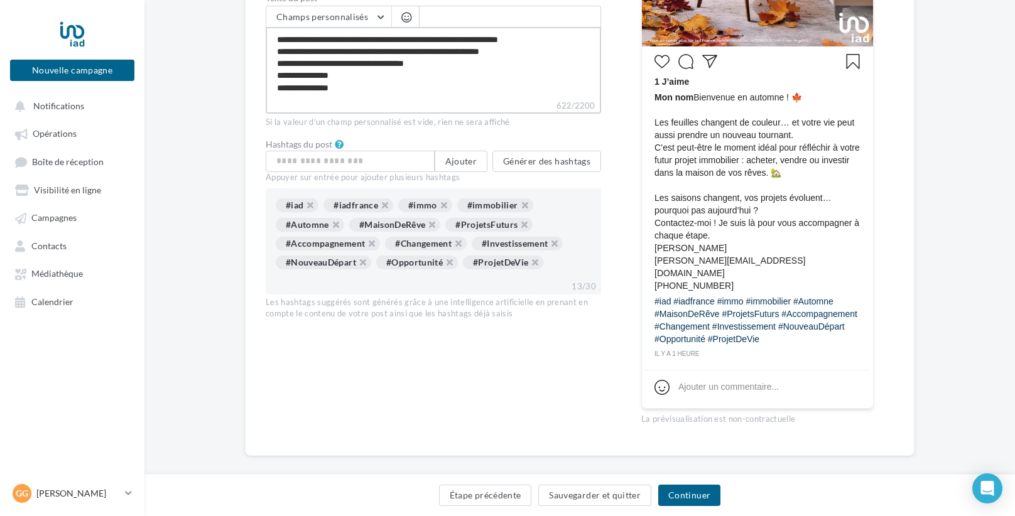
type textarea "**********"
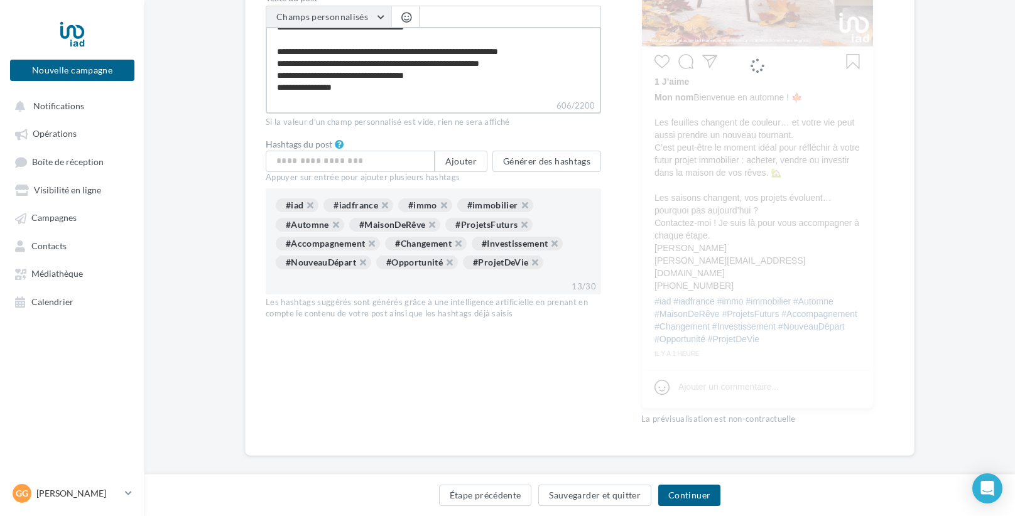
type textarea "**********"
click at [380, 17] on button "Champs personnalisés" at bounding box center [328, 16] width 125 height 21
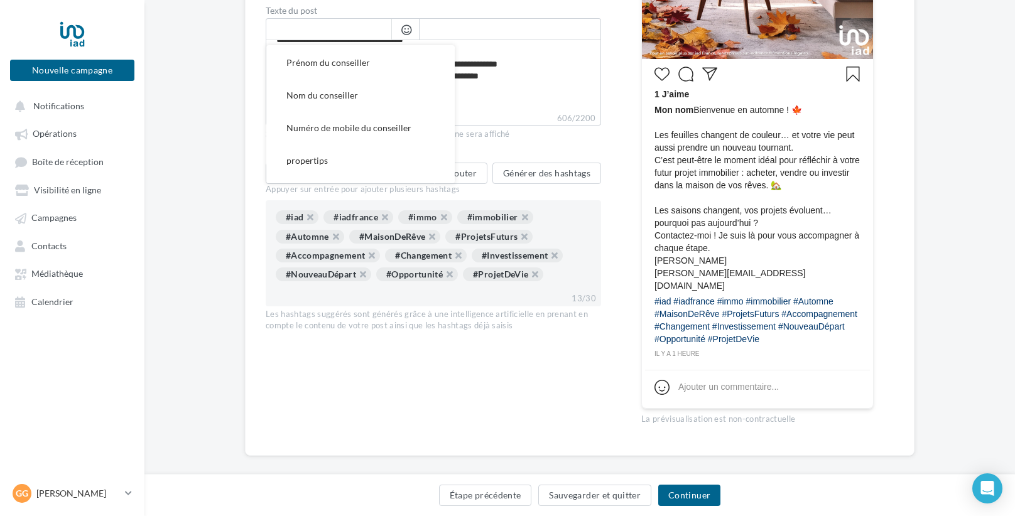
scroll to position [311, 0]
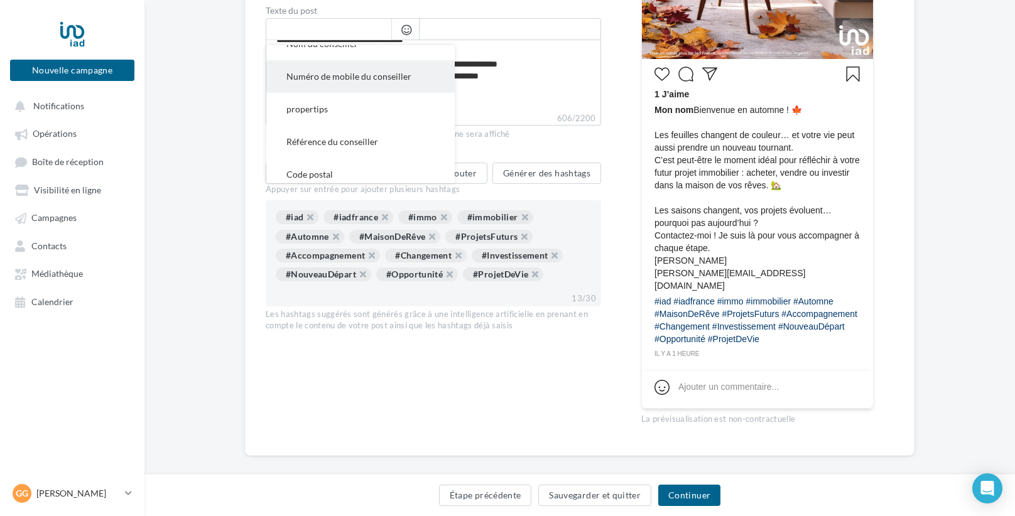
click at [358, 85] on button "Numéro de mobile du conseiller" at bounding box center [360, 76] width 188 height 33
type textarea "**********"
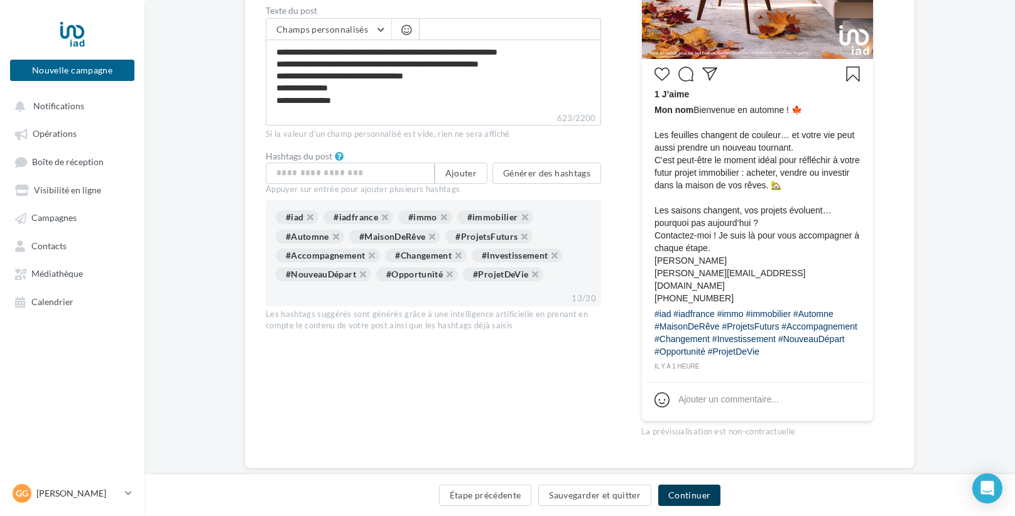
scroll to position [83, 0]
click at [693, 489] on button "Continuer" at bounding box center [689, 495] width 62 height 21
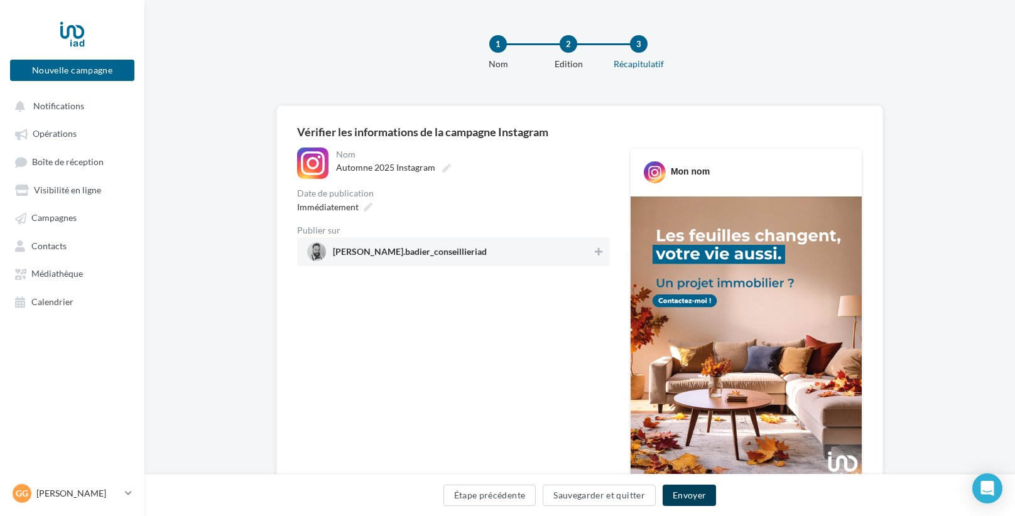
click at [702, 492] on button "Envoyer" at bounding box center [688, 495] width 53 height 21
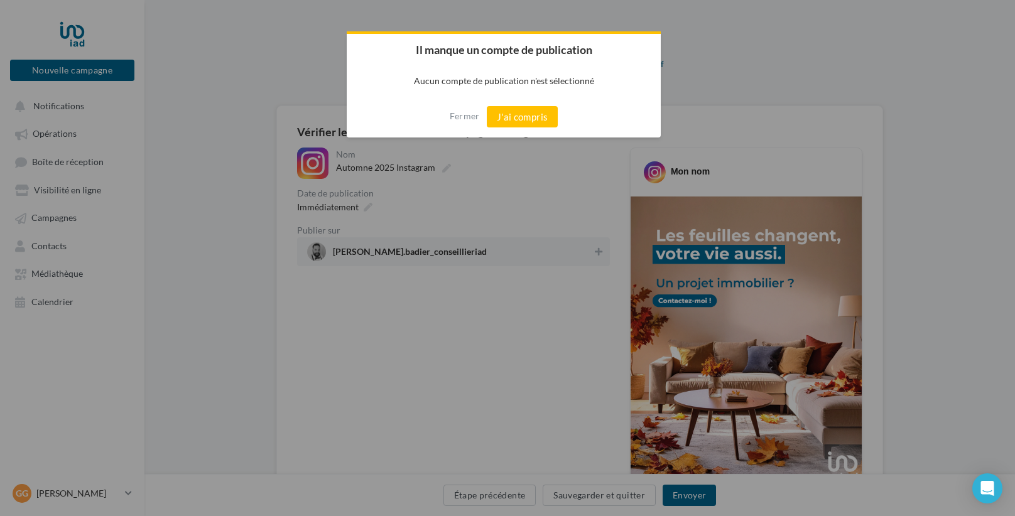
click at [500, 105] on div "Fermer J'ai compris" at bounding box center [504, 116] width 314 height 41
click at [518, 117] on button "J'ai compris" at bounding box center [523, 116] width 72 height 21
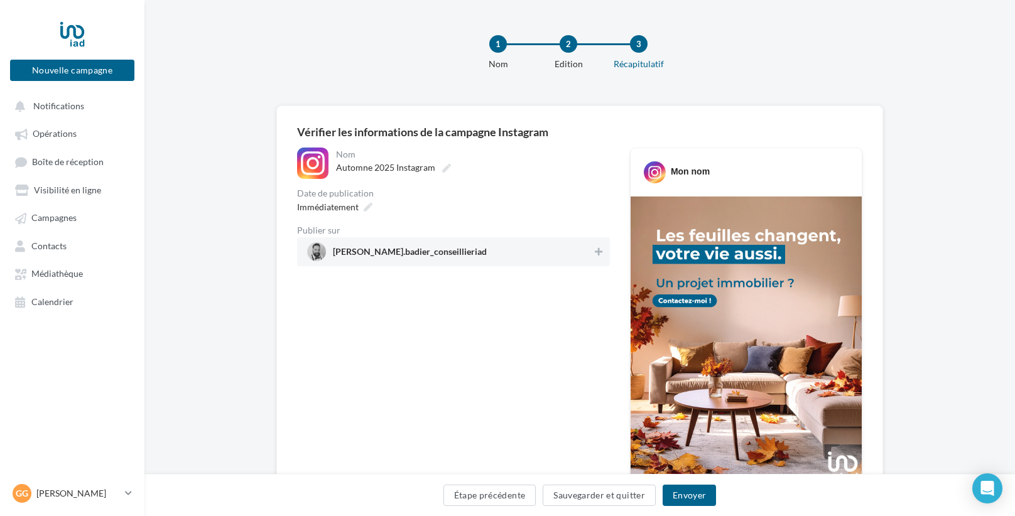
click at [384, 196] on div "Date de publication" at bounding box center [453, 193] width 313 height 9
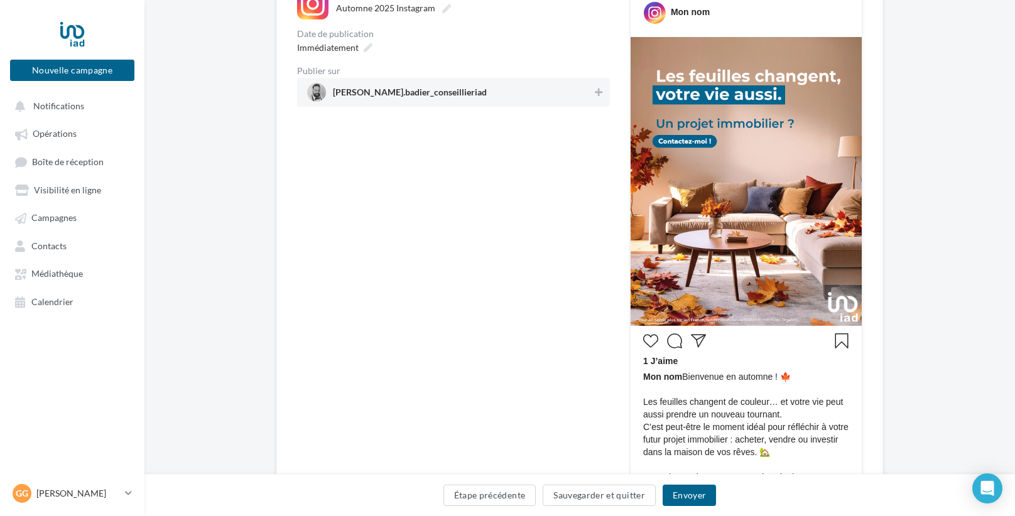
scroll to position [156, 0]
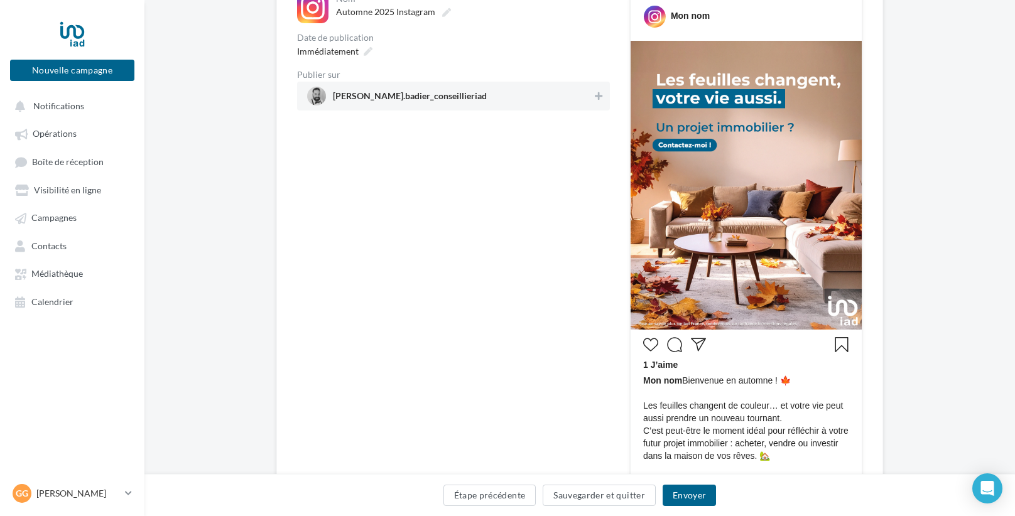
click at [519, 507] on div "Étape précédente Sauvegarder et quitter Envoyer" at bounding box center [579, 498] width 850 height 26
click at [507, 494] on button "Étape précédente" at bounding box center [489, 495] width 93 height 21
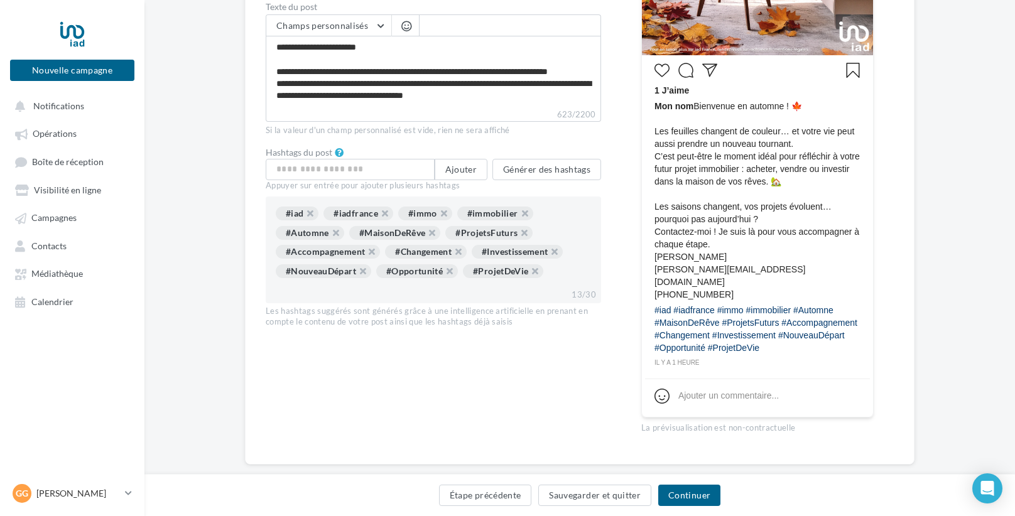
scroll to position [450, 0]
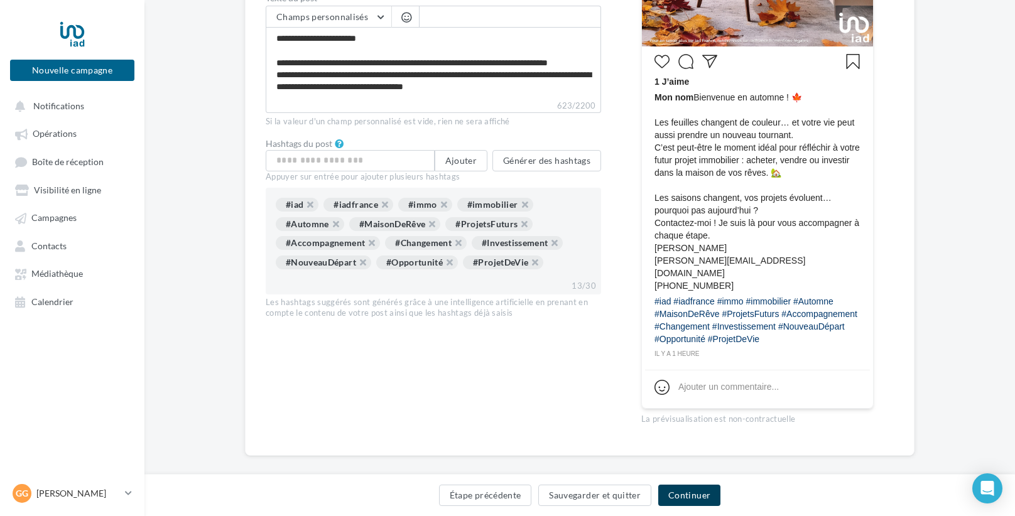
drag, startPoint x: 692, startPoint y: 483, endPoint x: 693, endPoint y: 495, distance: 11.4
click at [692, 484] on div "Étape précédente Sauvegarder et quitter Continuer" at bounding box center [579, 495] width 870 height 42
click at [693, 500] on button "Continuer" at bounding box center [689, 495] width 62 height 21
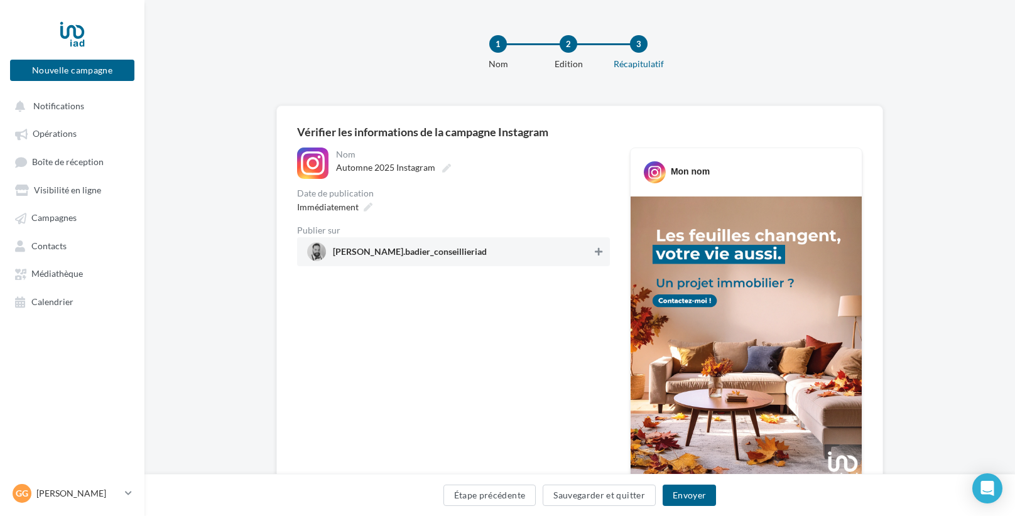
click at [595, 252] on icon at bounding box center [599, 251] width 8 height 9
click at [714, 503] on button "Envoyer" at bounding box center [688, 495] width 53 height 21
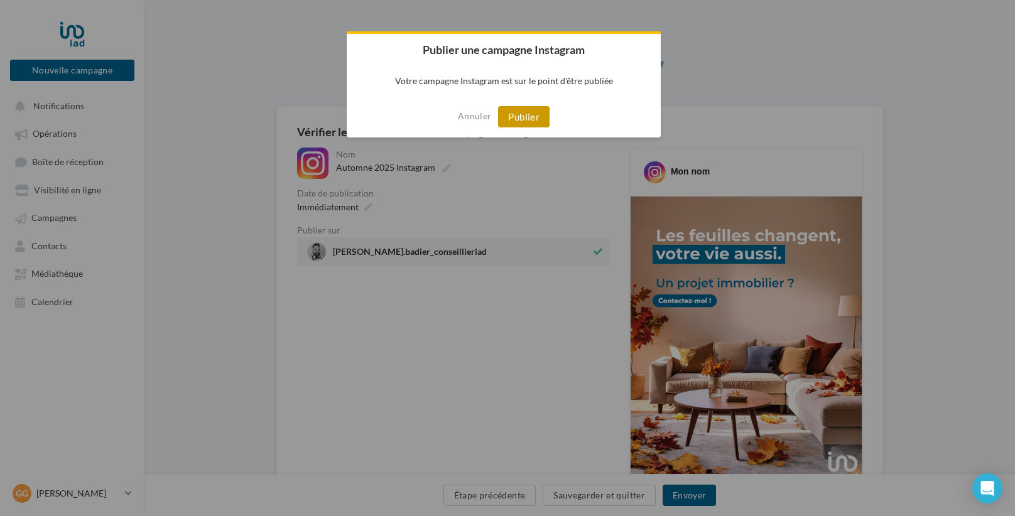
click at [525, 116] on button "Publier" at bounding box center [523, 116] width 51 height 21
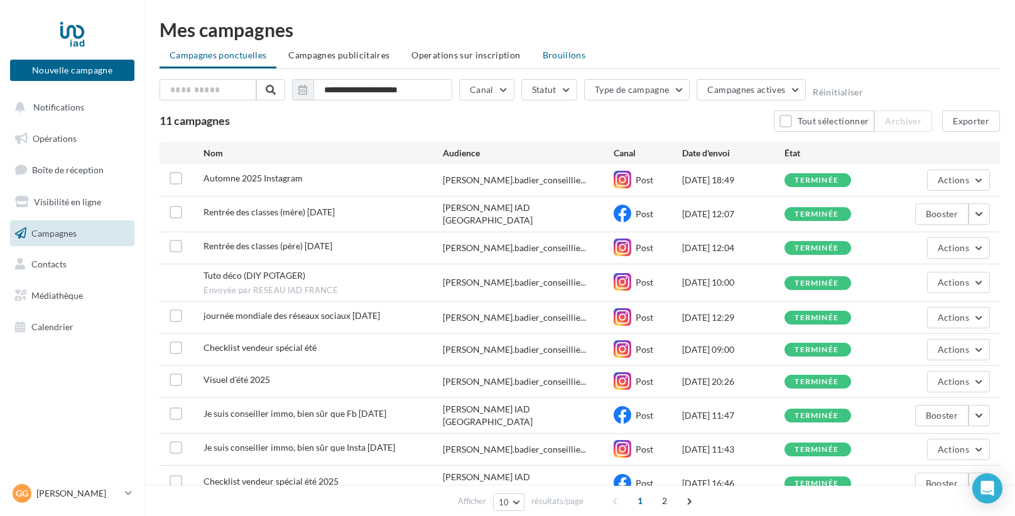
click at [562, 64] on li "Brouillons" at bounding box center [563, 55] width 63 height 23
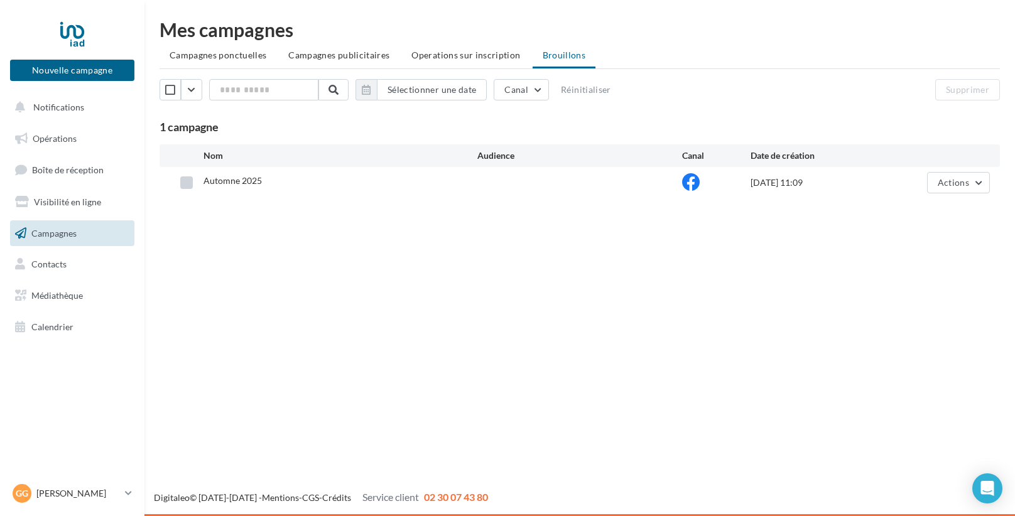
click at [184, 183] on label at bounding box center [186, 182] width 13 height 13
click at [979, 182] on button "Actions" at bounding box center [958, 182] width 63 height 21
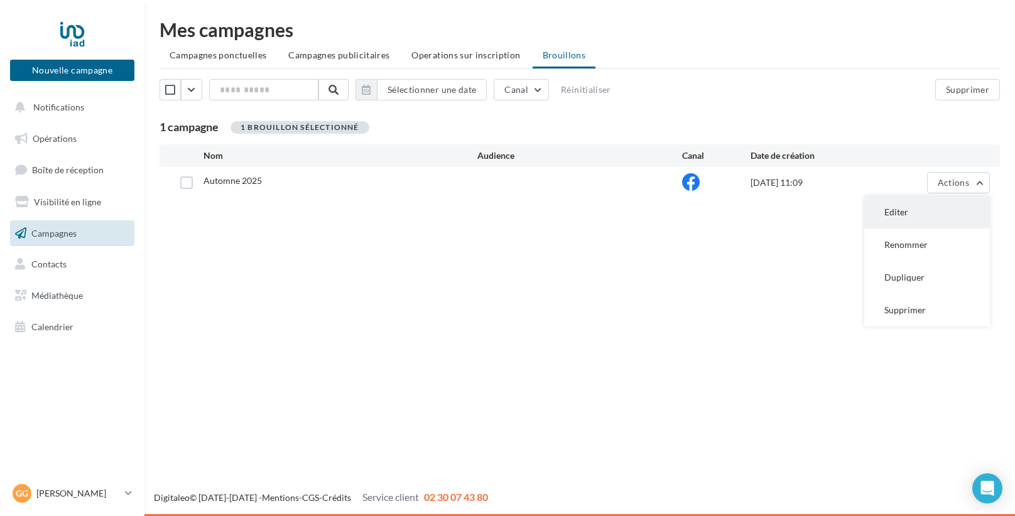
click at [925, 208] on button "Editer" at bounding box center [927, 212] width 126 height 33
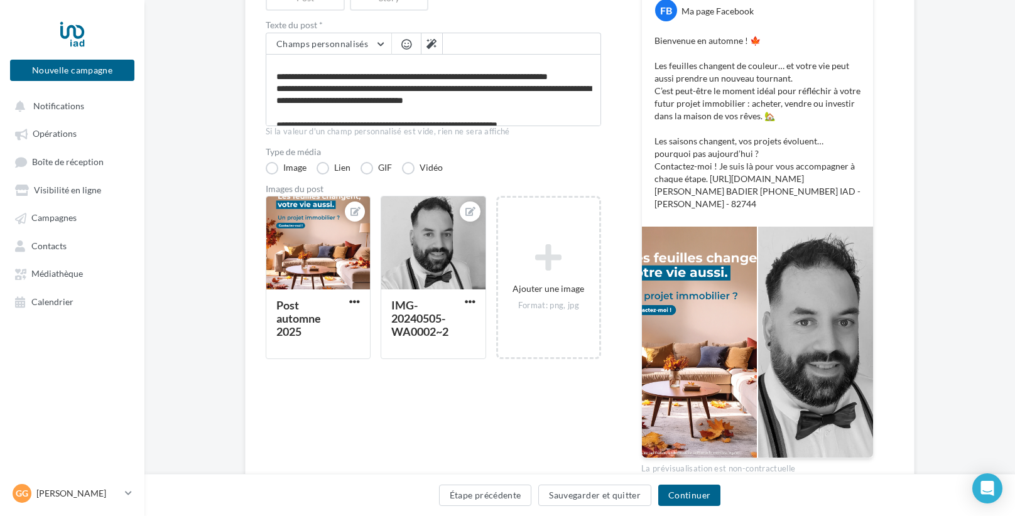
scroll to position [4, 0]
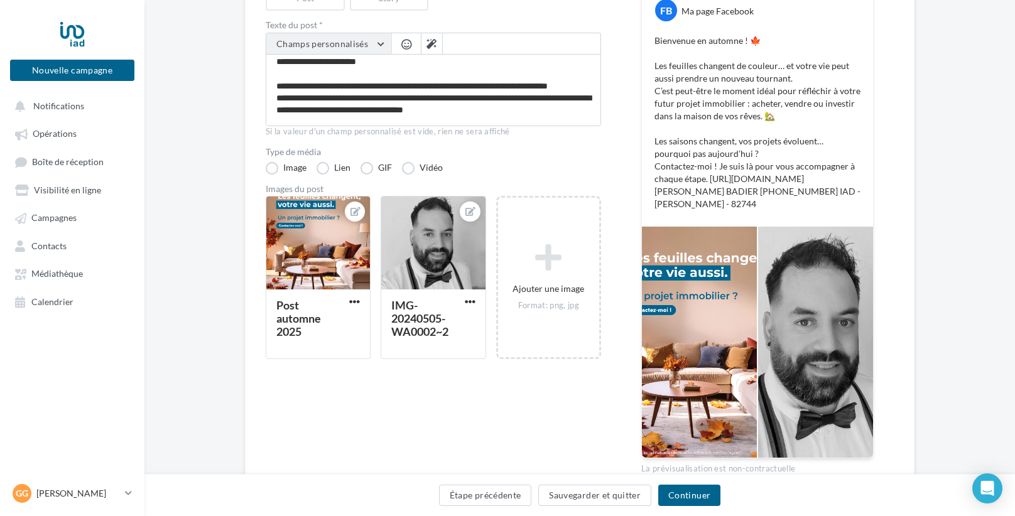
click at [384, 42] on button "Champs personnalisés" at bounding box center [328, 43] width 125 height 21
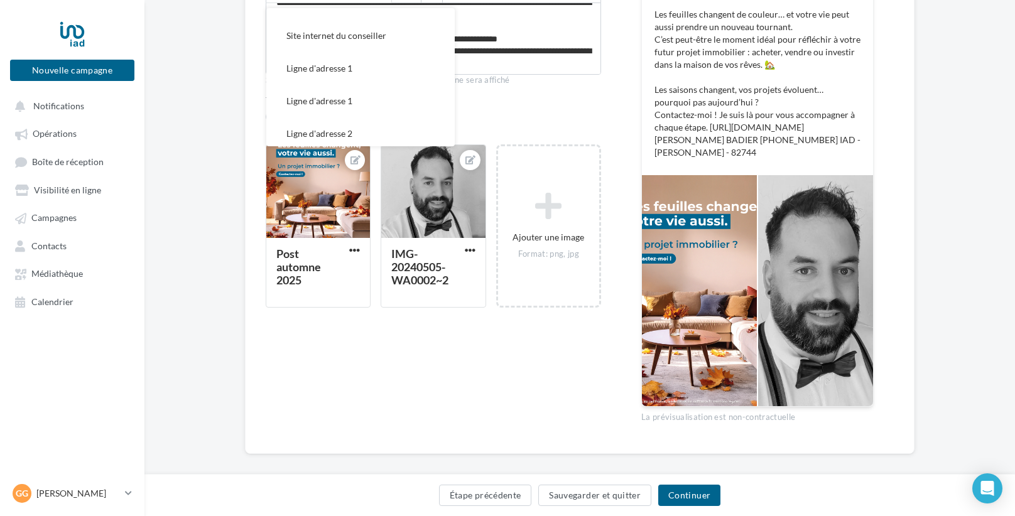
scroll to position [234, 0]
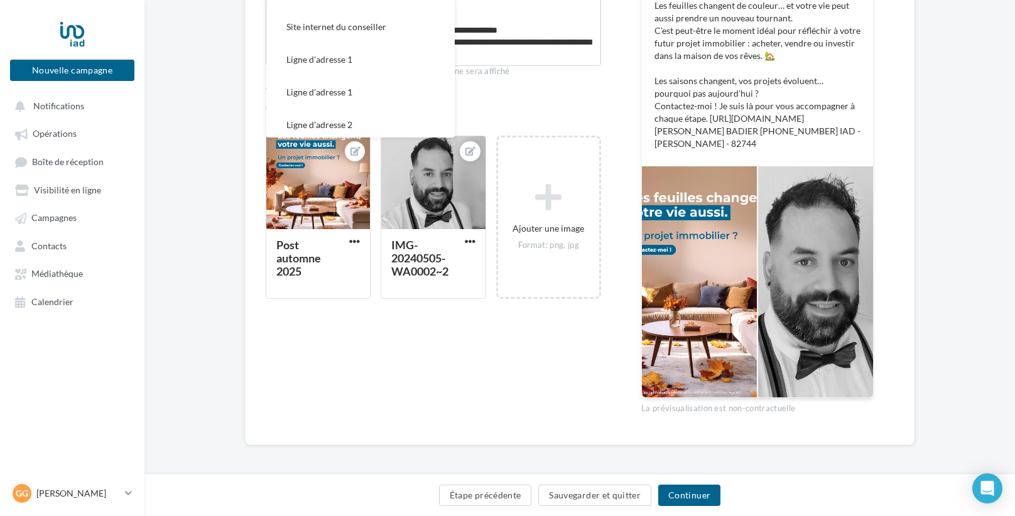
click at [593, 106] on div "Type de média Image Lien GIF Vidéo" at bounding box center [433, 100] width 335 height 27
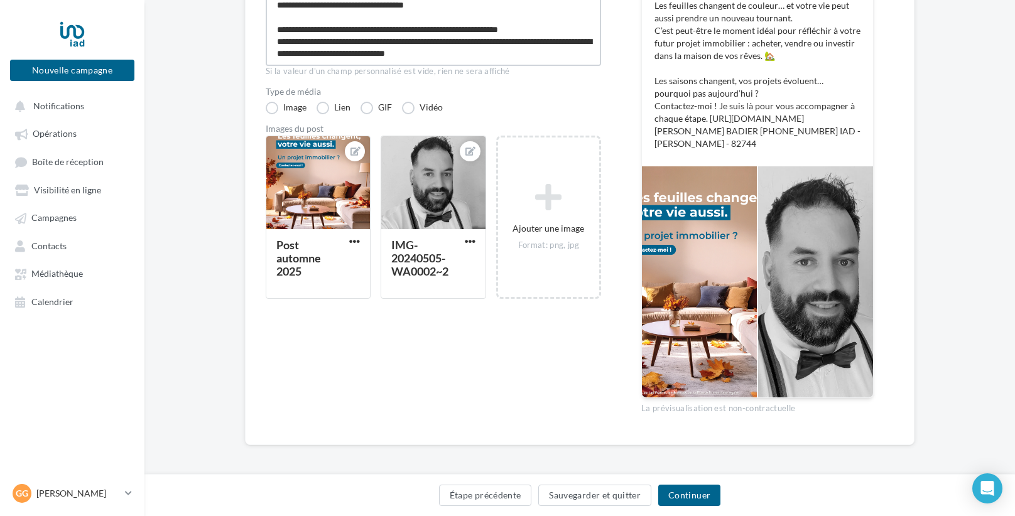
scroll to position [60, 0]
drag, startPoint x: 531, startPoint y: 59, endPoint x: 537, endPoint y: 41, distance: 19.1
click at [537, 41] on textarea "**********" at bounding box center [433, 30] width 335 height 72
type textarea "**********"
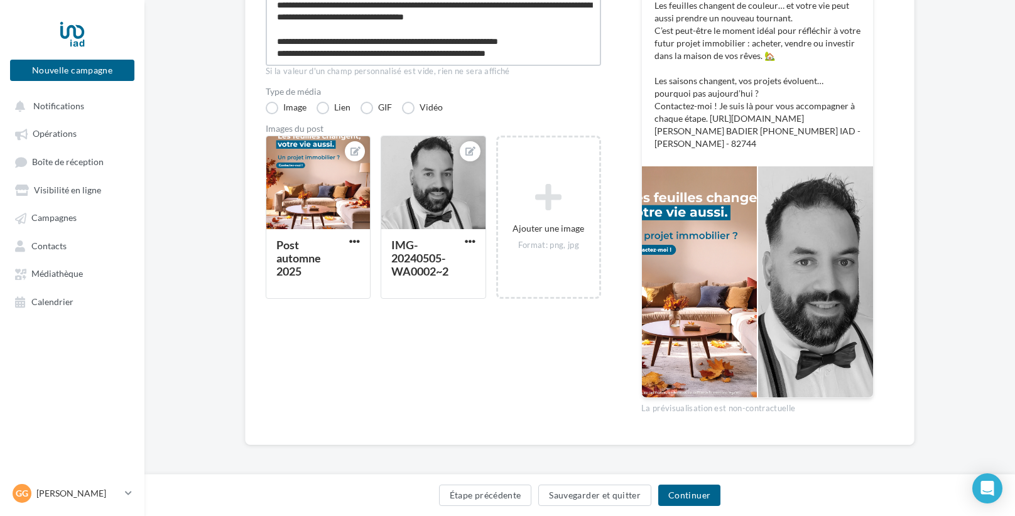
scroll to position [48, 0]
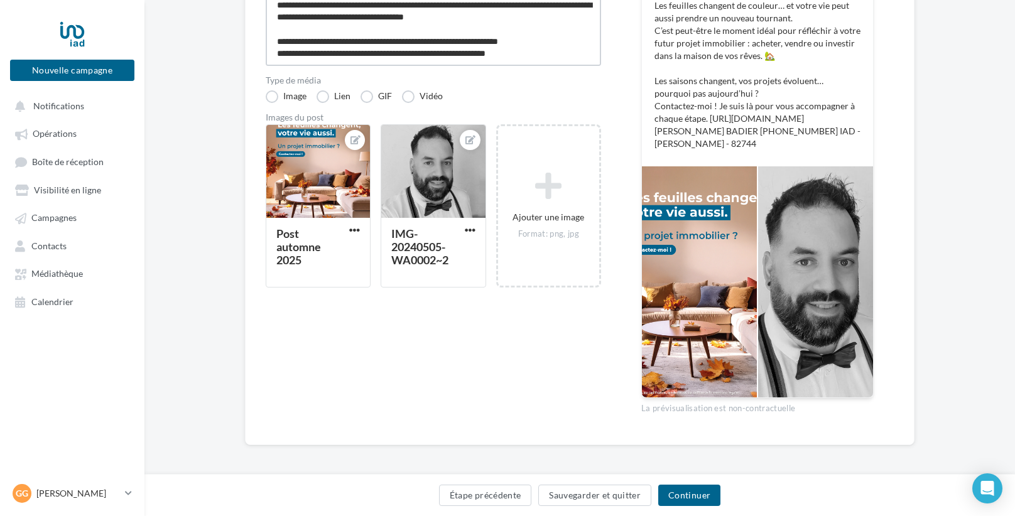
type textarea "**********"
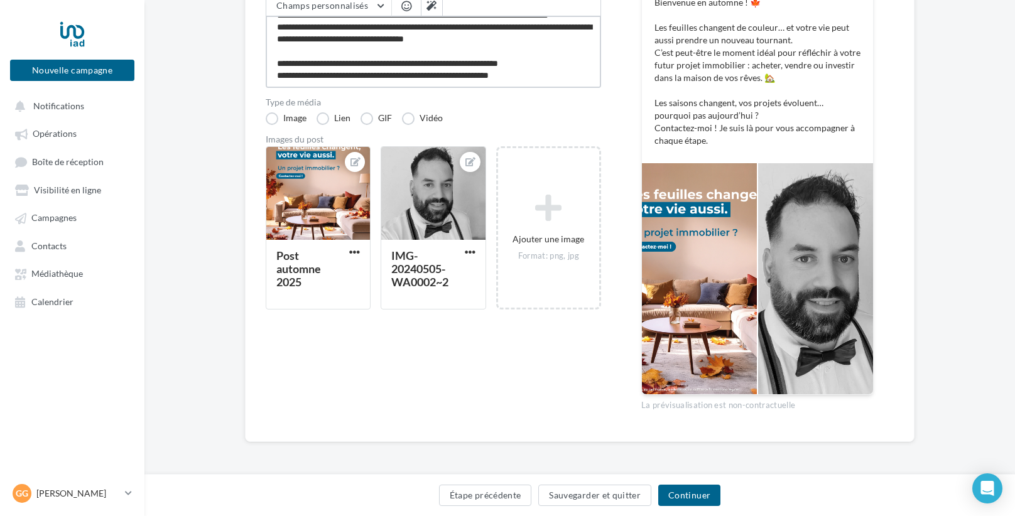
scroll to position [210, 0]
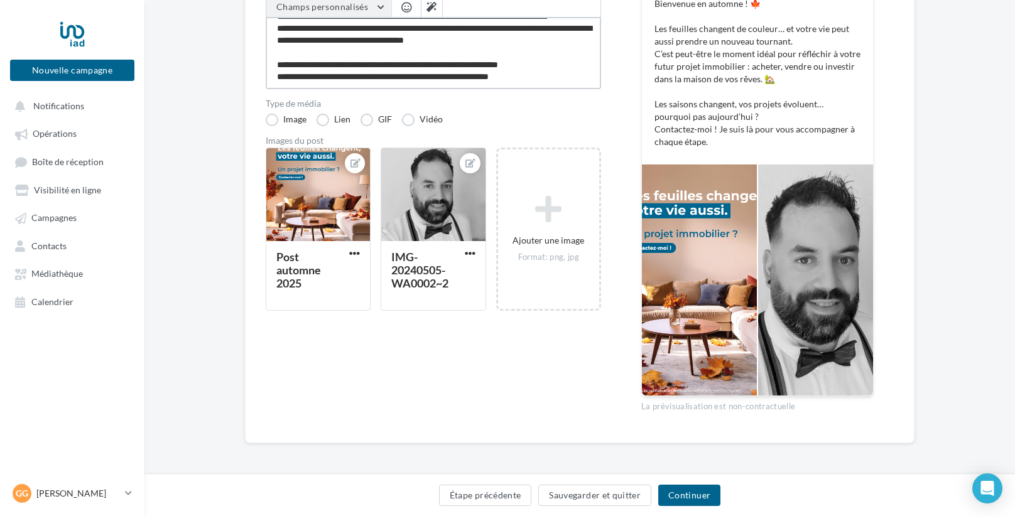
type textarea "**********"
click at [380, 6] on button "Champs personnalisés" at bounding box center [328, 6] width 125 height 21
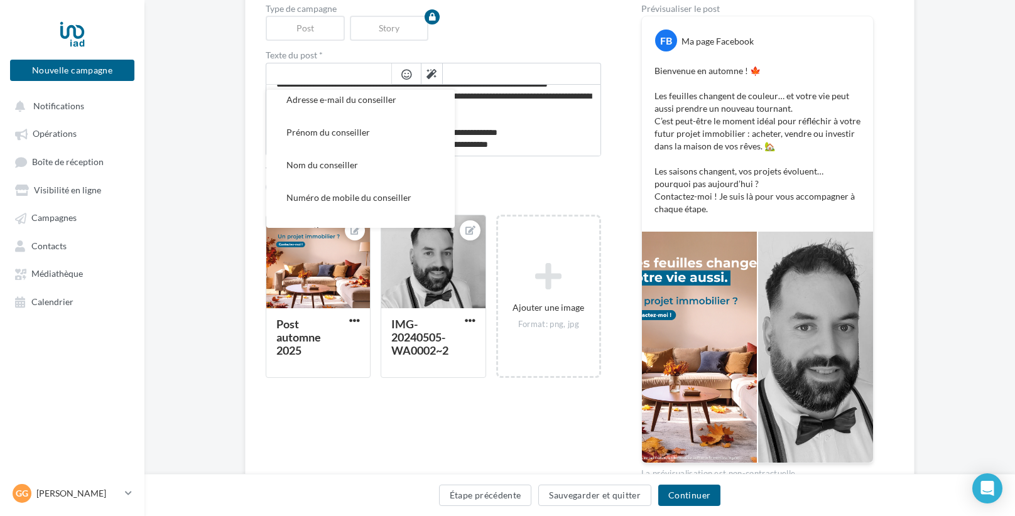
scroll to position [244, 0]
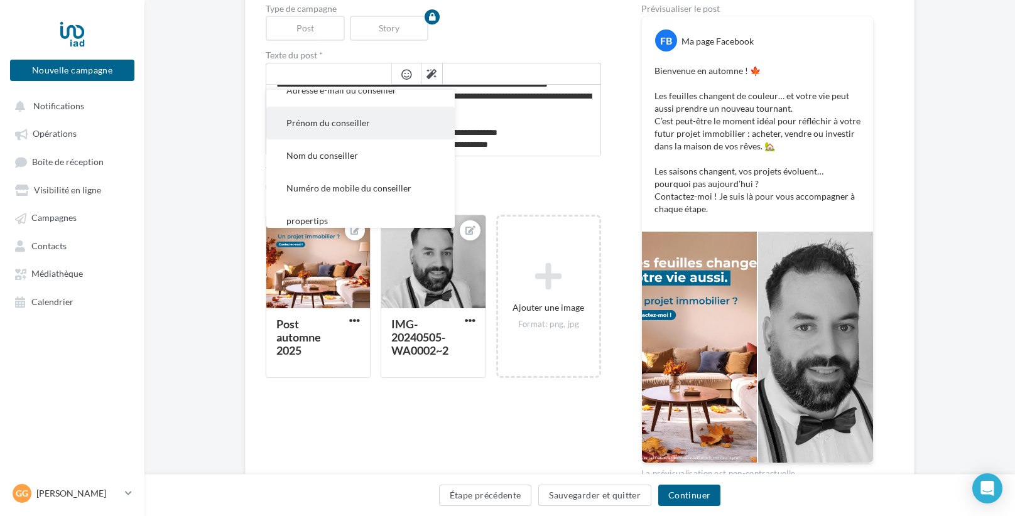
click at [337, 117] on span "Prénom du conseiller" at bounding box center [328, 122] width 84 height 11
type textarea "**********"
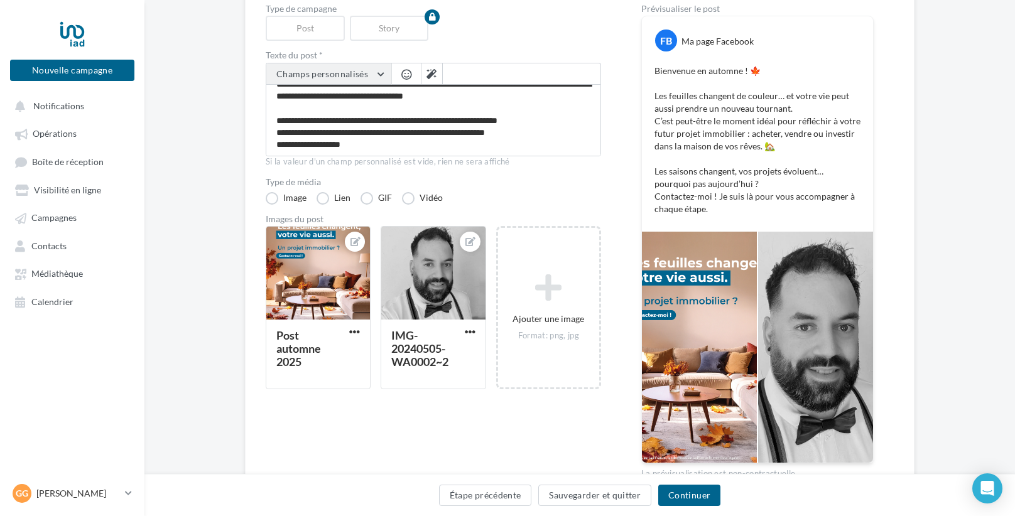
click at [374, 68] on button "Champs personnalisés" at bounding box center [328, 73] width 125 height 21
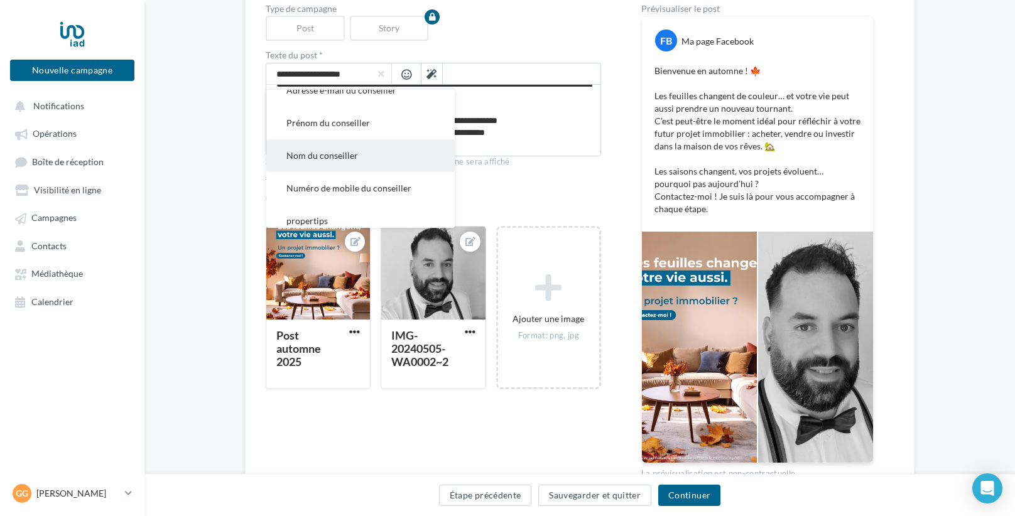
click at [320, 151] on span "Nom du conseiller" at bounding box center [322, 155] width 72 height 11
type textarea "**********"
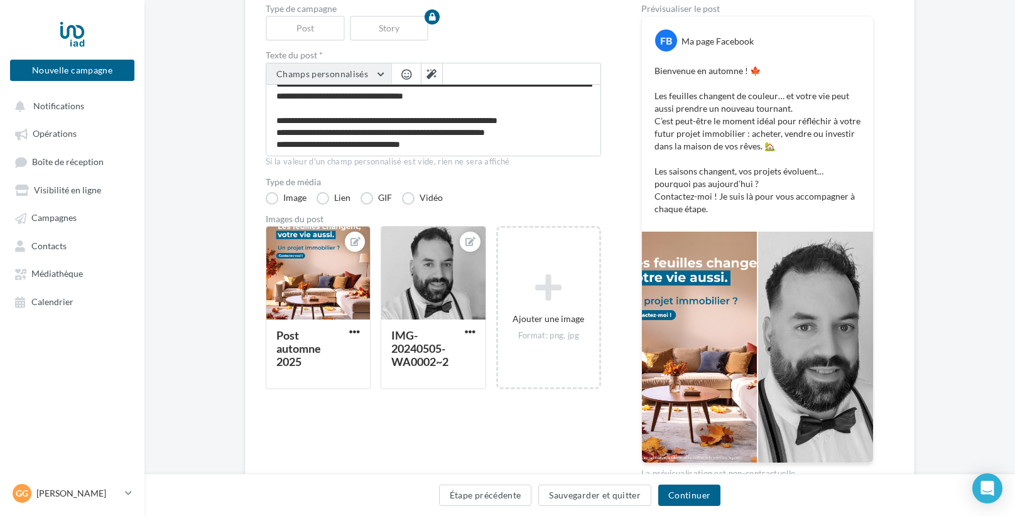
click at [372, 76] on button "Champs personnalisés" at bounding box center [328, 73] width 125 height 21
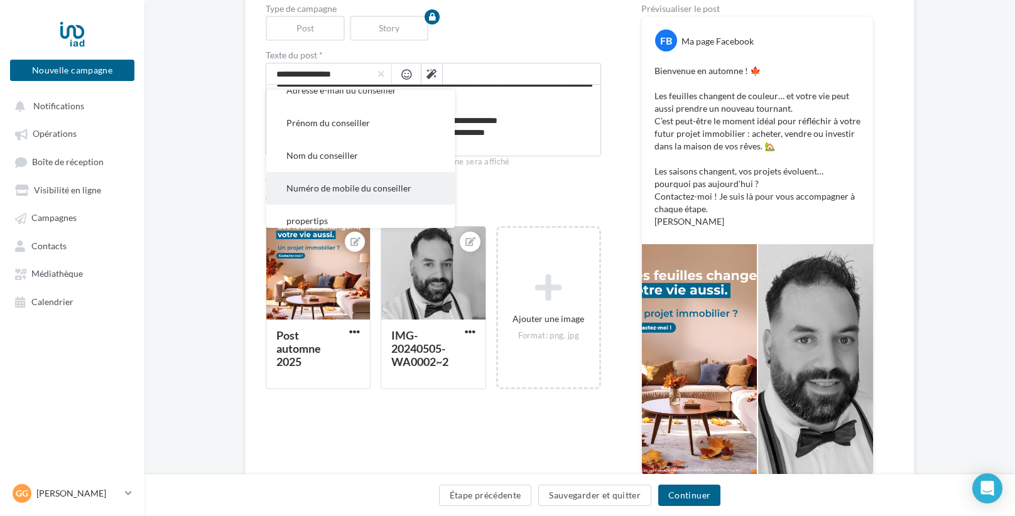
click at [352, 180] on button "Numéro de mobile du conseiller" at bounding box center [360, 188] width 188 height 33
type textarea "**********"
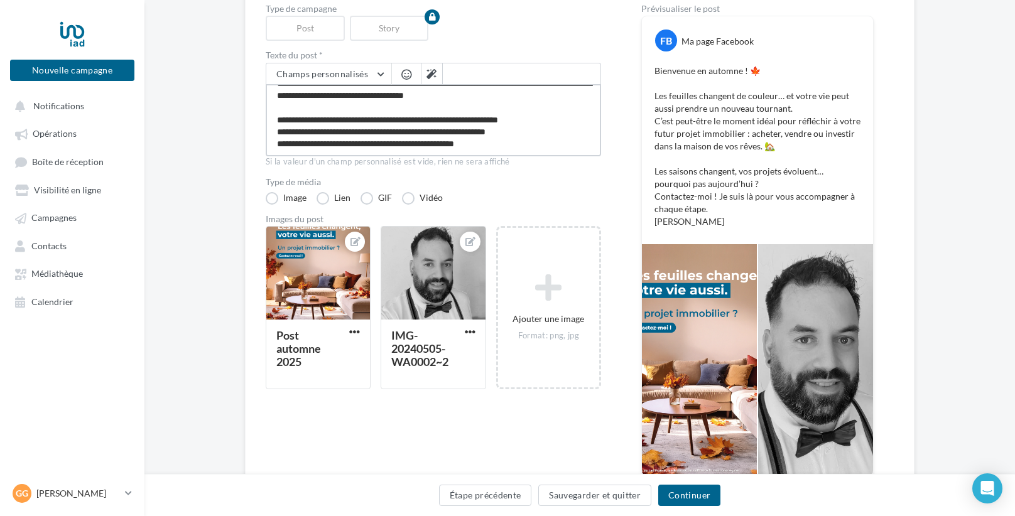
scroll to position [55, 0]
click at [385, 75] on button "Champs personnalisés" at bounding box center [328, 73] width 125 height 21
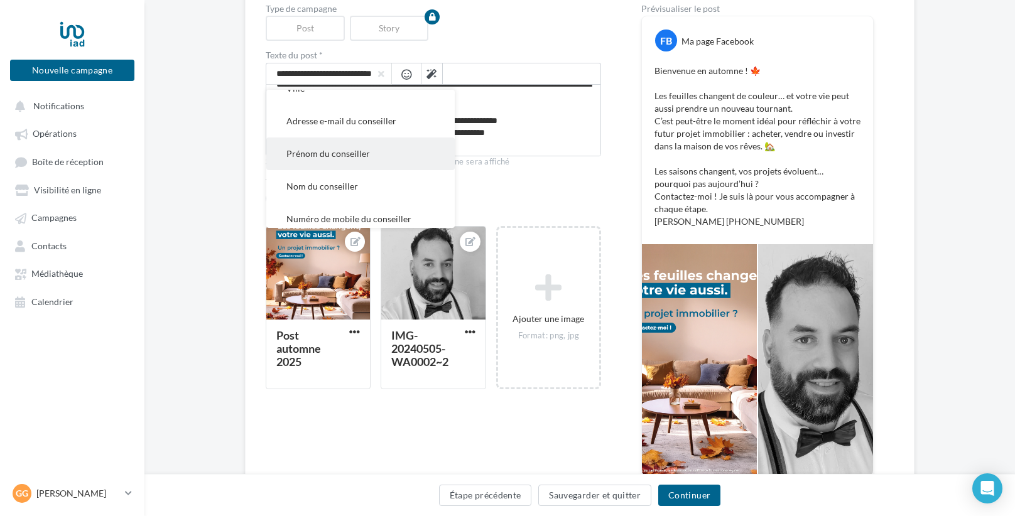
scroll to position [202, 0]
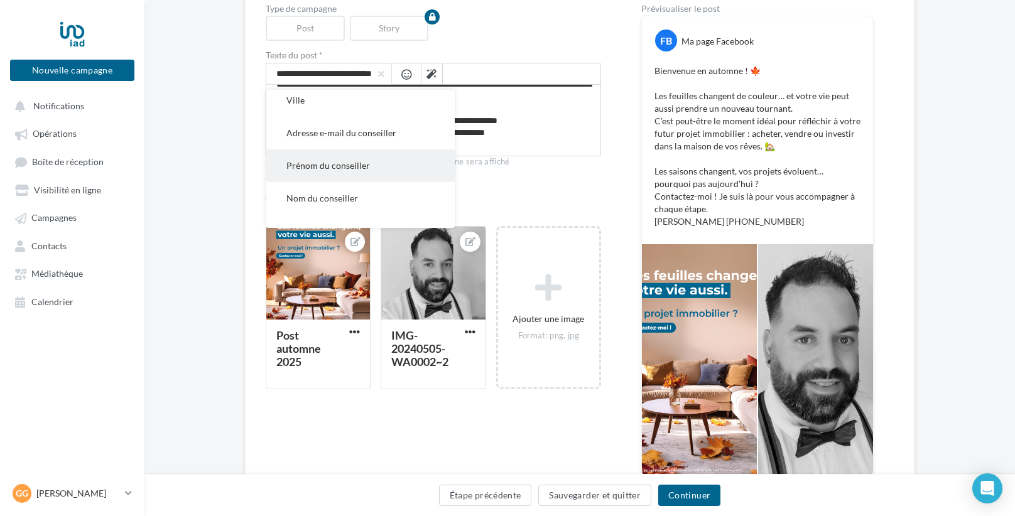
click at [387, 138] on button "Adresse e-mail du conseiller" at bounding box center [360, 133] width 188 height 33
type textarea "**********"
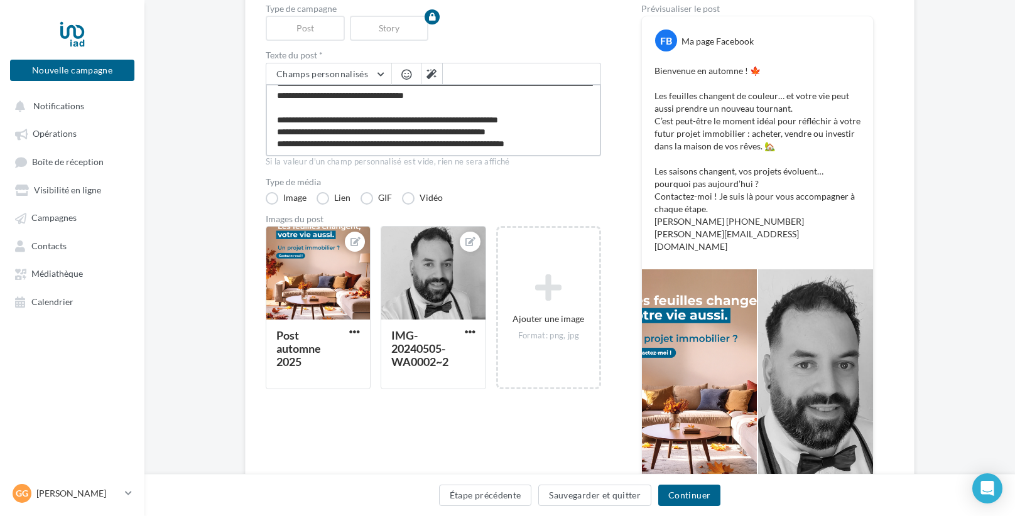
click at [443, 151] on textarea "**********" at bounding box center [433, 120] width 335 height 72
type textarea "**********"
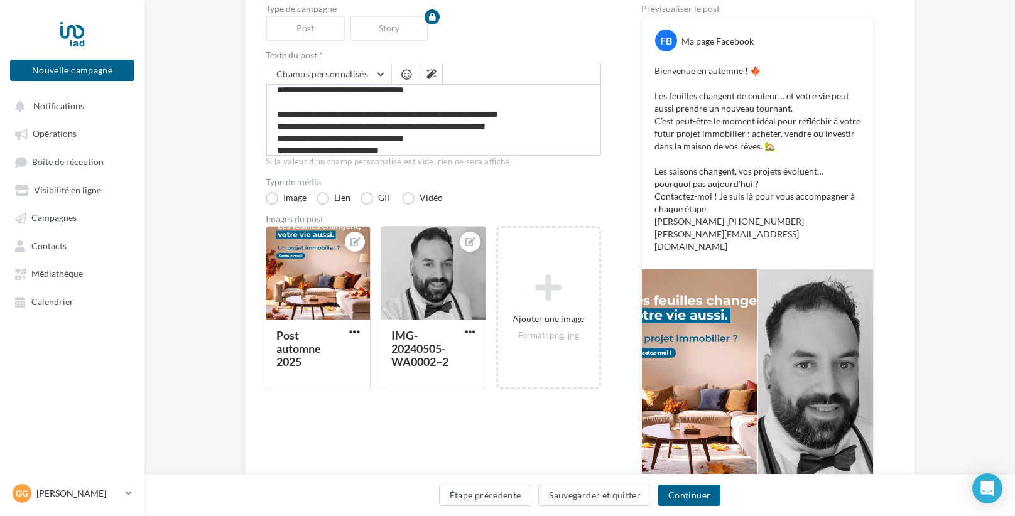
scroll to position [0, 0]
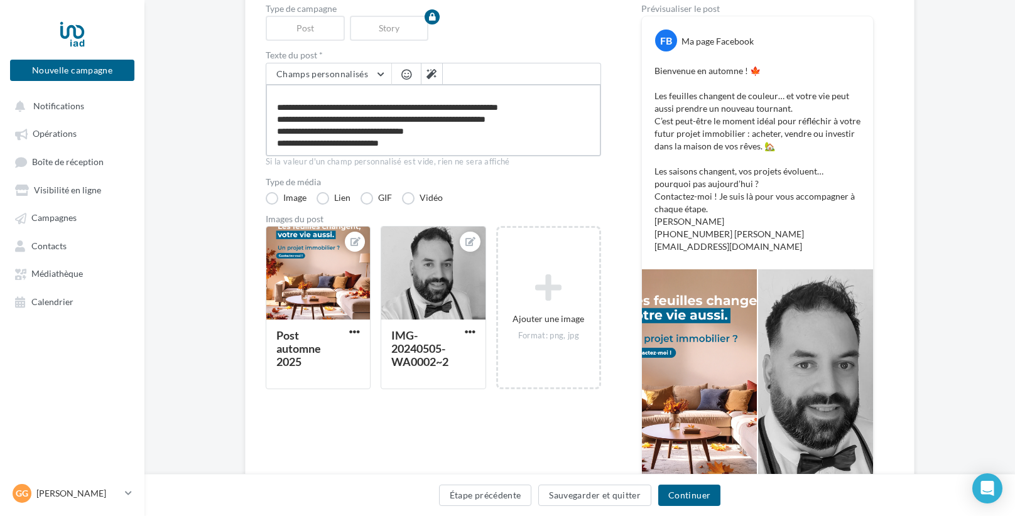
click at [344, 150] on textarea "**********" at bounding box center [433, 120] width 335 height 72
type textarea "**********"
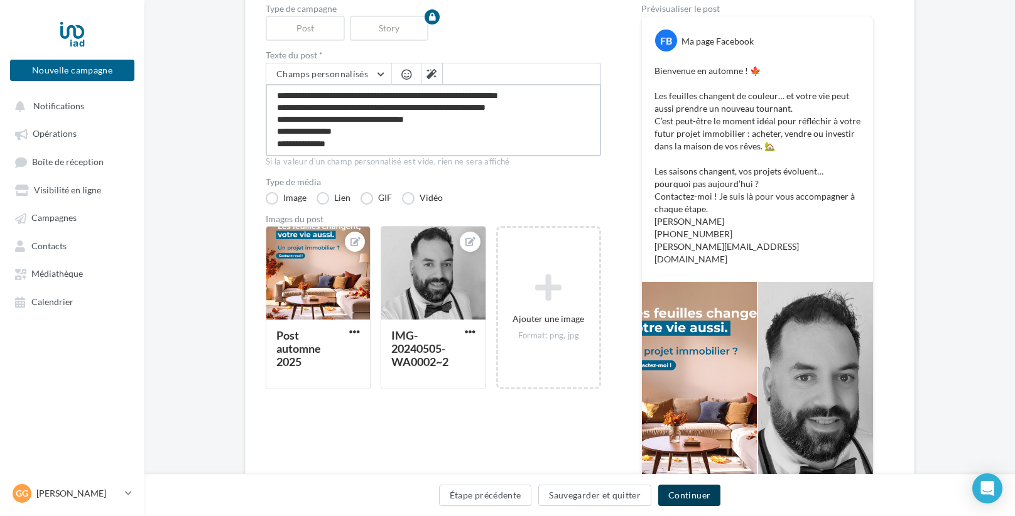
type textarea "**********"
click at [691, 493] on button "Continuer" at bounding box center [689, 495] width 62 height 21
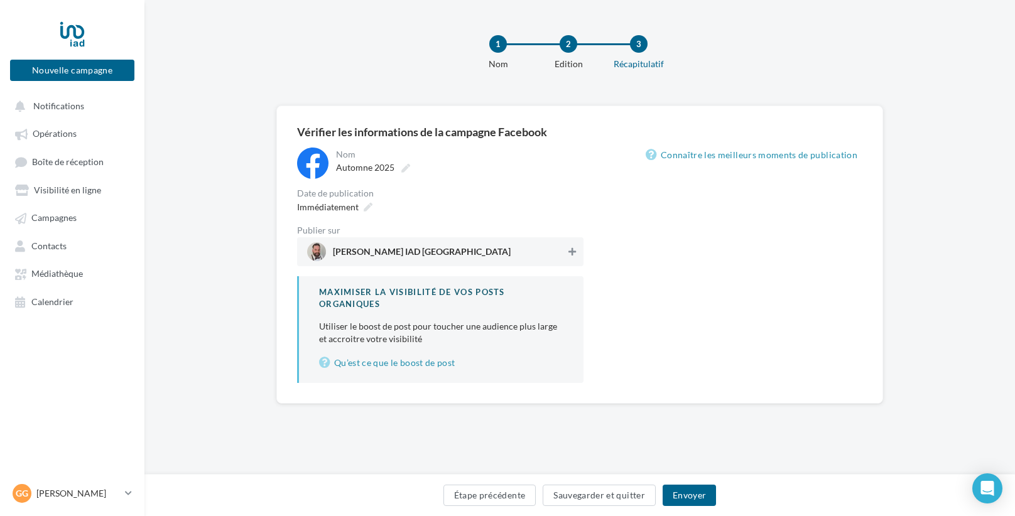
click at [576, 252] on button at bounding box center [572, 251] width 13 height 15
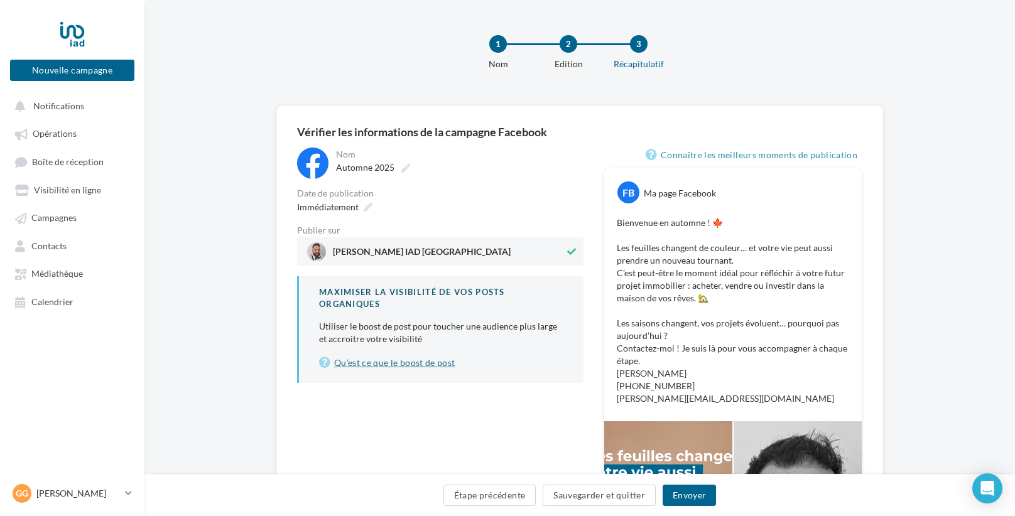
click at [409, 359] on link "Qu’est ce que le boost de post" at bounding box center [441, 362] width 244 height 15
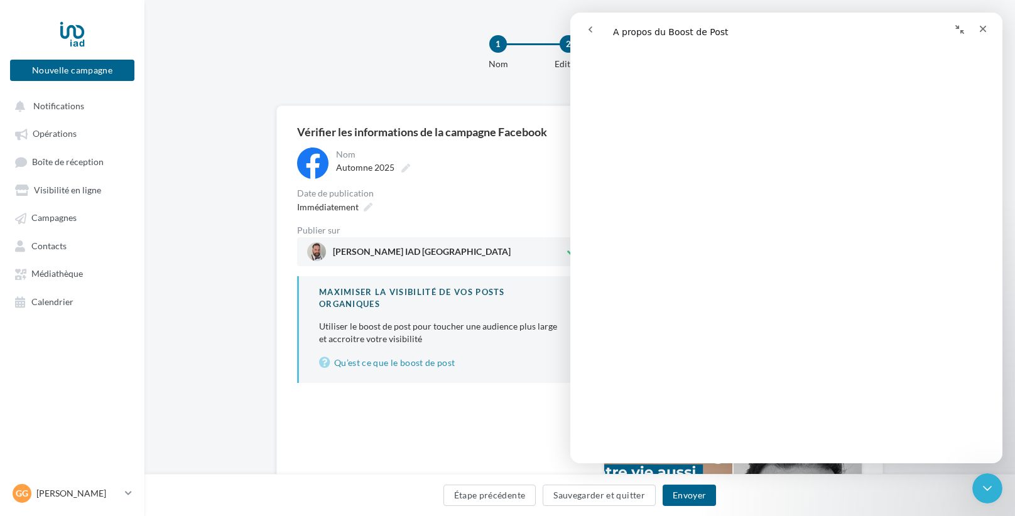
scroll to position [667, 0]
click at [980, 28] on icon "Fermer" at bounding box center [983, 29] width 10 height 10
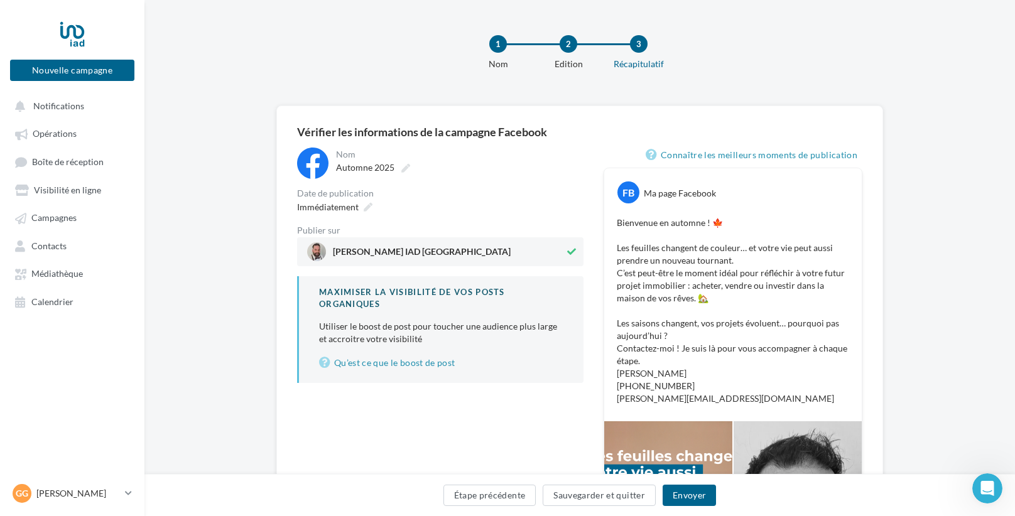
scroll to position [0, 0]
click at [689, 491] on button "Envoyer" at bounding box center [688, 495] width 53 height 21
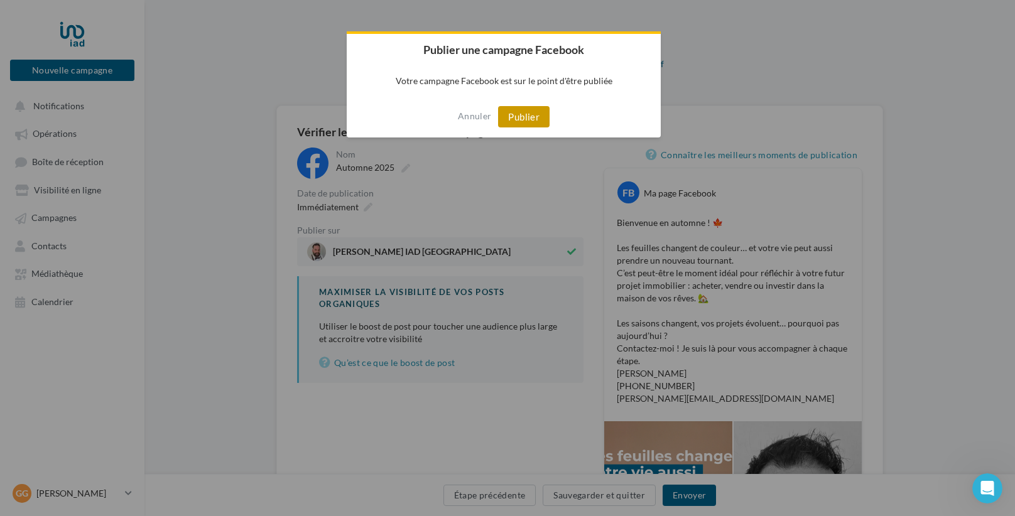
click at [519, 119] on button "Publier" at bounding box center [523, 116] width 51 height 21
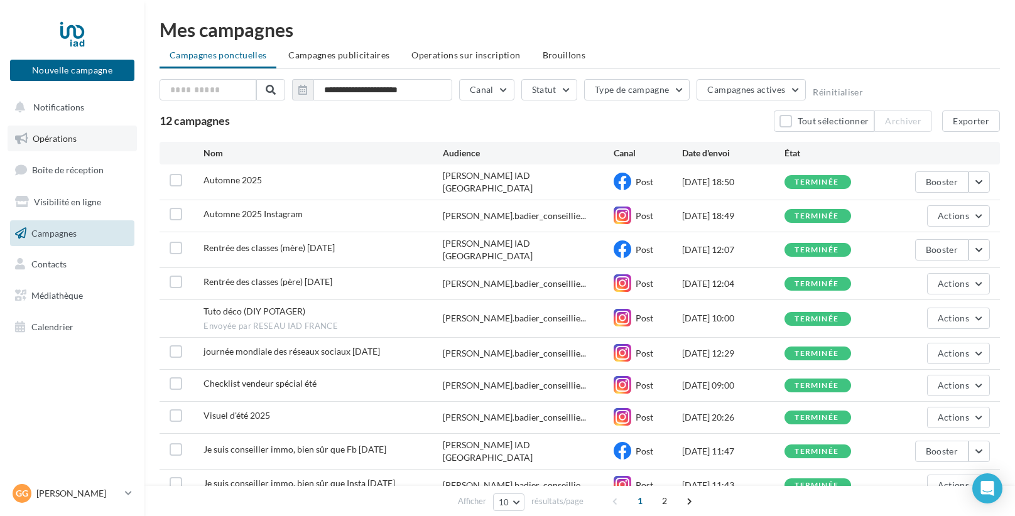
click at [58, 130] on link "Opérations" at bounding box center [72, 139] width 129 height 26
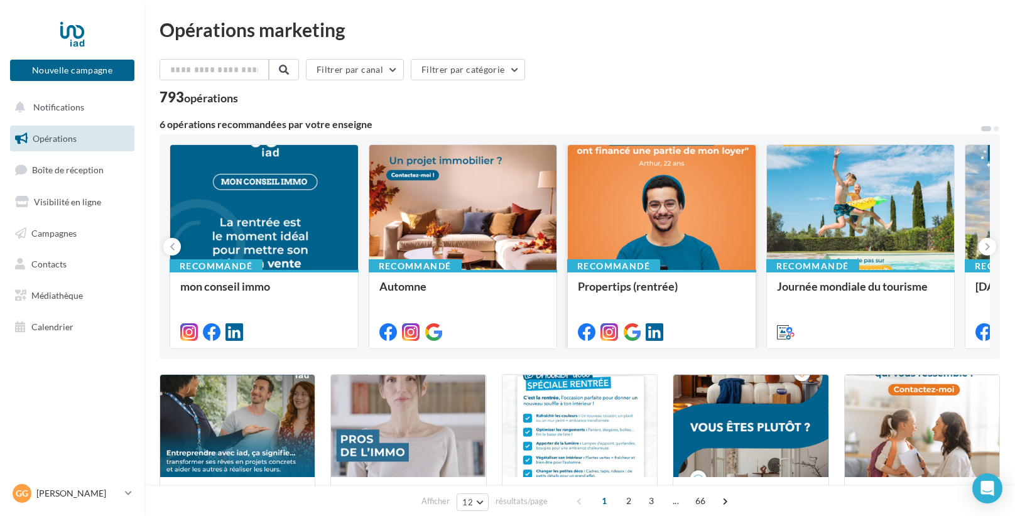
click at [616, 202] on div at bounding box center [662, 208] width 188 height 126
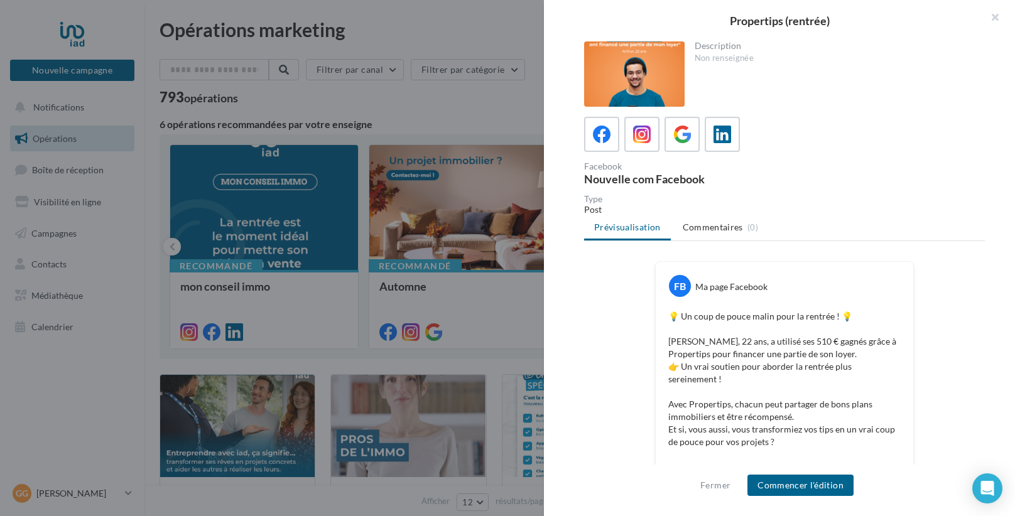
click at [616, 42] on div at bounding box center [634, 73] width 100 height 65
click at [612, 57] on div at bounding box center [634, 73] width 100 height 65
click at [625, 73] on div at bounding box center [634, 73] width 100 height 65
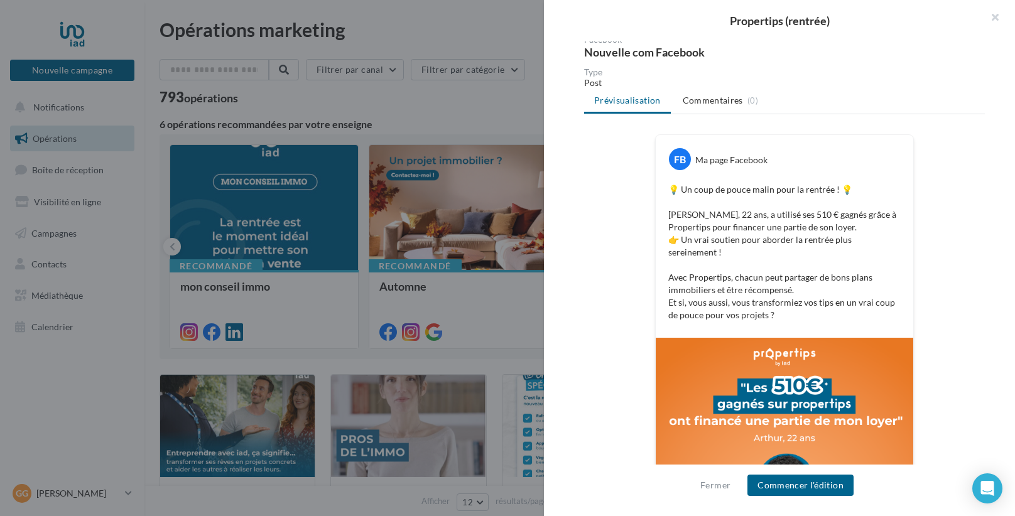
scroll to position [287, 0]
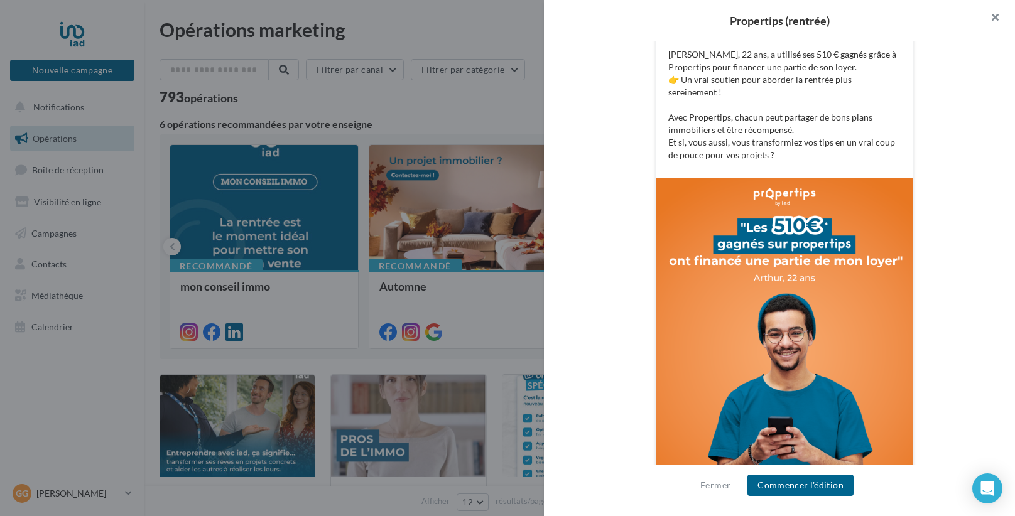
click at [1000, 16] on button "button" at bounding box center [989, 19] width 50 height 38
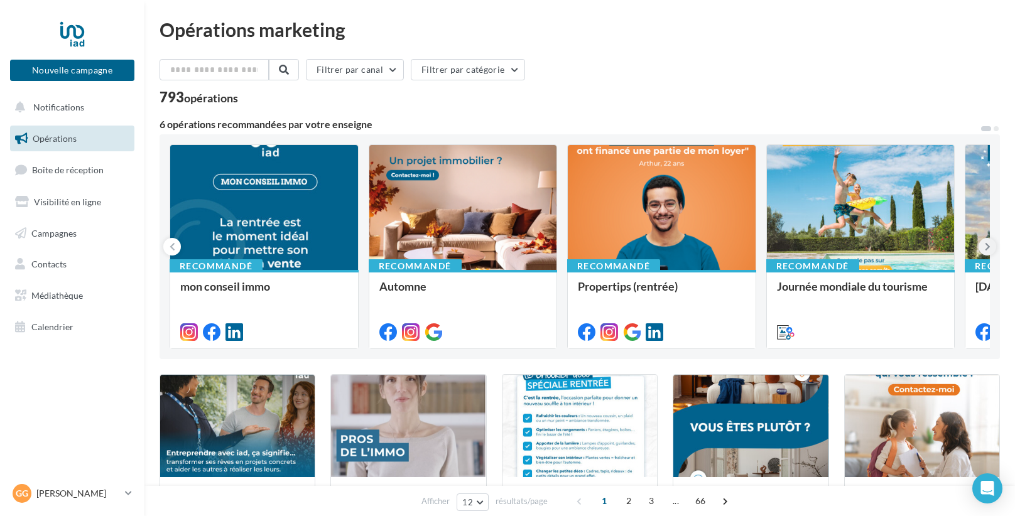
click at [991, 252] on button at bounding box center [987, 247] width 18 height 18
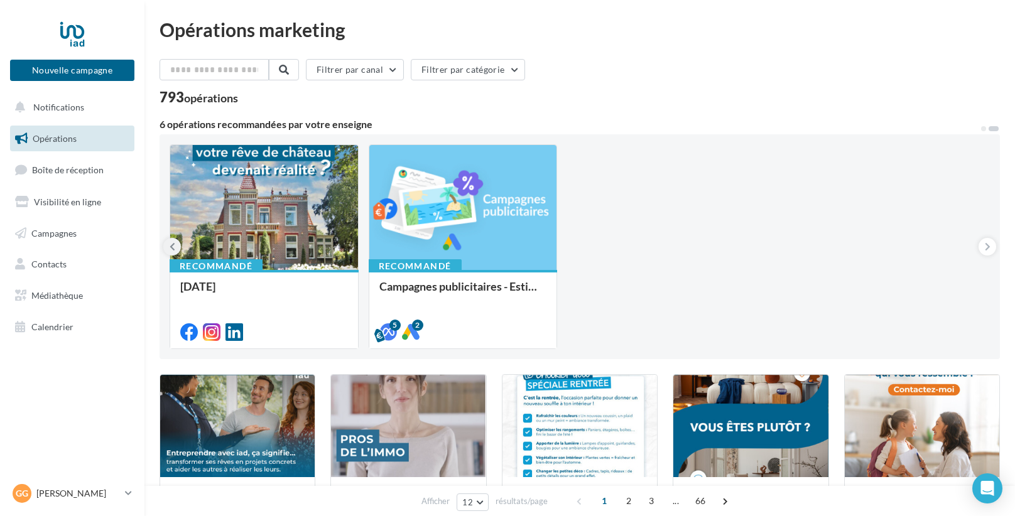
click at [170, 243] on icon at bounding box center [173, 246] width 6 height 13
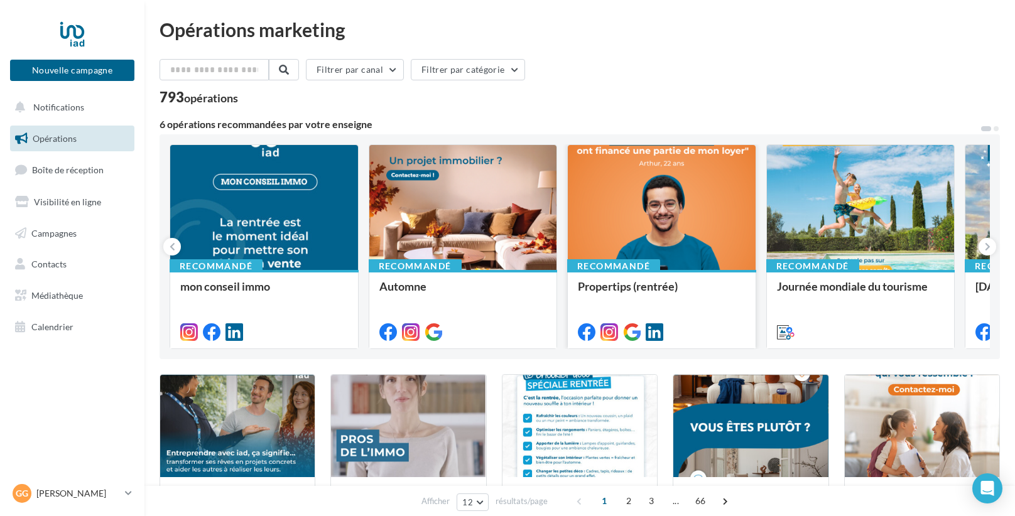
click at [652, 215] on div at bounding box center [662, 208] width 188 height 126
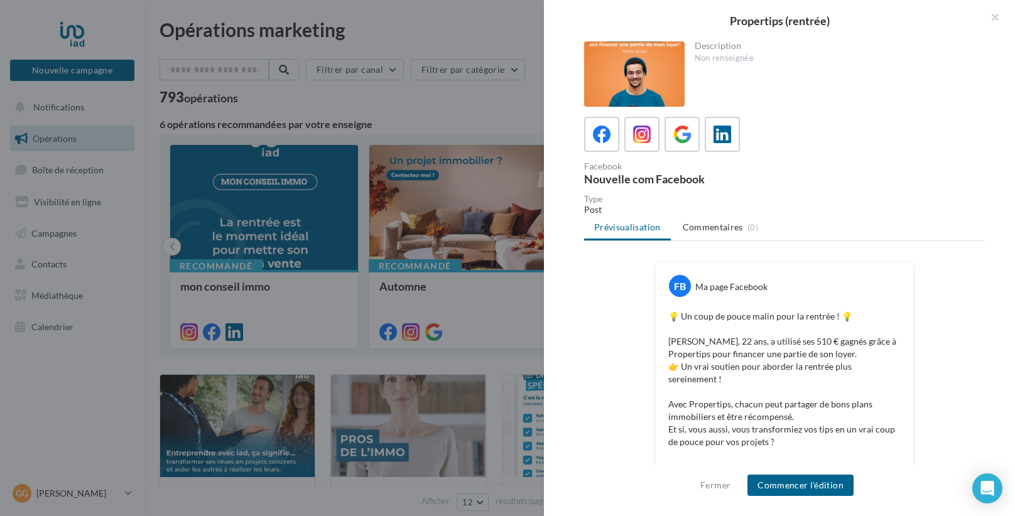
click at [645, 83] on div at bounding box center [634, 73] width 100 height 65
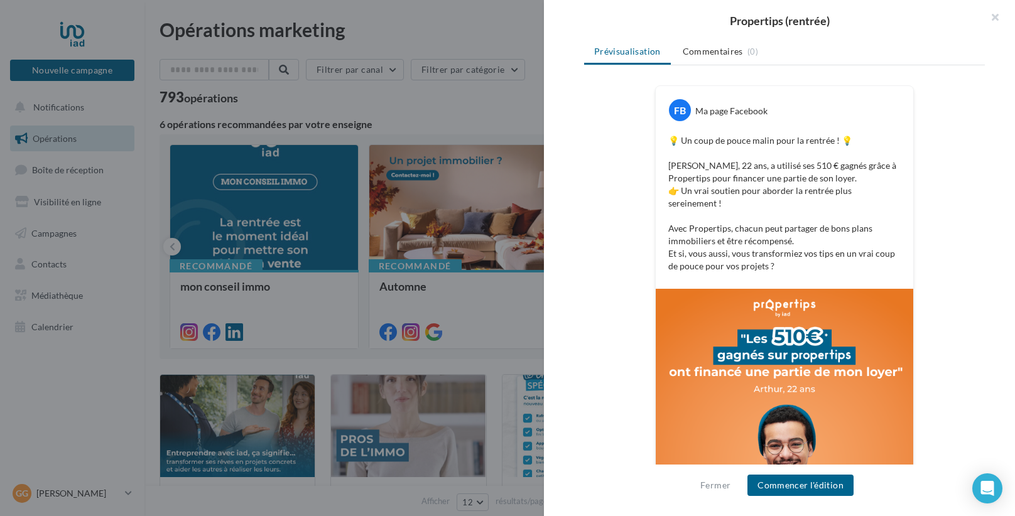
scroll to position [313, 0]
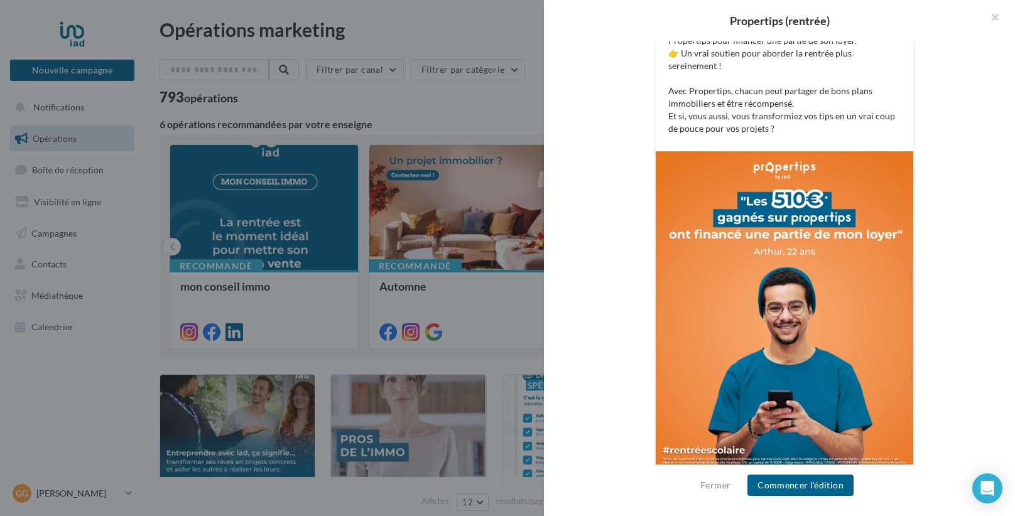
click at [743, 269] on img at bounding box center [784, 312] width 257 height 322
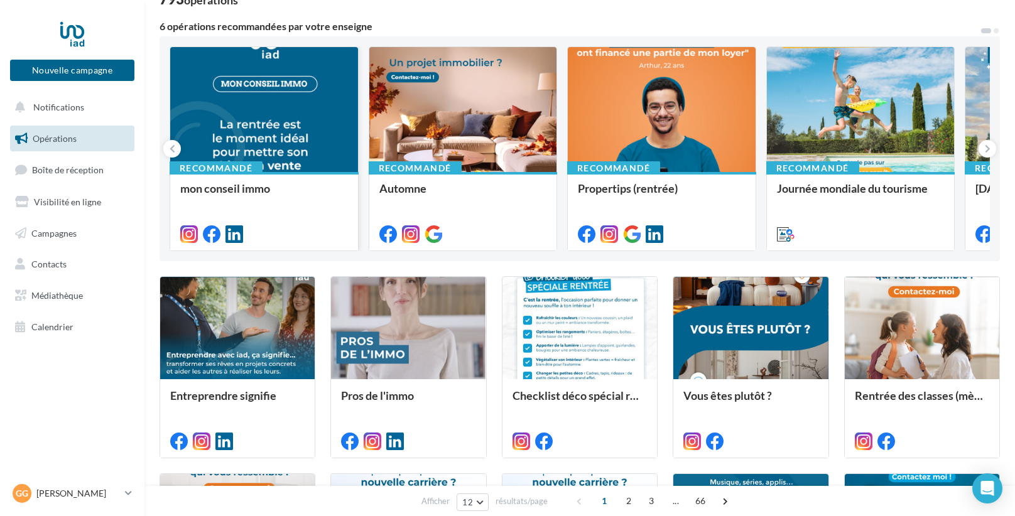
scroll to position [109, 0]
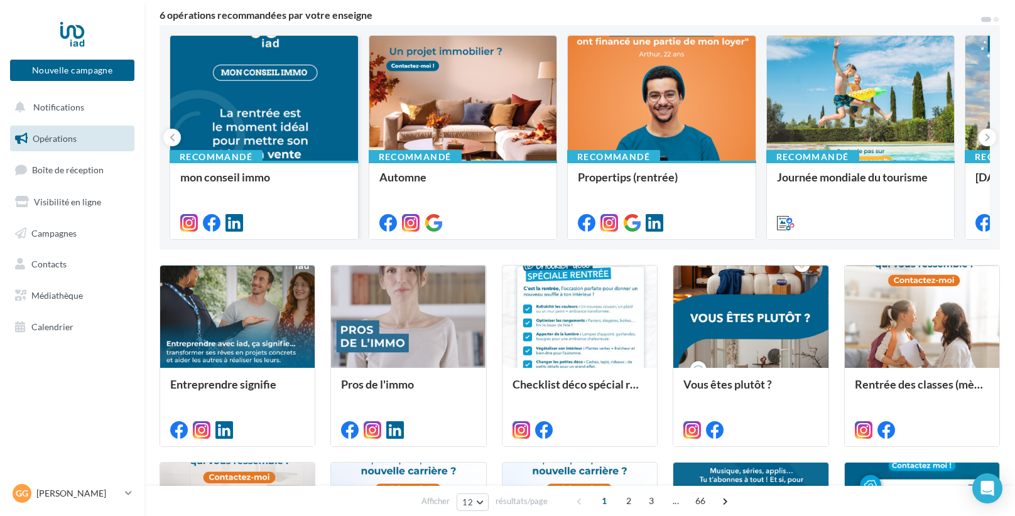
click at [230, 103] on div at bounding box center [264, 99] width 188 height 126
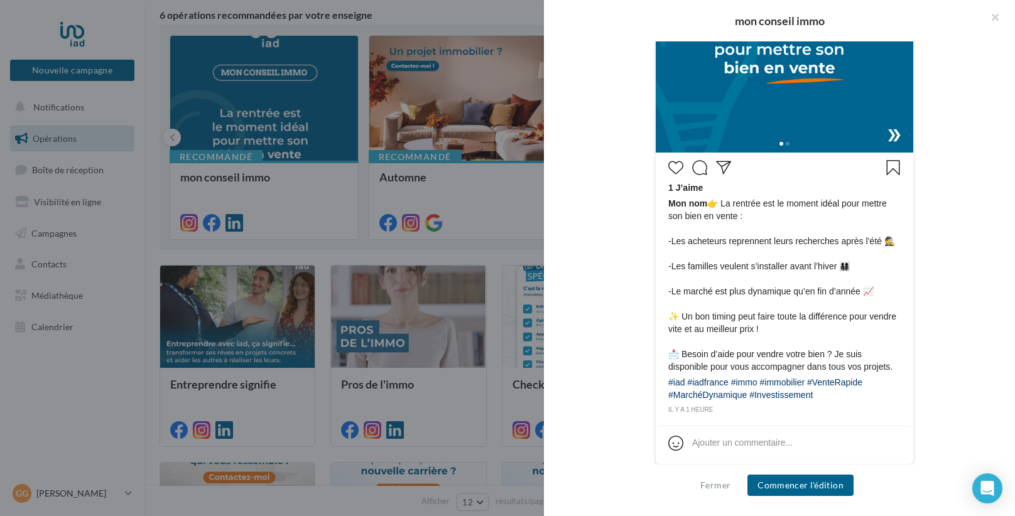
scroll to position [481, 0]
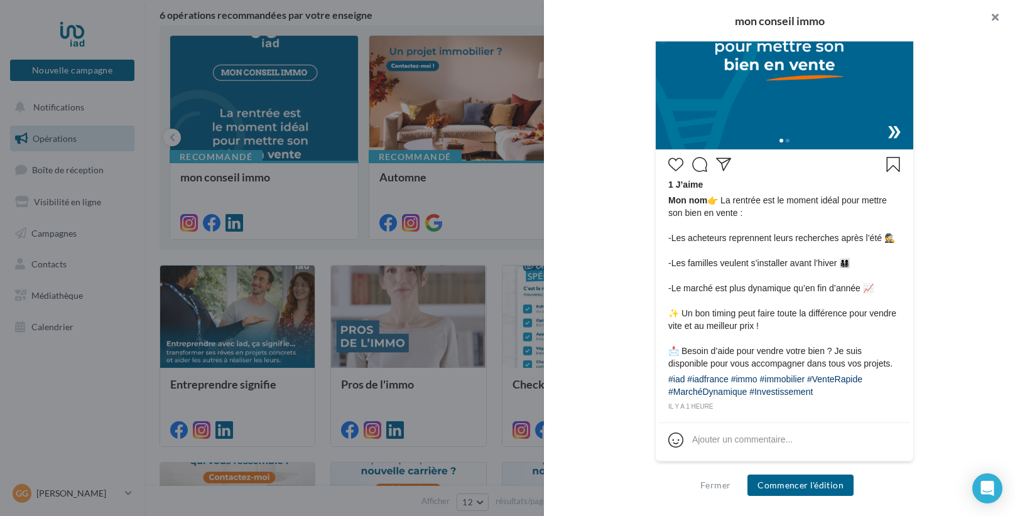
click at [991, 14] on button "button" at bounding box center [989, 19] width 50 height 38
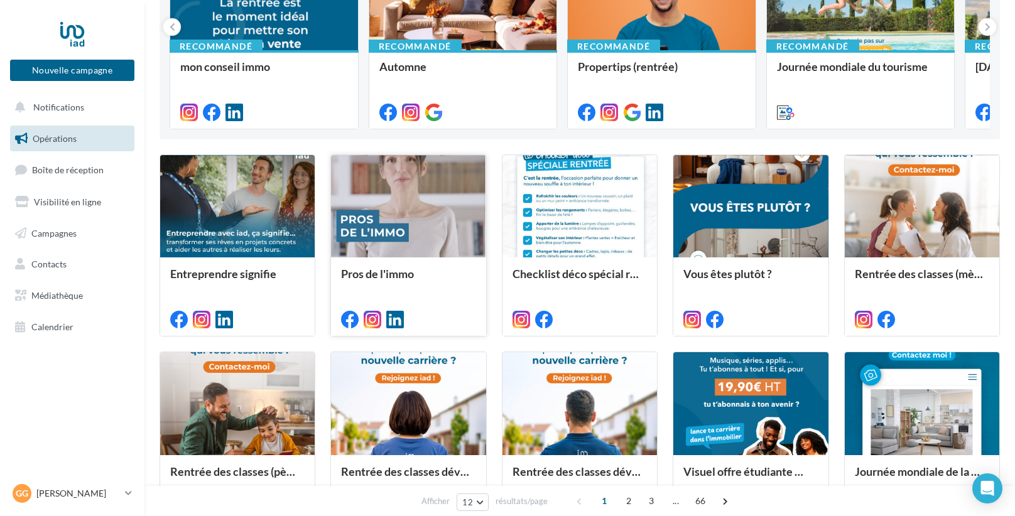
scroll to position [0, 0]
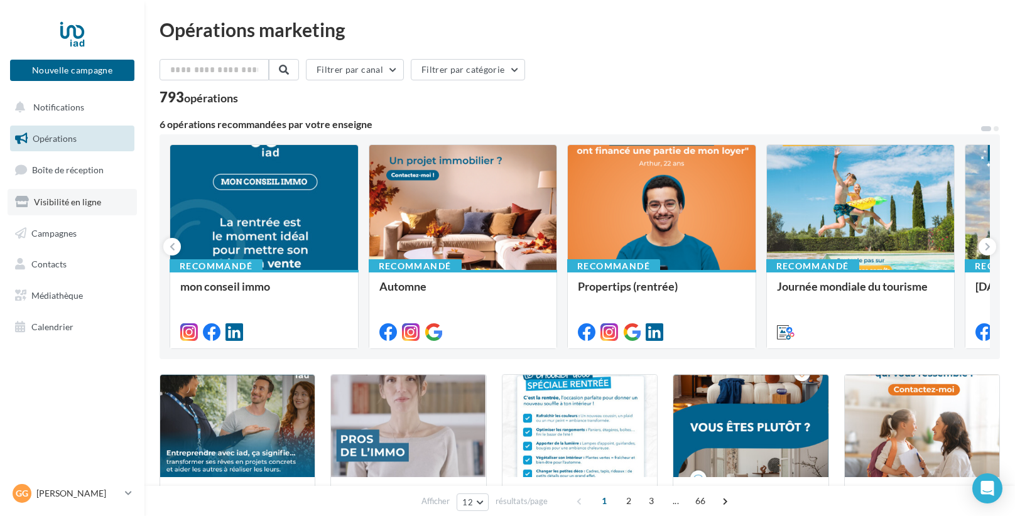
click at [76, 215] on link "Visibilité en ligne" at bounding box center [72, 202] width 129 height 26
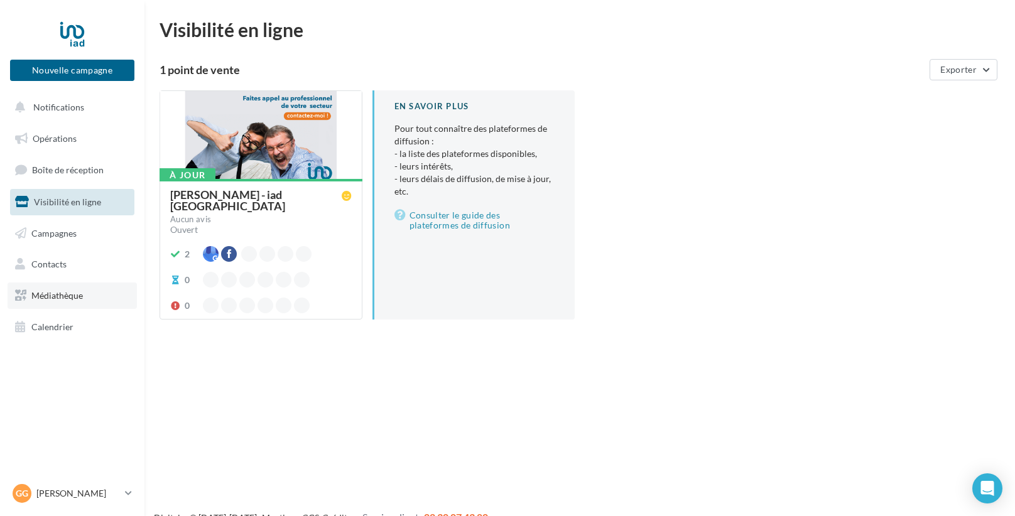
click at [43, 285] on link "Médiathèque" at bounding box center [72, 296] width 129 height 26
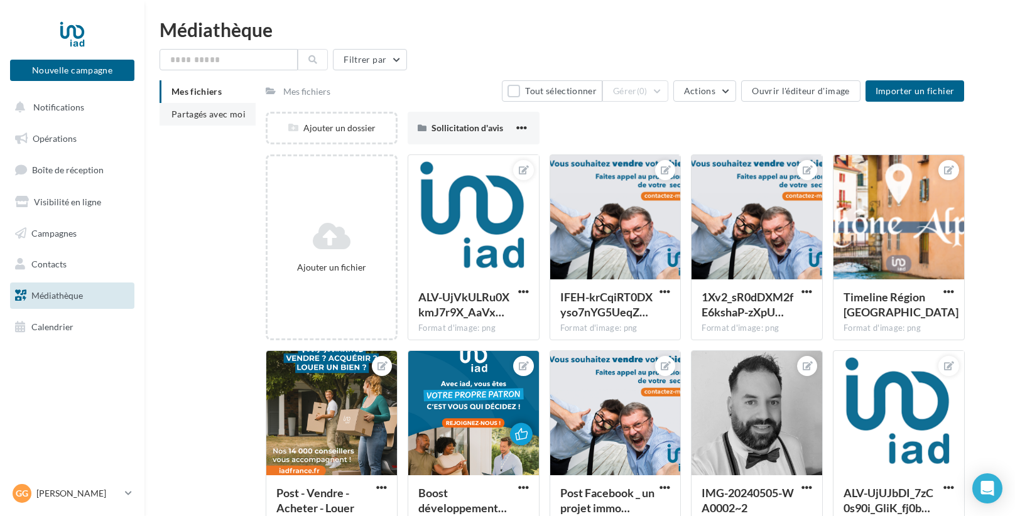
click at [180, 119] on span "Partagés avec moi" at bounding box center [208, 114] width 74 height 11
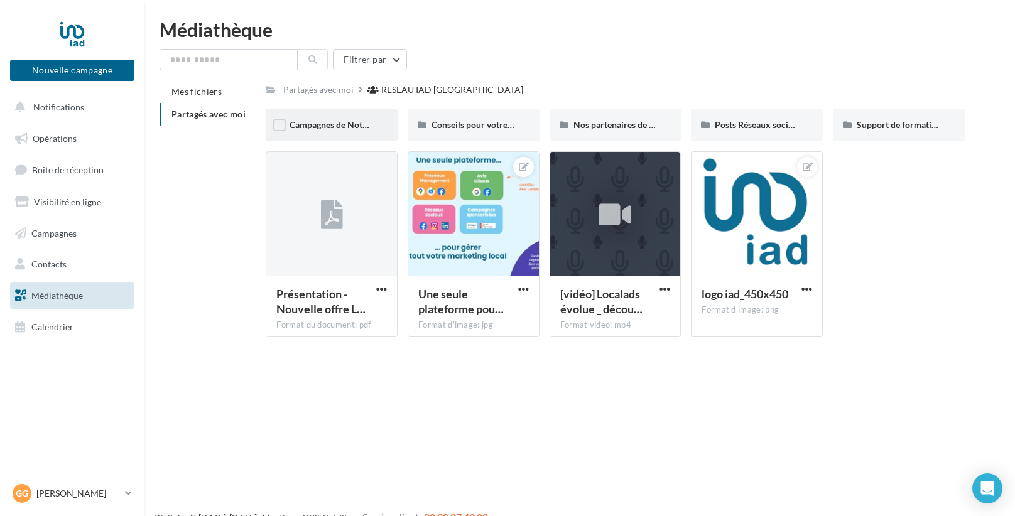
click at [330, 134] on div "Campagnes de Notoriété" at bounding box center [332, 125] width 132 height 33
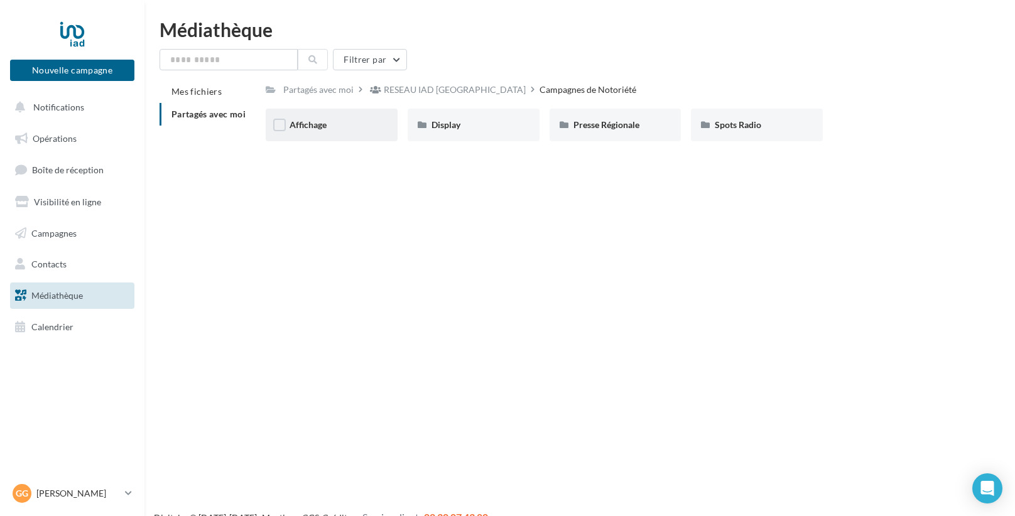
click at [324, 132] on div "Affichage" at bounding box center [332, 125] width 132 height 33
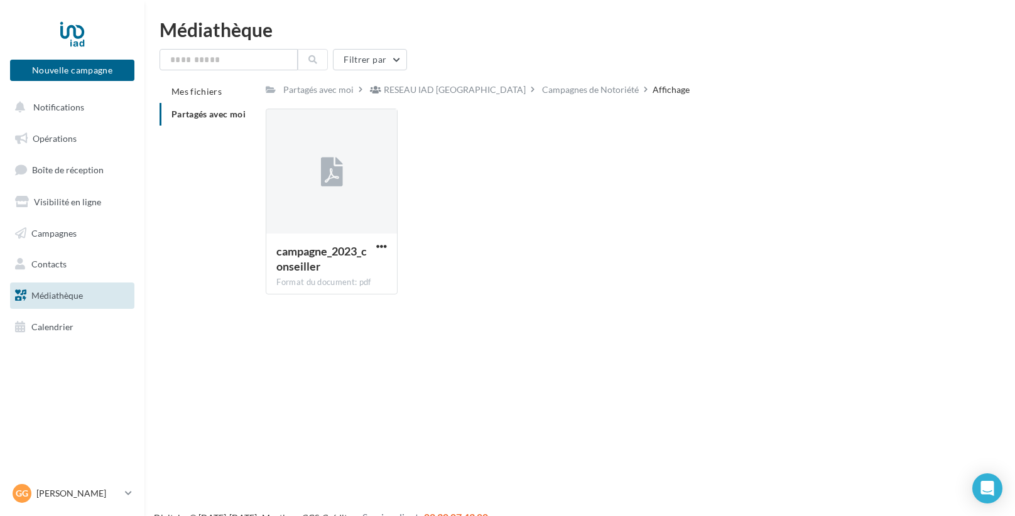
click at [212, 118] on span "Partagés avec moi" at bounding box center [208, 114] width 74 height 11
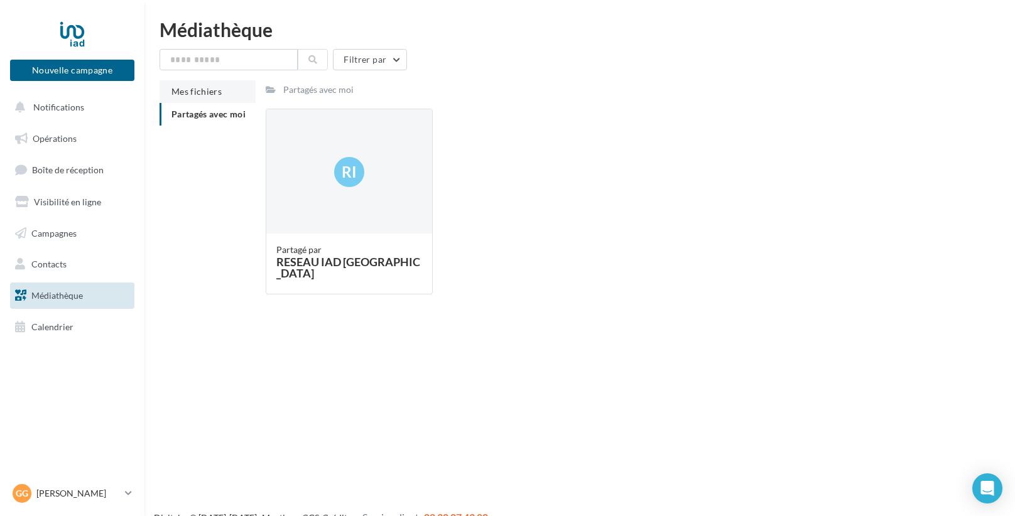
click at [203, 92] on span "Mes fichiers" at bounding box center [196, 91] width 50 height 11
